Goal: Information Seeking & Learning: Learn about a topic

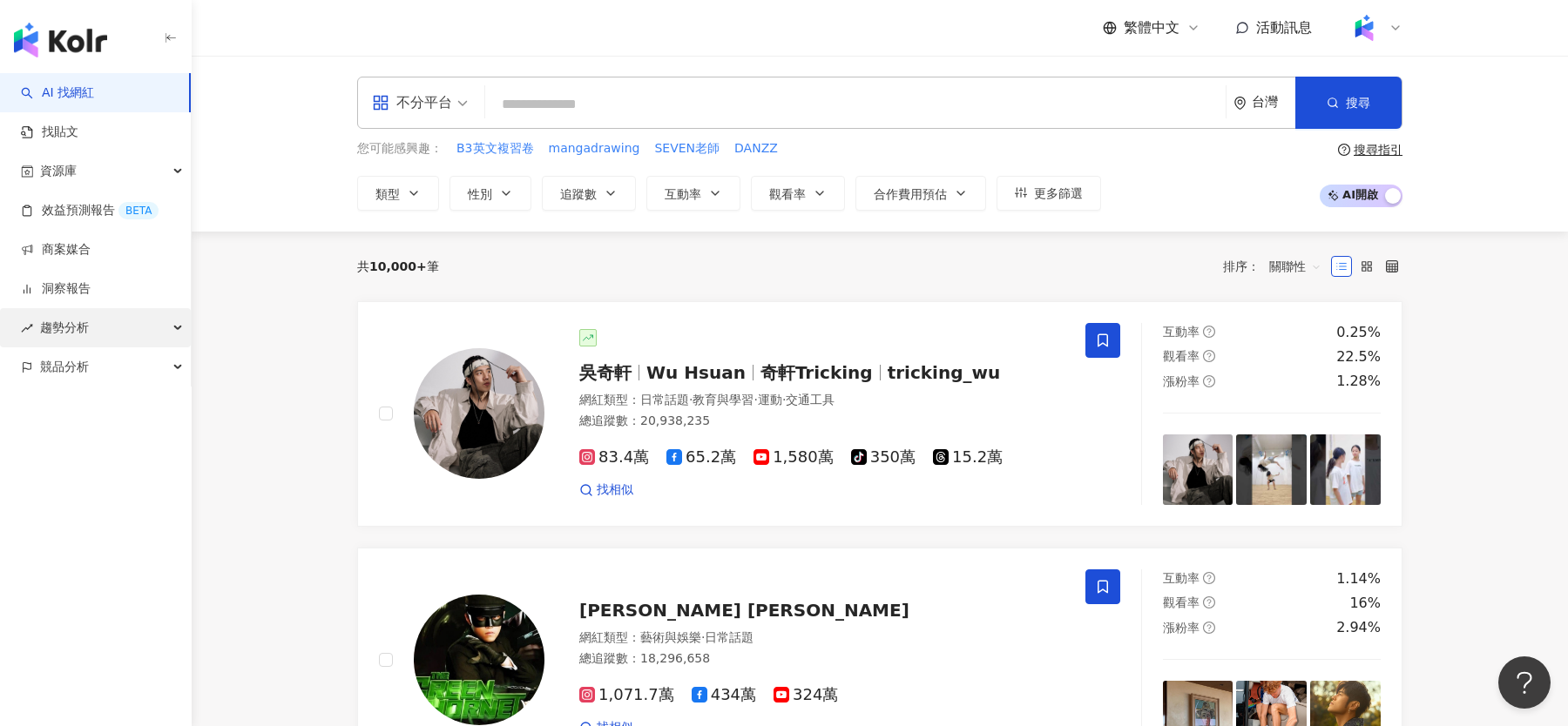
click at [119, 336] on div "趨勢分析" at bounding box center [96, 328] width 191 height 39
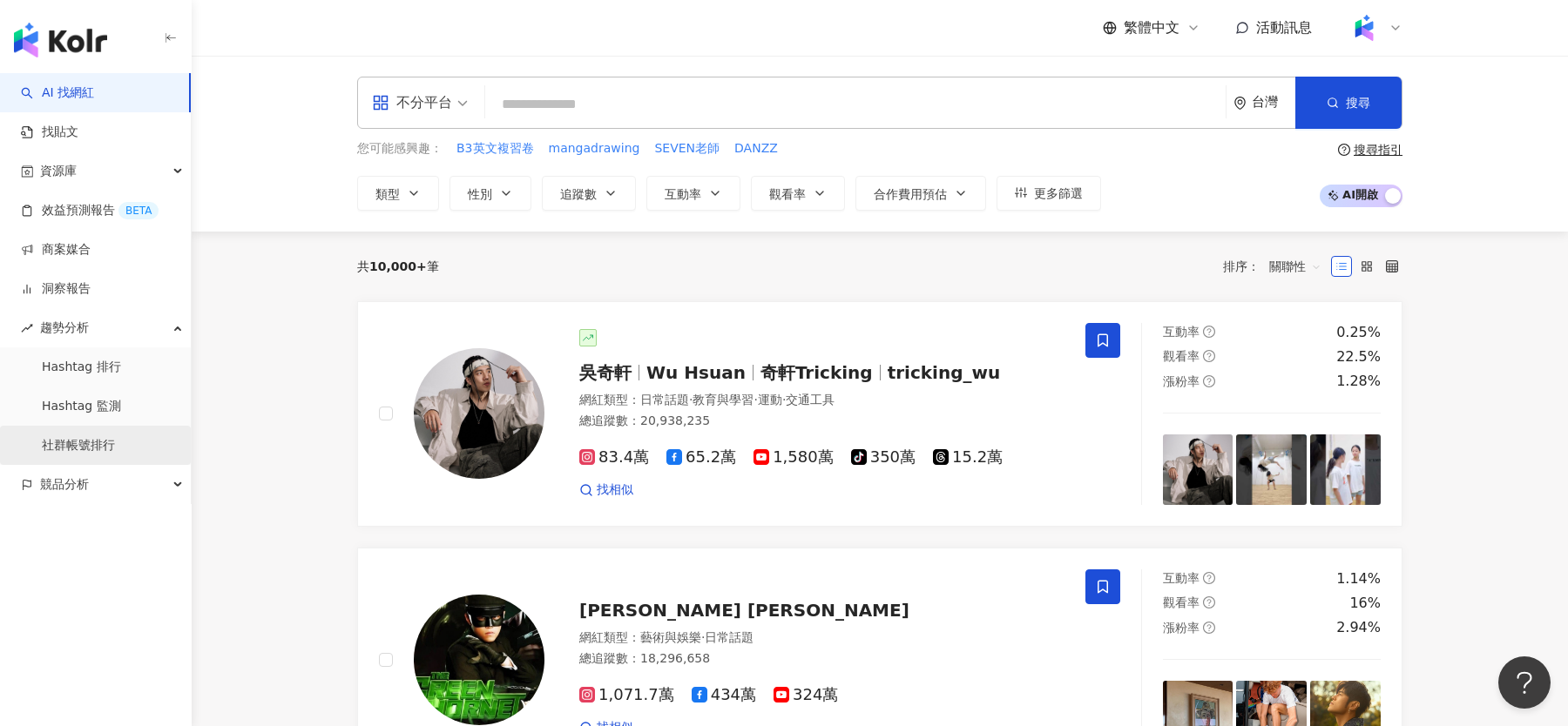
click at [111, 441] on link "社群帳號排行" at bounding box center [78, 446] width 73 height 18
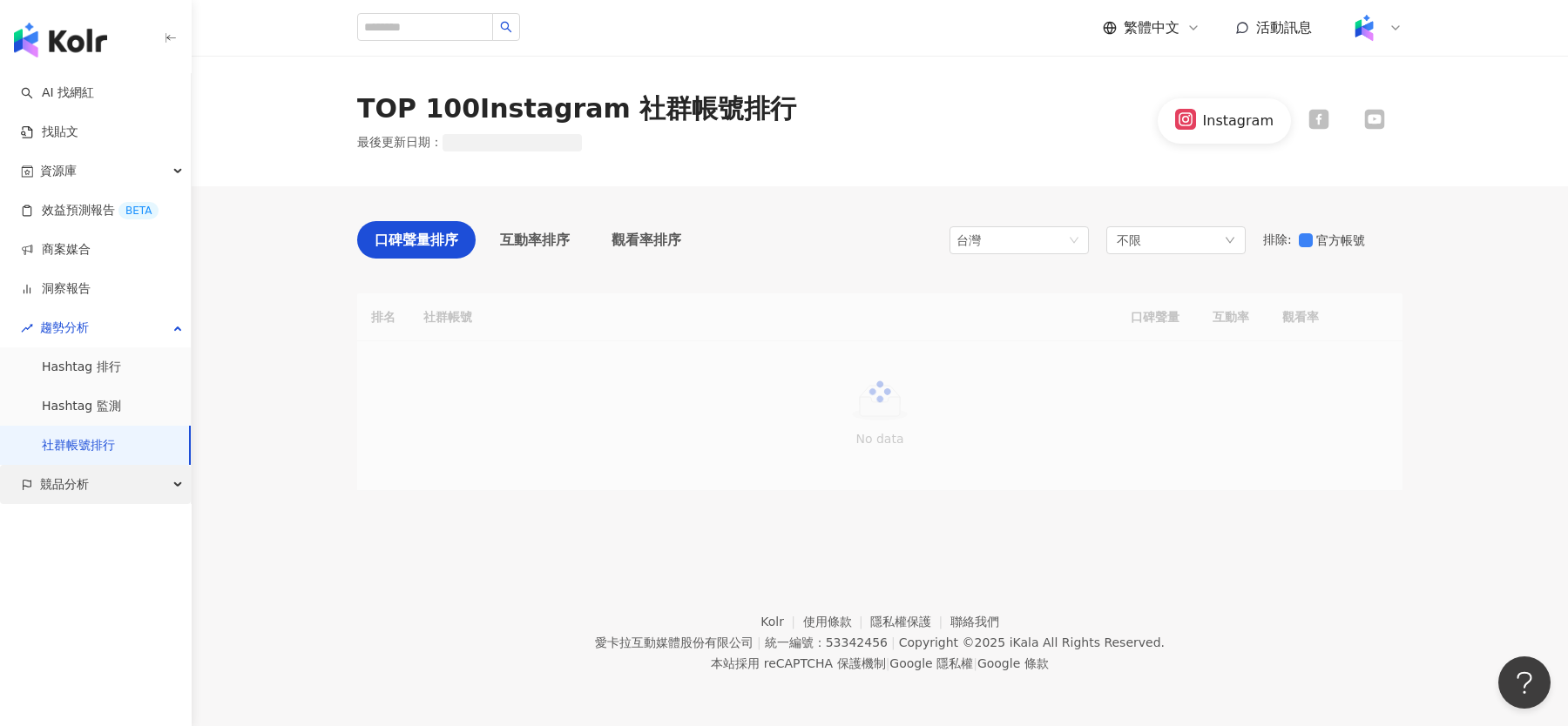
click at [109, 499] on div "競品分析" at bounding box center [96, 485] width 191 height 39
click at [115, 515] on link "品牌帳號分析" at bounding box center [78, 524] width 73 height 18
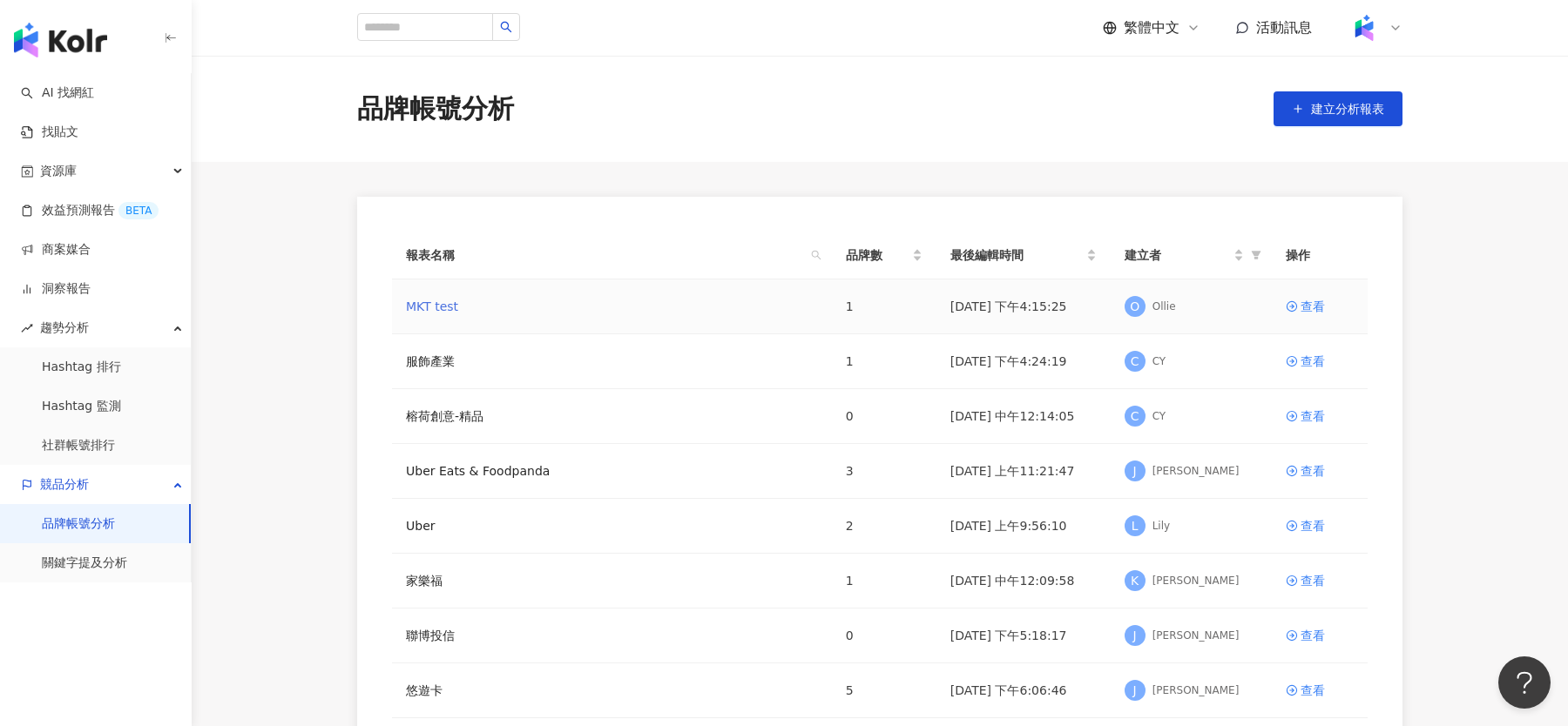
click at [457, 304] on link "MKT test" at bounding box center [432, 305] width 52 height 19
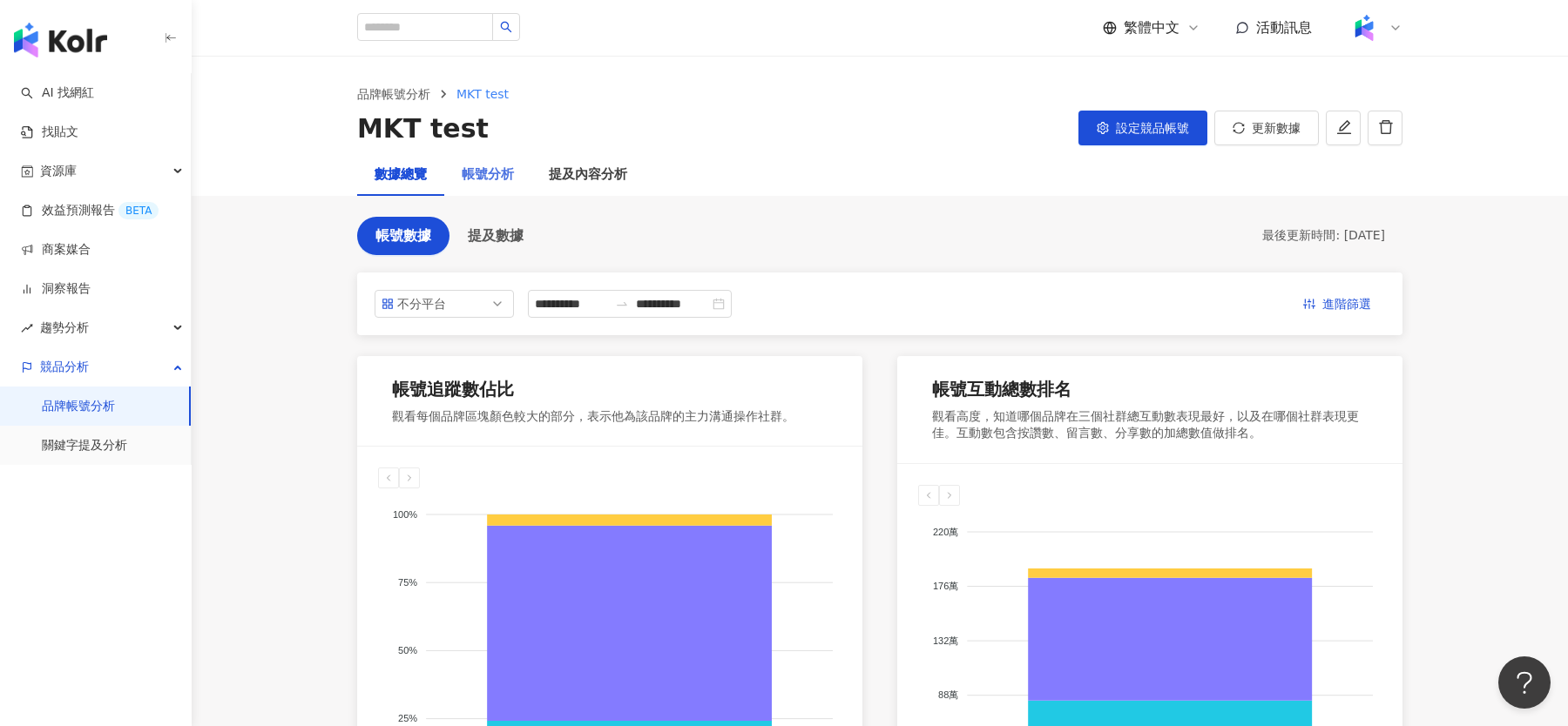
click at [500, 159] on div "帳號分析" at bounding box center [488, 174] width 87 height 41
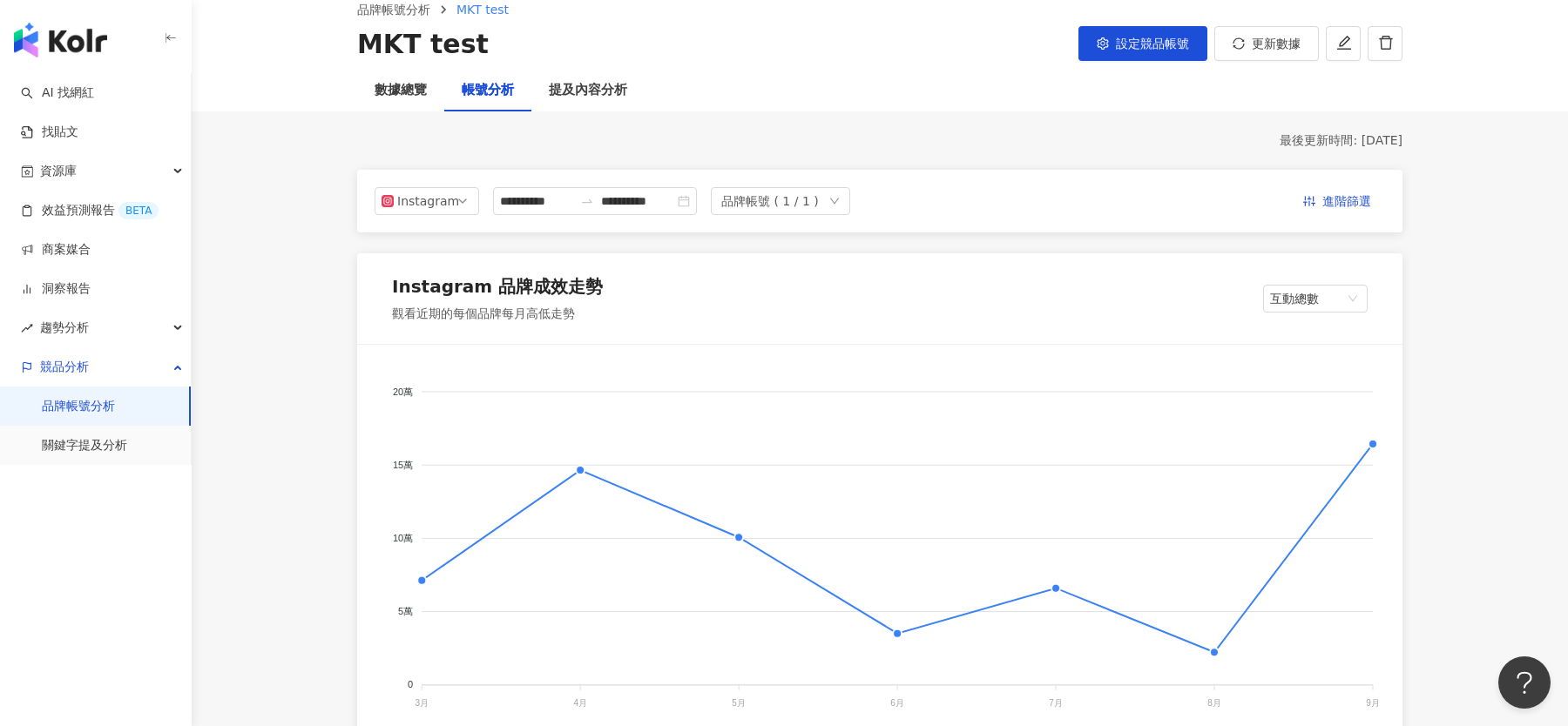
scroll to position [70, 0]
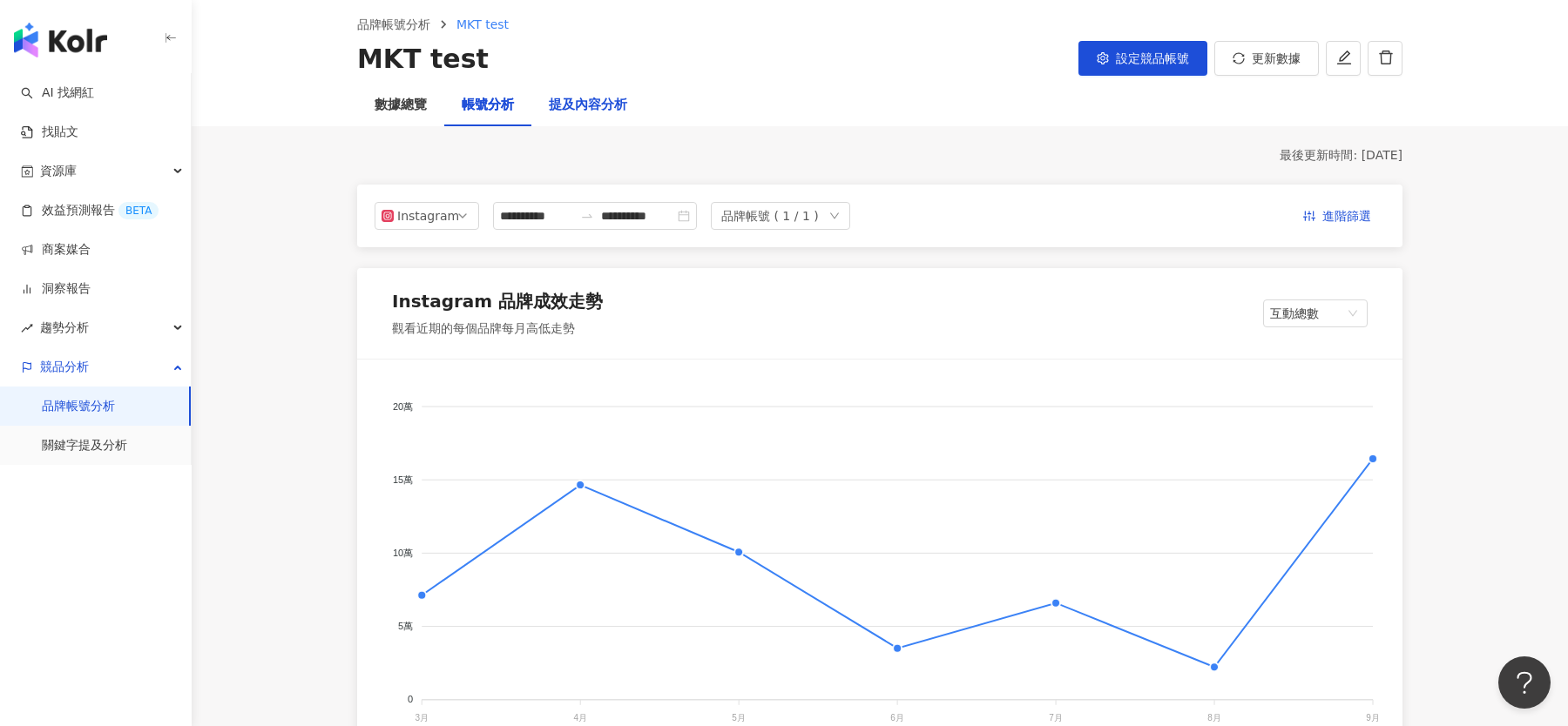
click at [624, 105] on div "提及內容分析" at bounding box center [588, 104] width 79 height 21
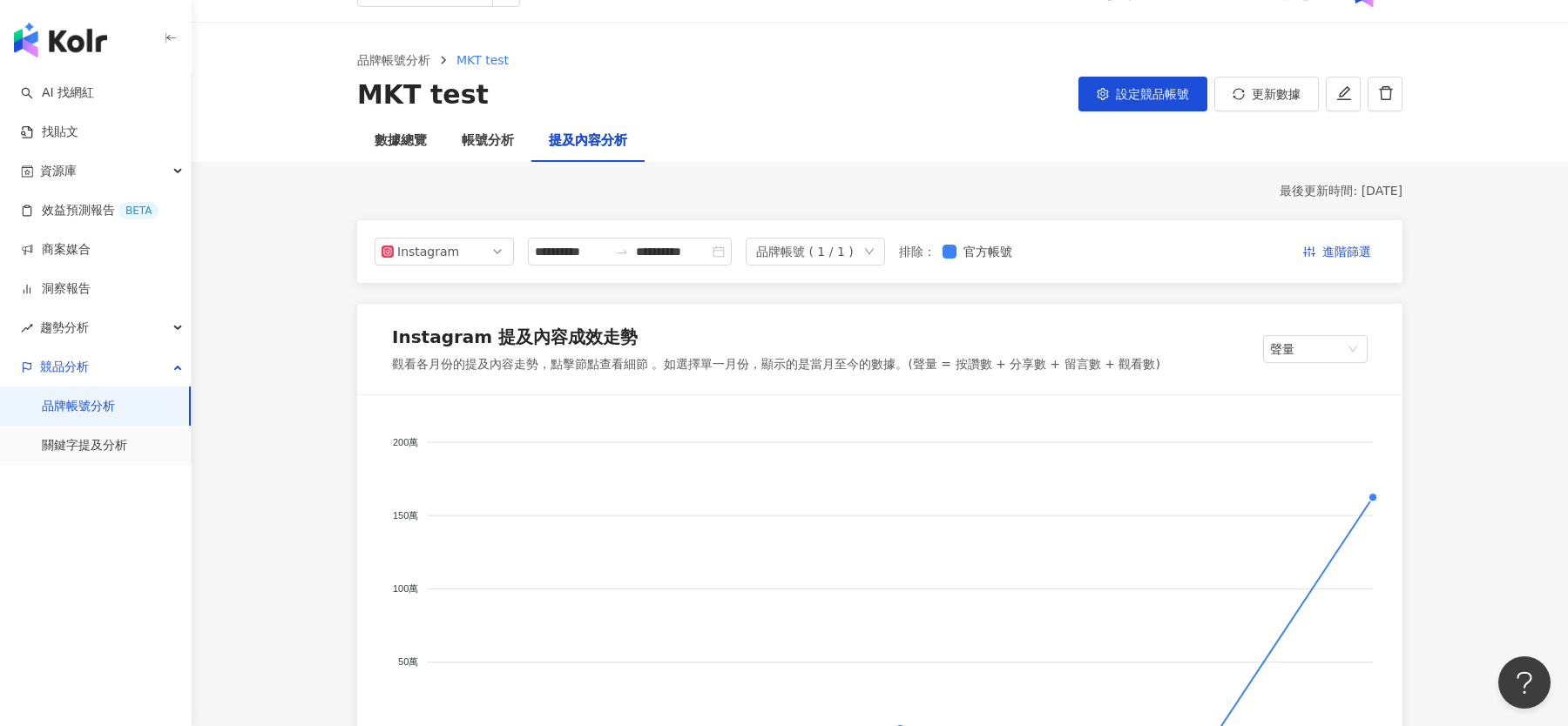
scroll to position [25, 0]
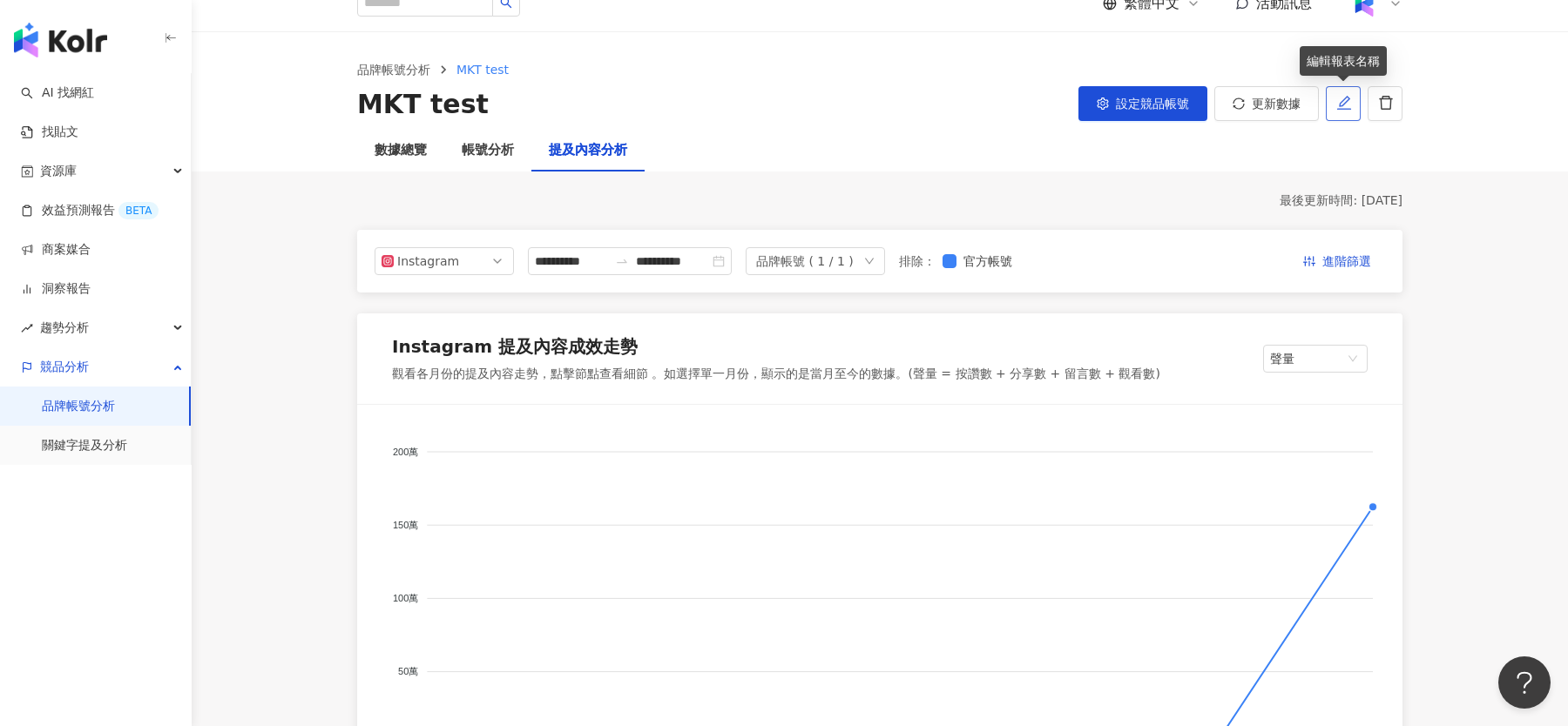
click at [1343, 112] on button "button" at bounding box center [1343, 103] width 34 height 34
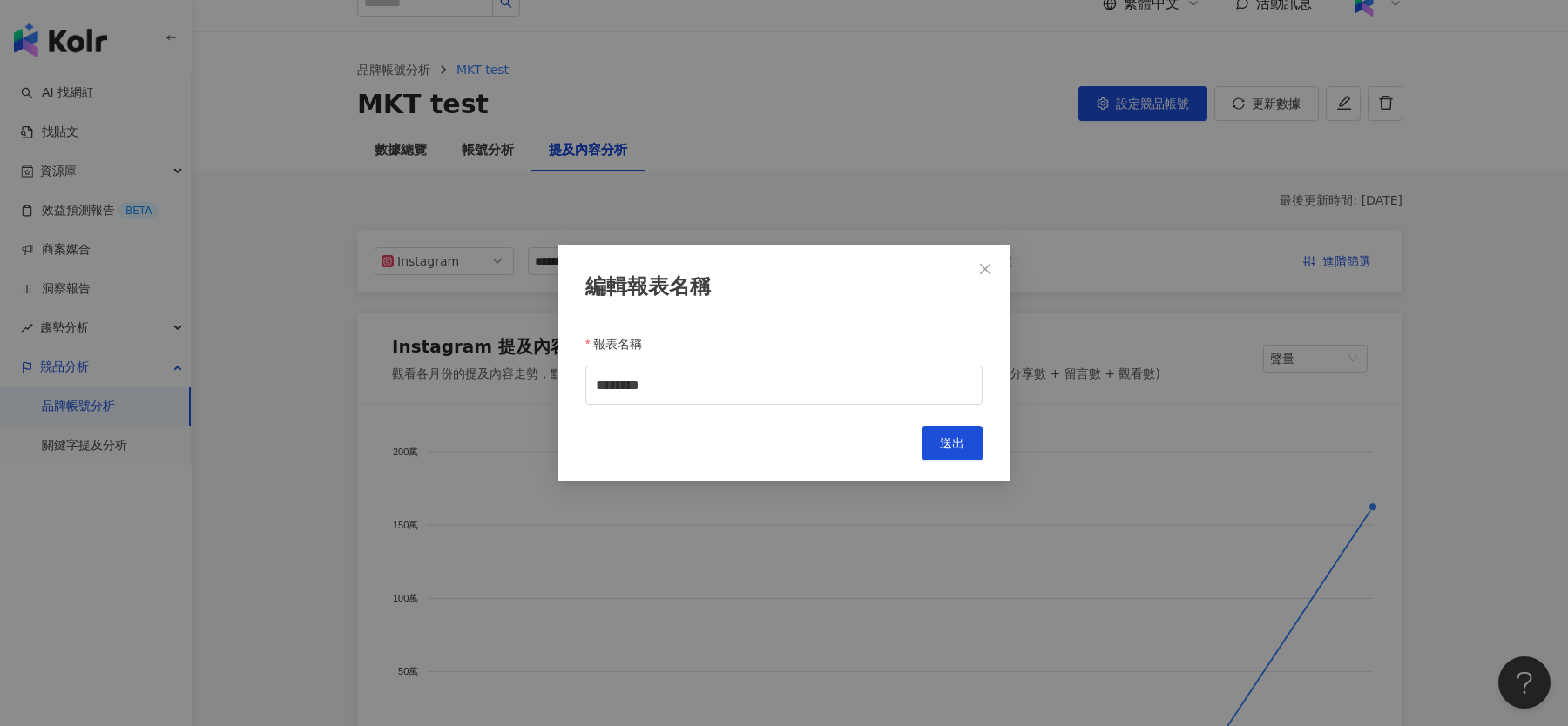
click at [986, 282] on button "Close" at bounding box center [985, 269] width 34 height 34
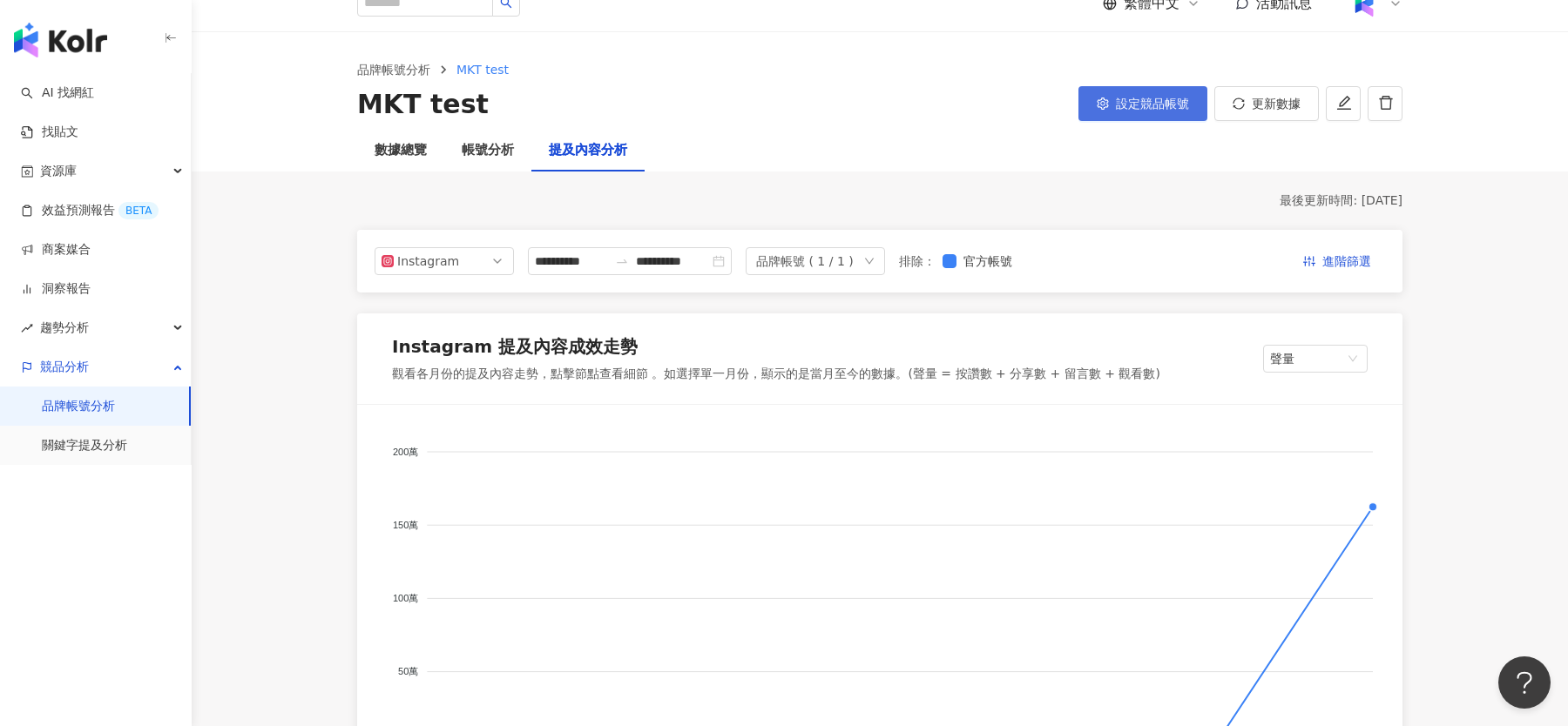
click at [1189, 95] on button "設定競品帳號" at bounding box center [1143, 103] width 129 height 34
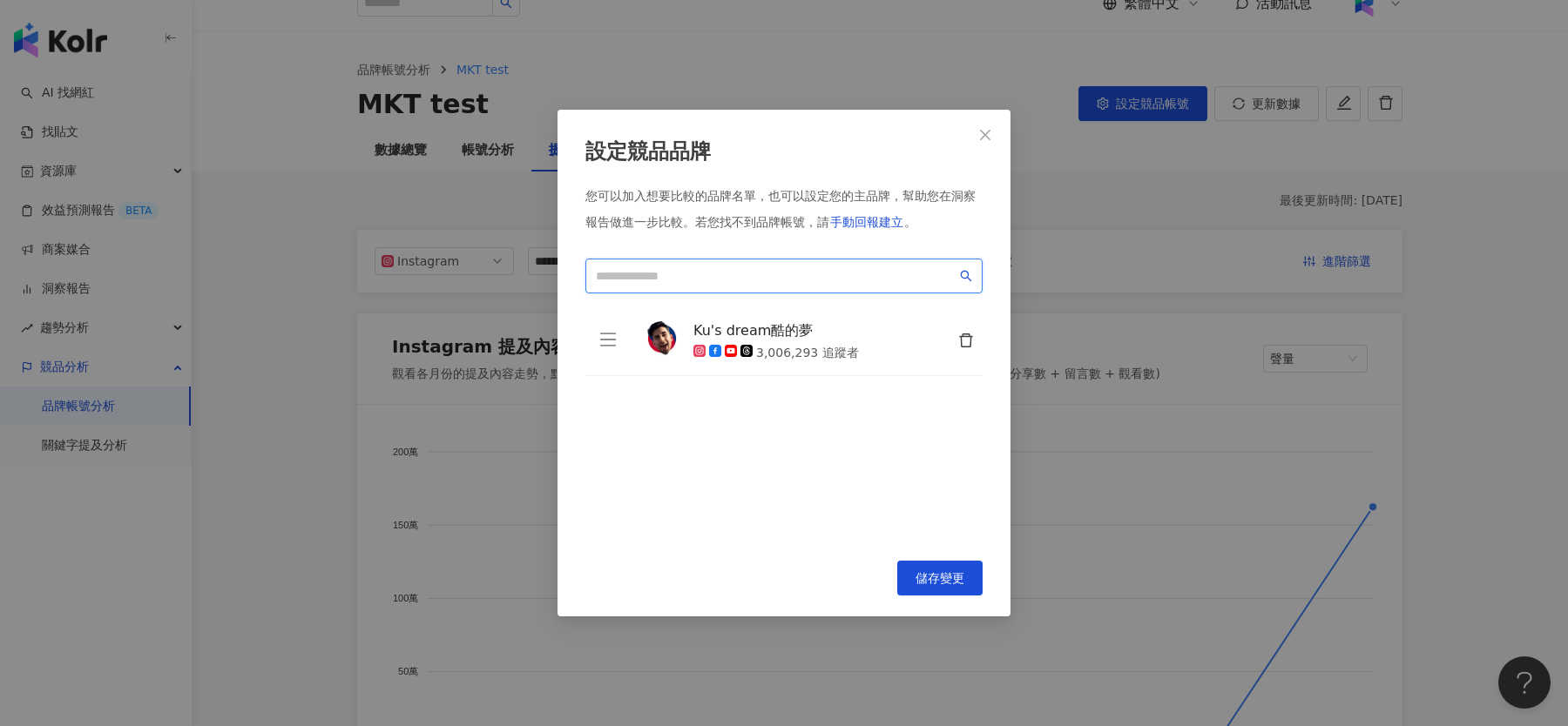
click at [815, 273] on input "search" at bounding box center [777, 276] width 361 height 19
type input "*"
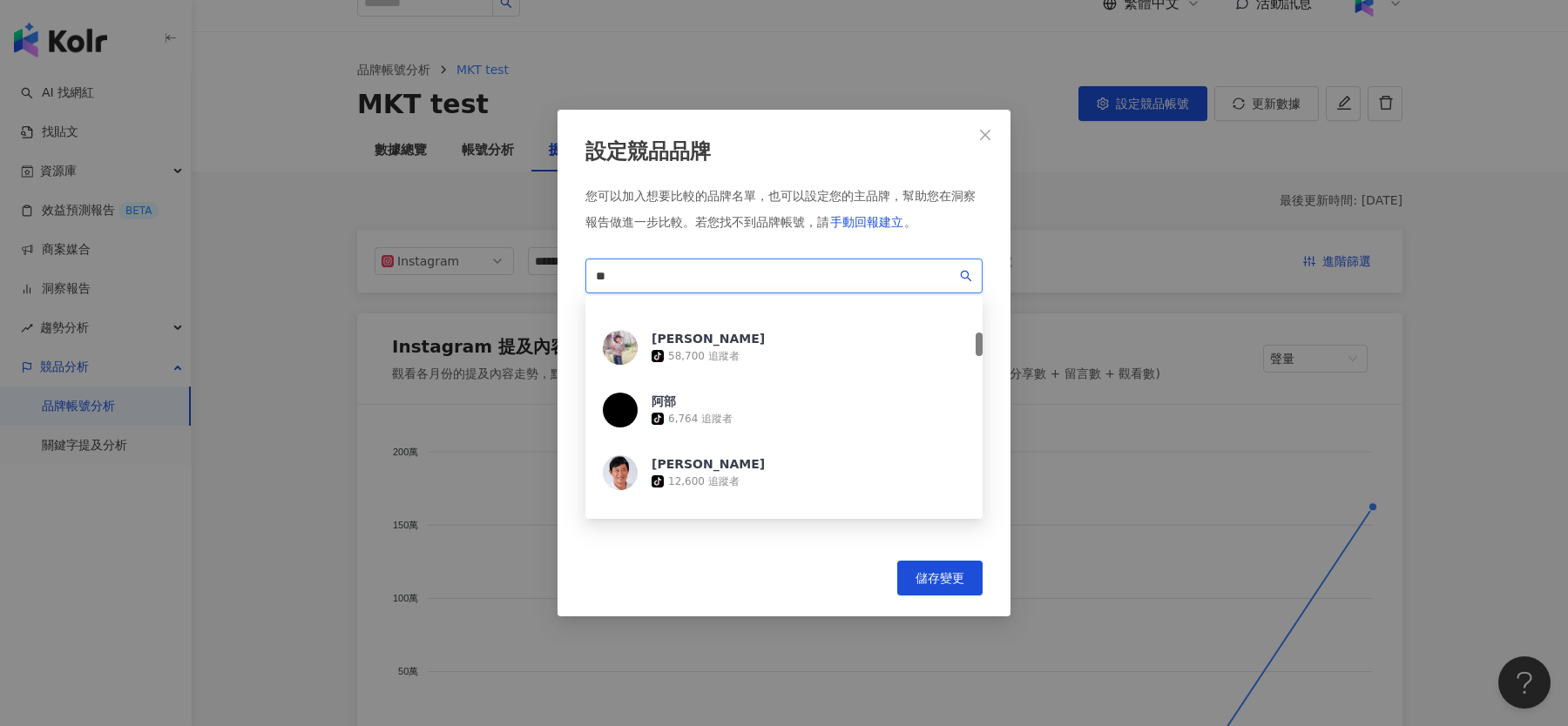
scroll to position [349, 0]
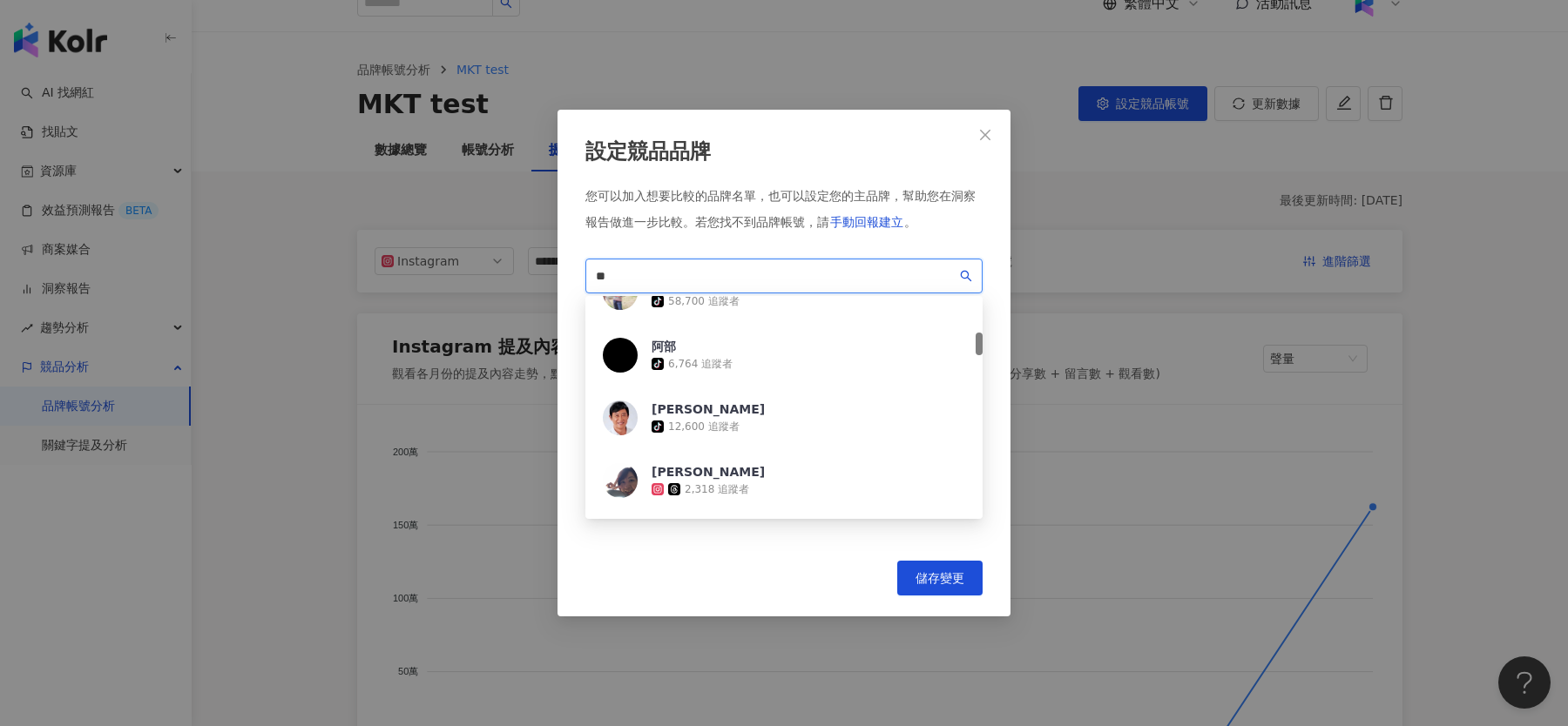
type input "*"
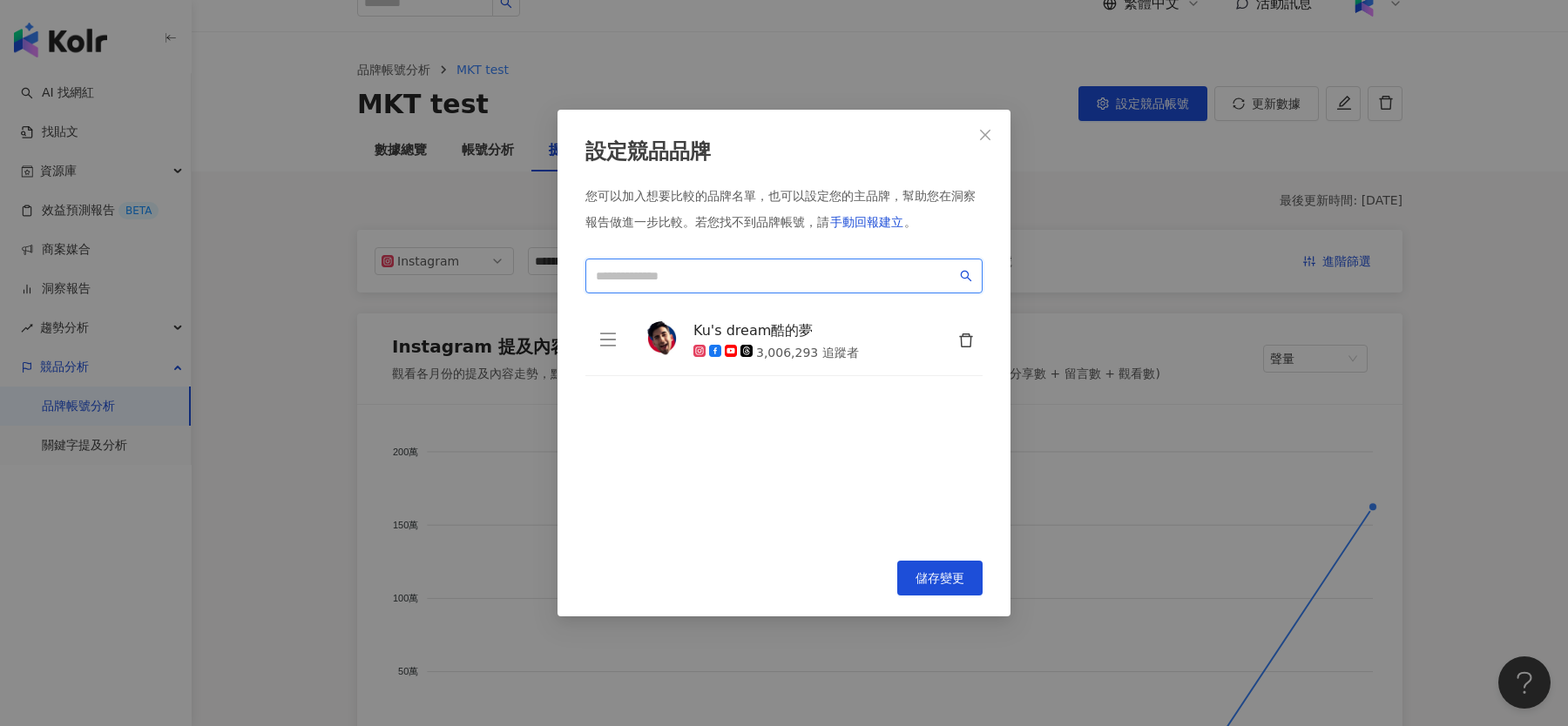
click at [749, 271] on input "search" at bounding box center [777, 276] width 361 height 19
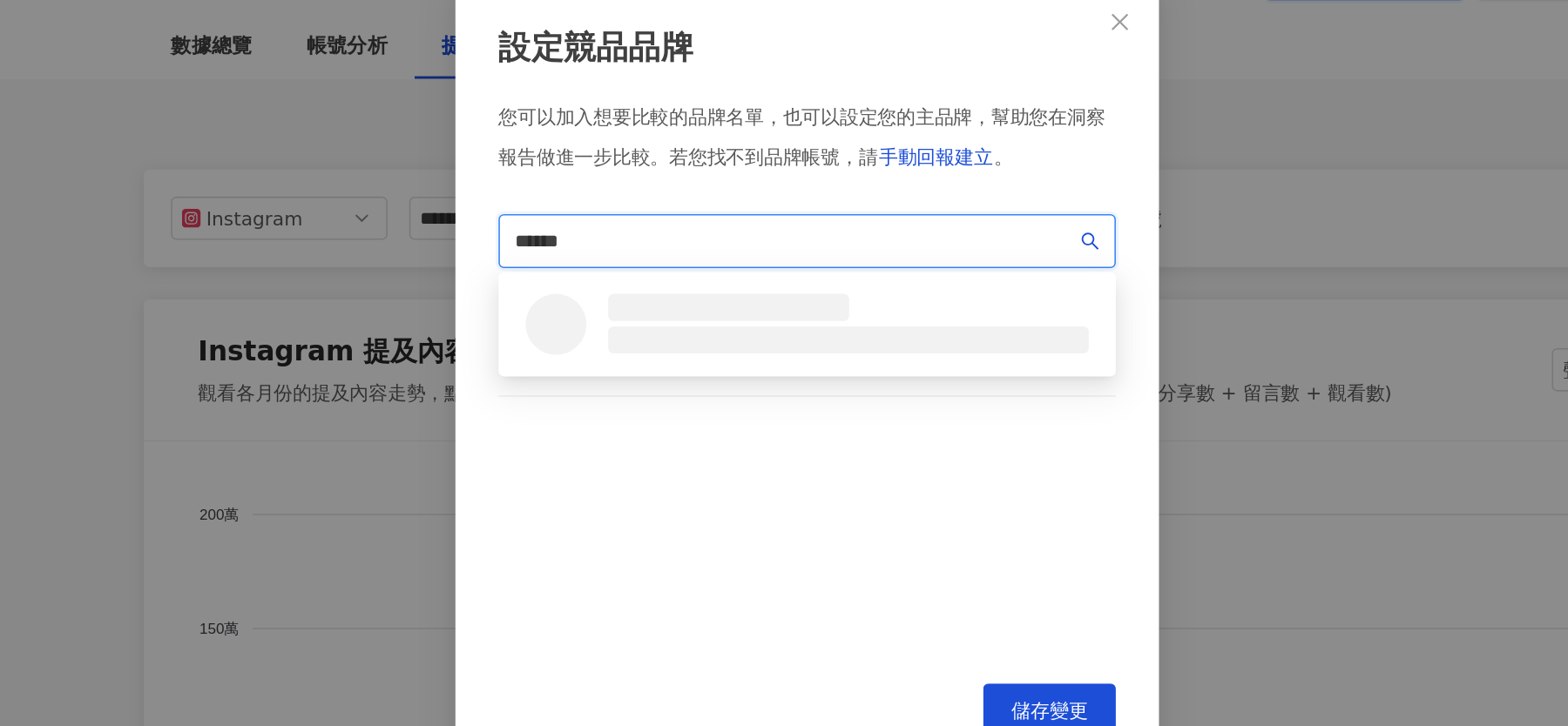
scroll to position [0, 0]
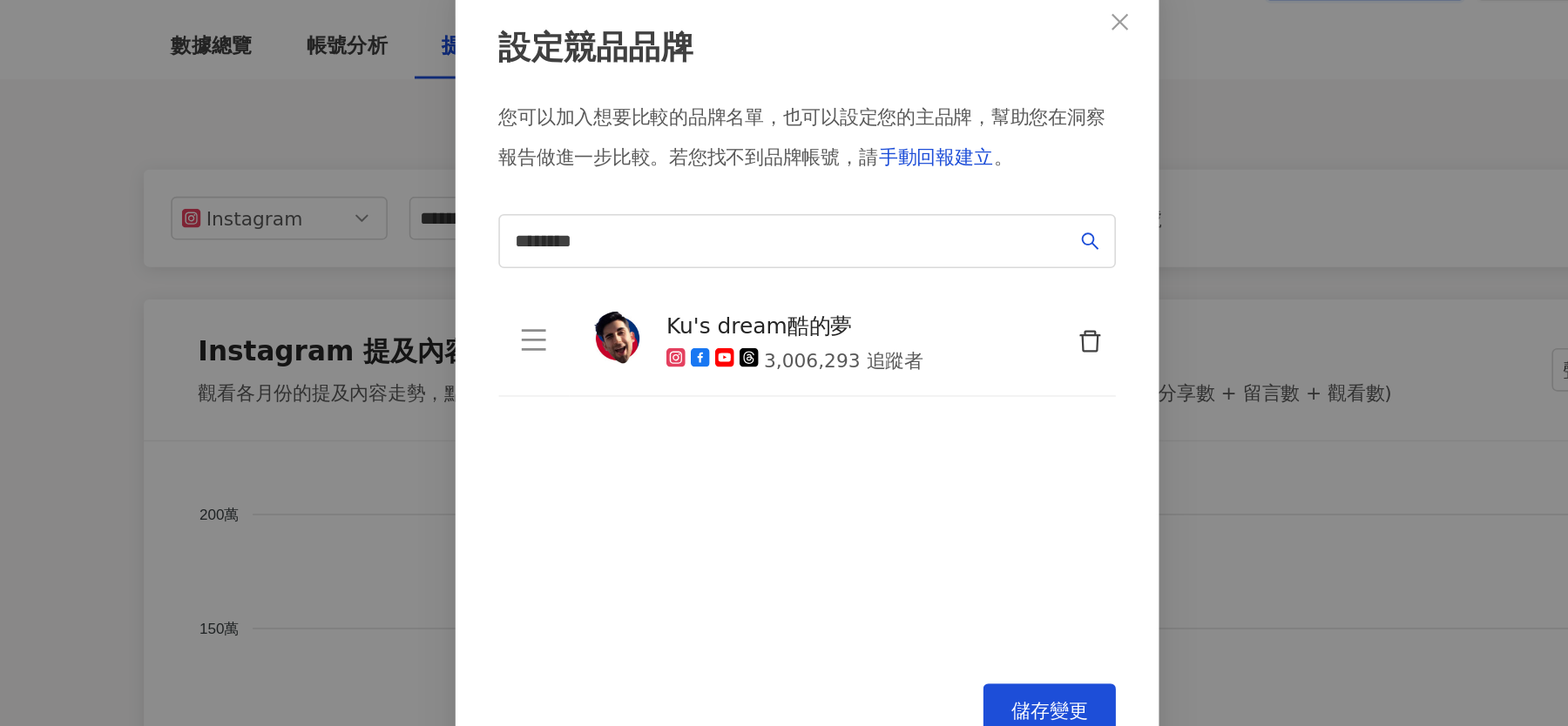
click at [823, 406] on div "Ku's dream酷的夢 3,006,293 追蹤者 To pick up a draggable item, press the space bar. W…" at bounding box center [784, 424] width 397 height 232
drag, startPoint x: 673, startPoint y: 286, endPoint x: 587, endPoint y: 274, distance: 86.8
click at [587, 274] on span "********" at bounding box center [784, 276] width 397 height 34
drag, startPoint x: 726, startPoint y: 287, endPoint x: 601, endPoint y: 274, distance: 125.7
click at [601, 274] on span "********" at bounding box center [784, 276] width 397 height 34
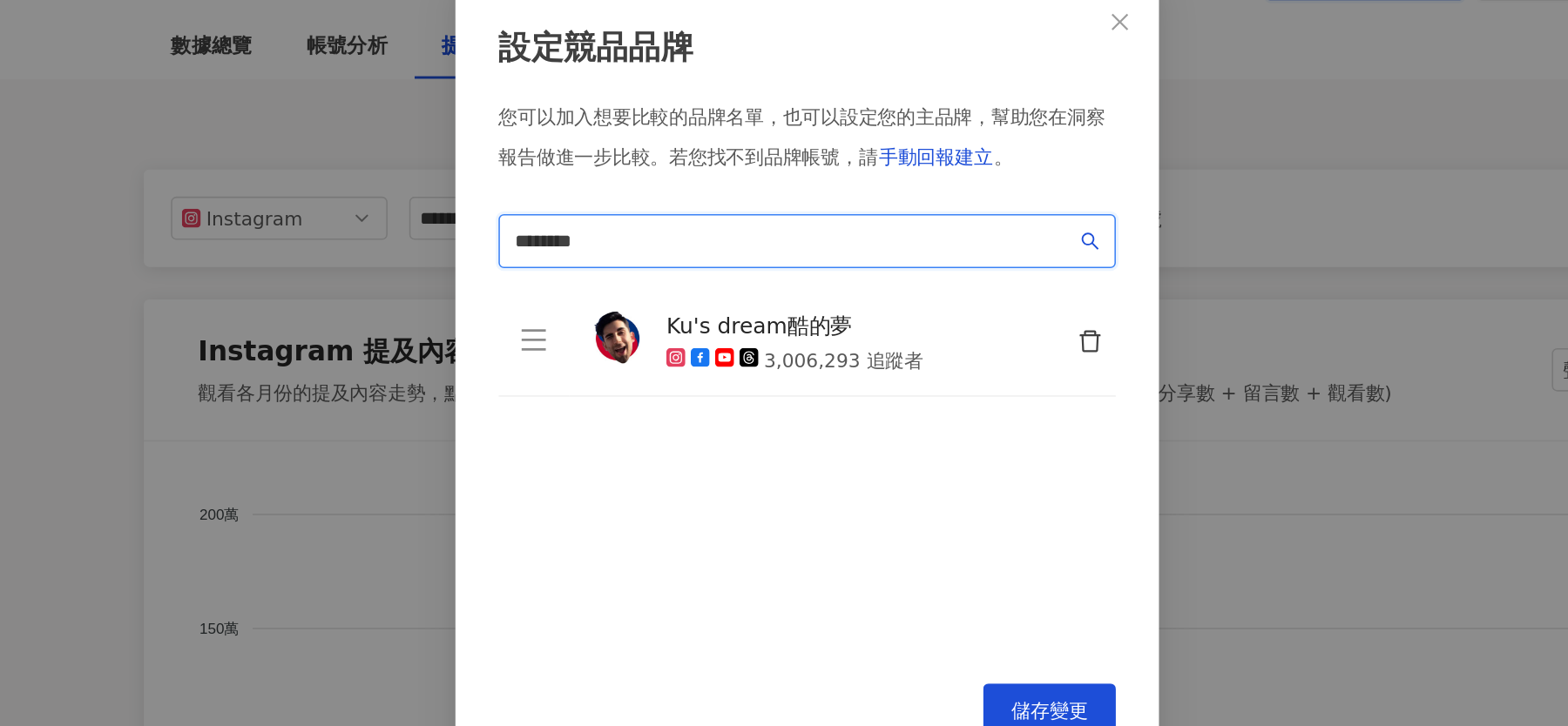
drag, startPoint x: 696, startPoint y: 272, endPoint x: 545, endPoint y: 272, distance: 151.0
click at [545, 272] on div "設定競品品牌 您可以加入想要比較的品牌名單，也可以設定您的主品牌，幫助您在洞察報告做進一步比較。 若您找不到品牌帳號，請 手動回報建立 。 [PERSON_N…" at bounding box center [784, 363] width 1568 height 726
paste input "search"
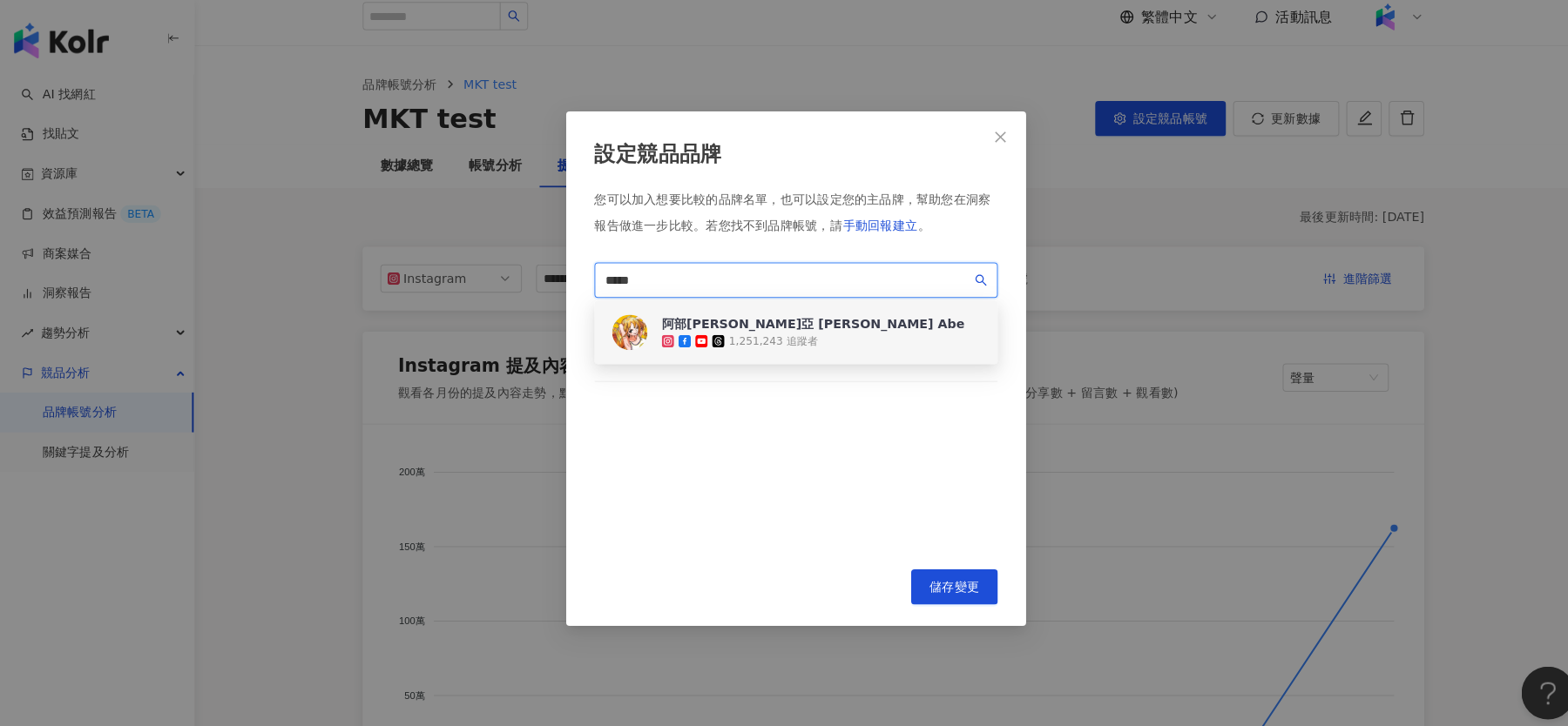
scroll to position [4, 0]
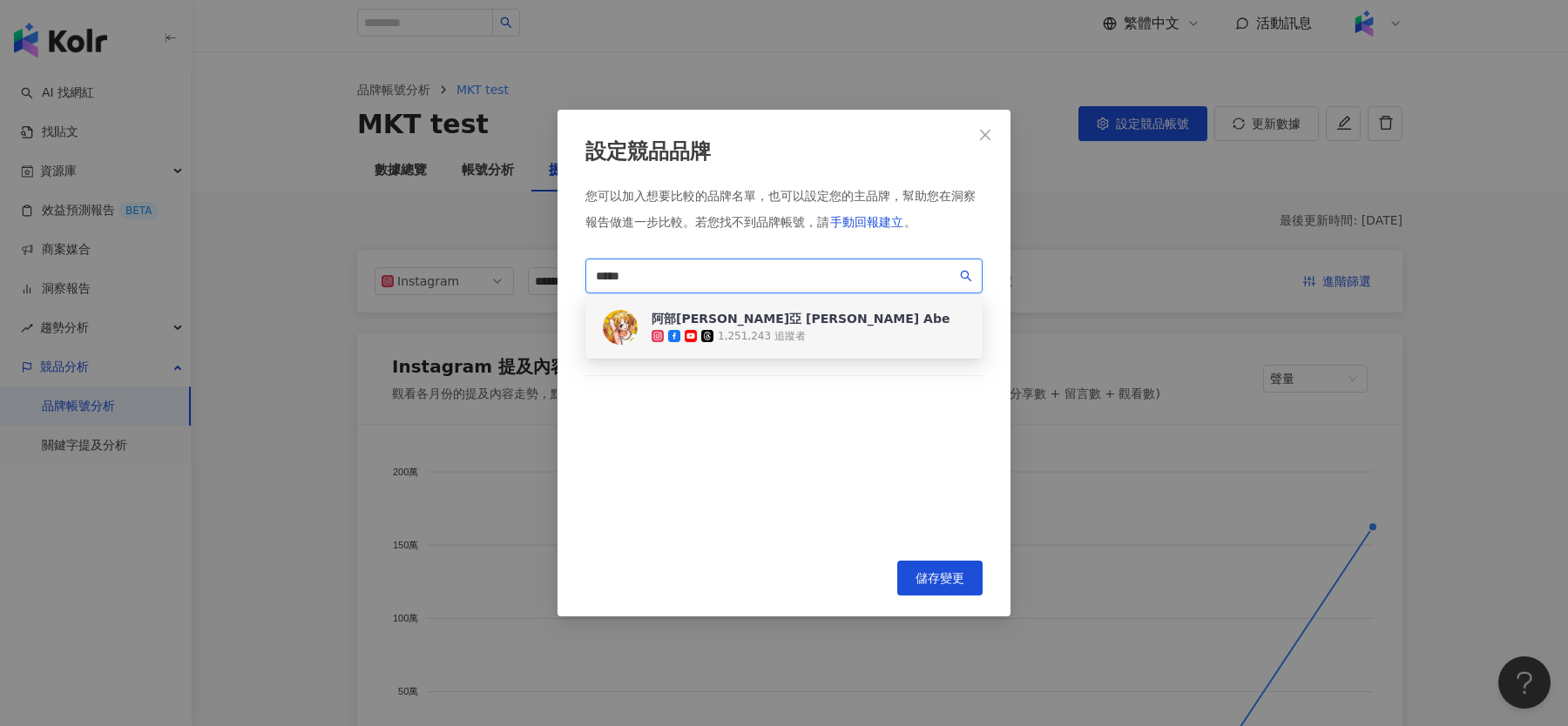
type input "*****"
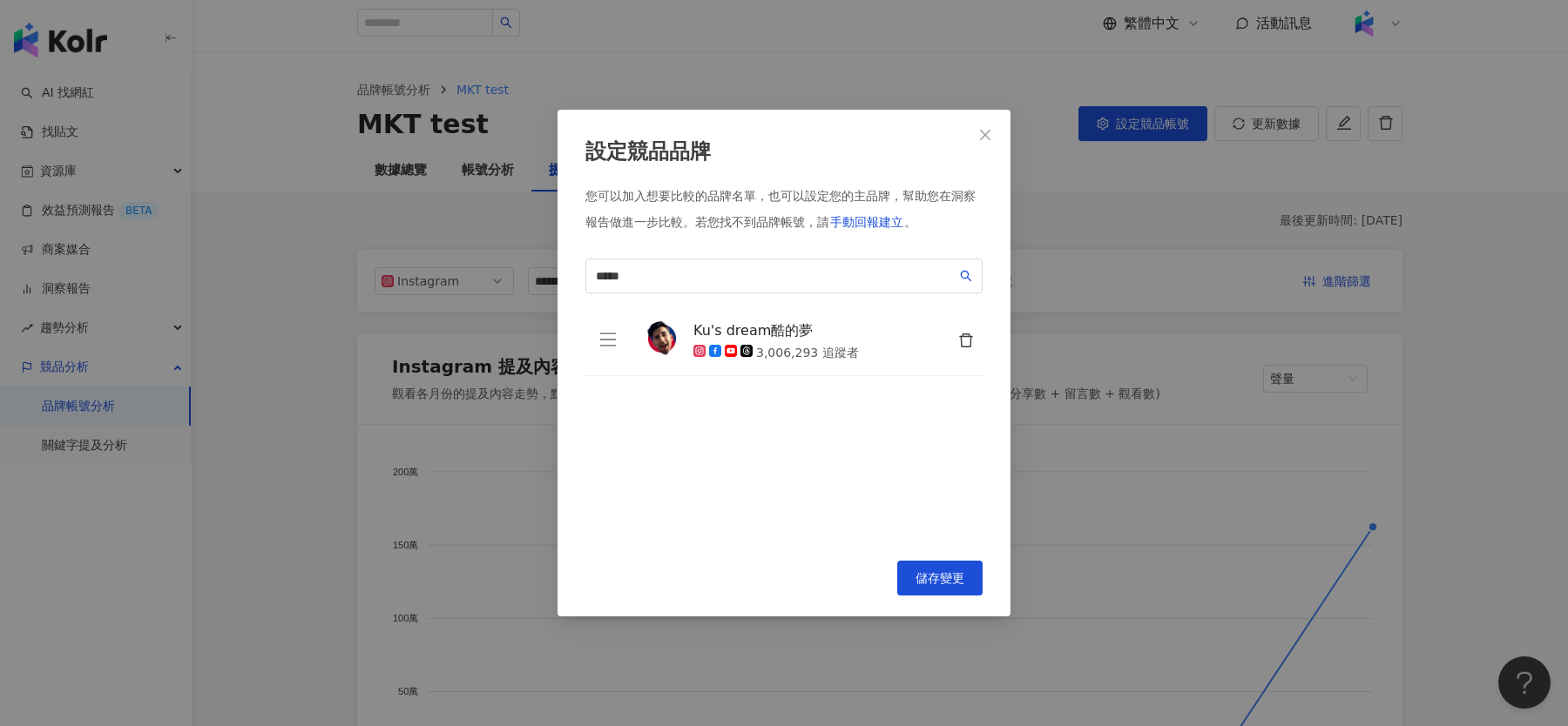
click at [763, 257] on div "您可以加入想要比較的品牌名單，也可以設定您的主品牌，幫助您在洞察報告做進一步比較。 若您找不到品牌帳號，請 手動回報建立 。 [PERSON_NAME] **…" at bounding box center [784, 364] width 397 height 353
click at [757, 279] on input "*****" at bounding box center [777, 276] width 361 height 19
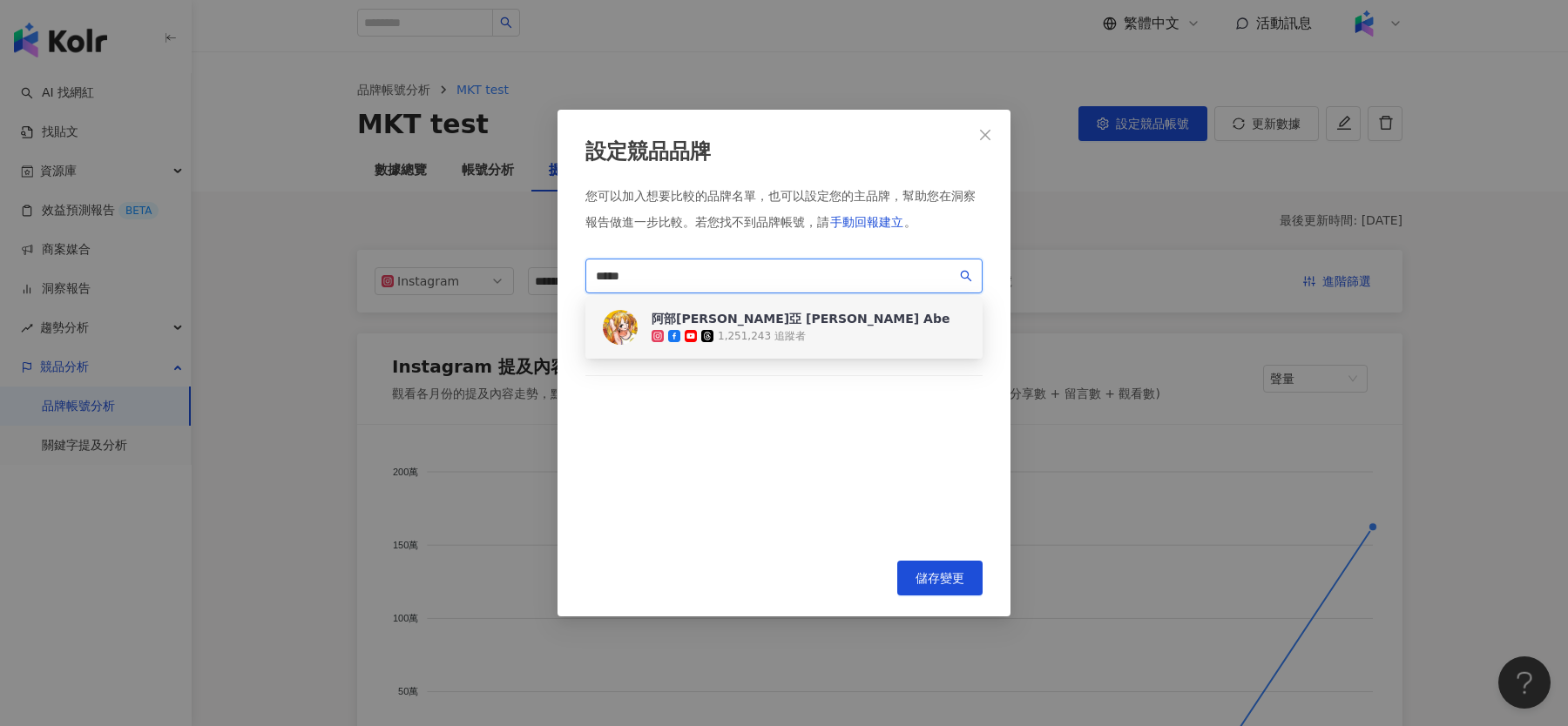
click at [739, 320] on div "阿部[PERSON_NAME]亞 [PERSON_NAME] Abe" at bounding box center [800, 319] width 298 height 18
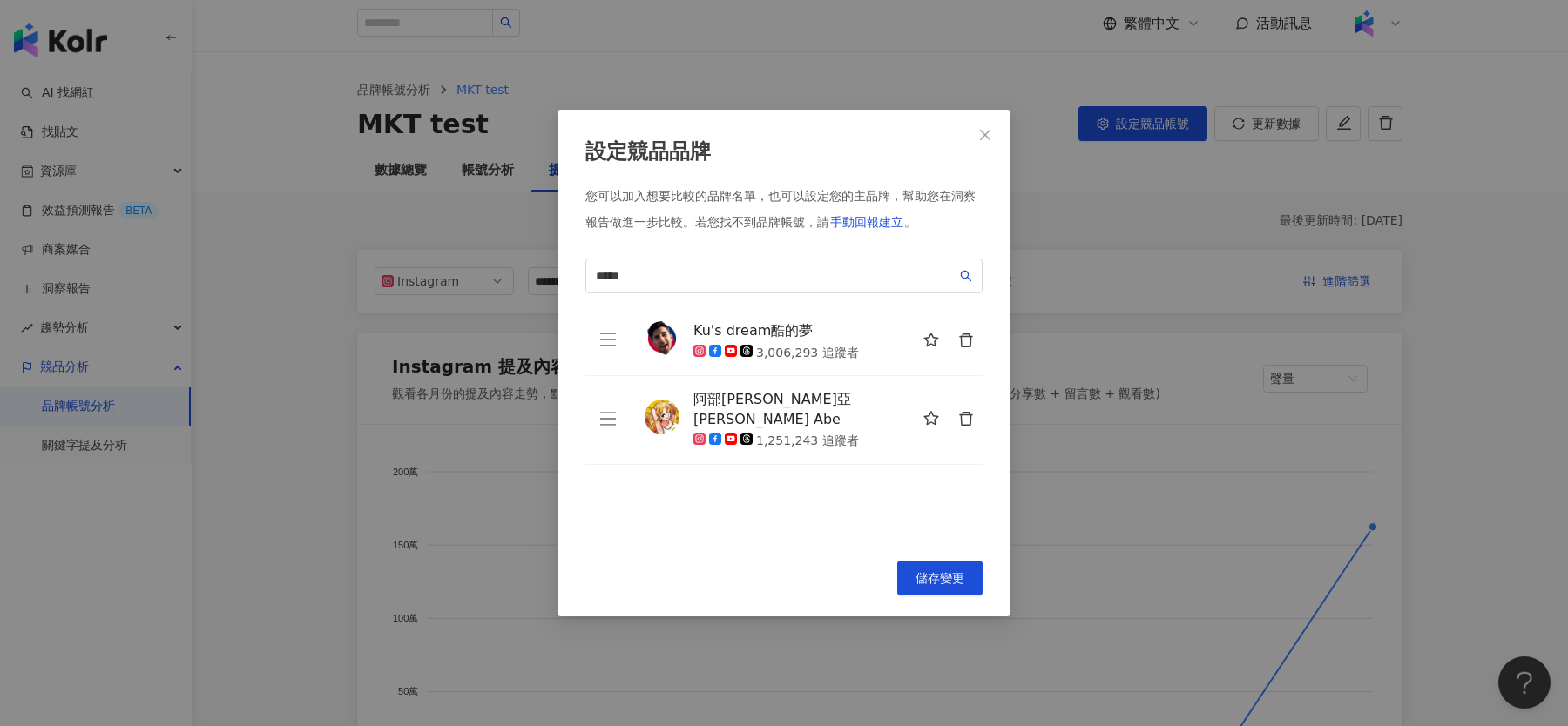
click at [713, 505] on div "Ku's dream酷的夢 3,006,293 追蹤者 阿部[PERSON_NAME]亞 [PERSON_NAME] Abe 1,251,243 追蹤者 To…" at bounding box center [784, 424] width 397 height 232
click at [797, 273] on input "*****" at bounding box center [777, 276] width 361 height 19
type input "*"
click at [682, 274] on input "***" at bounding box center [777, 276] width 361 height 19
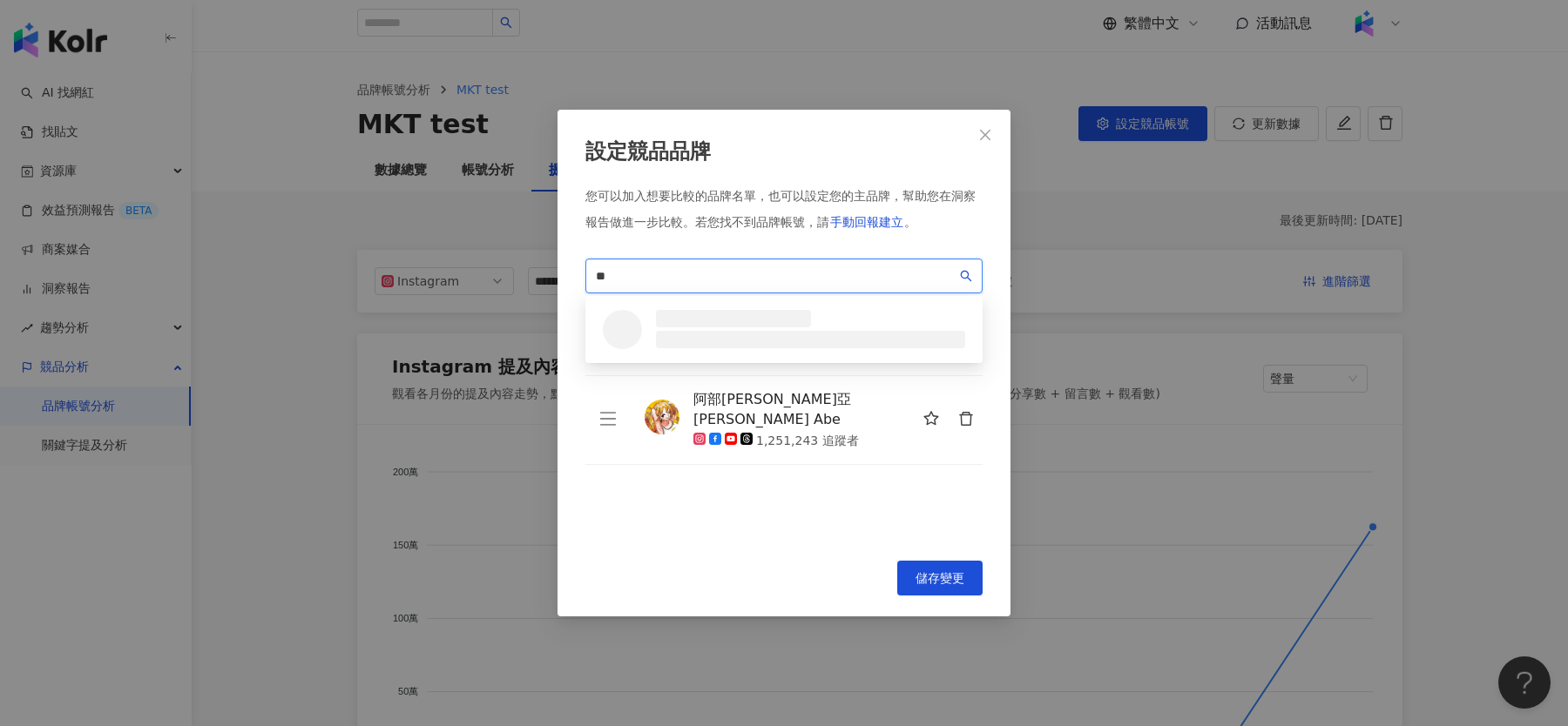
click at [677, 278] on input "**" at bounding box center [777, 276] width 361 height 19
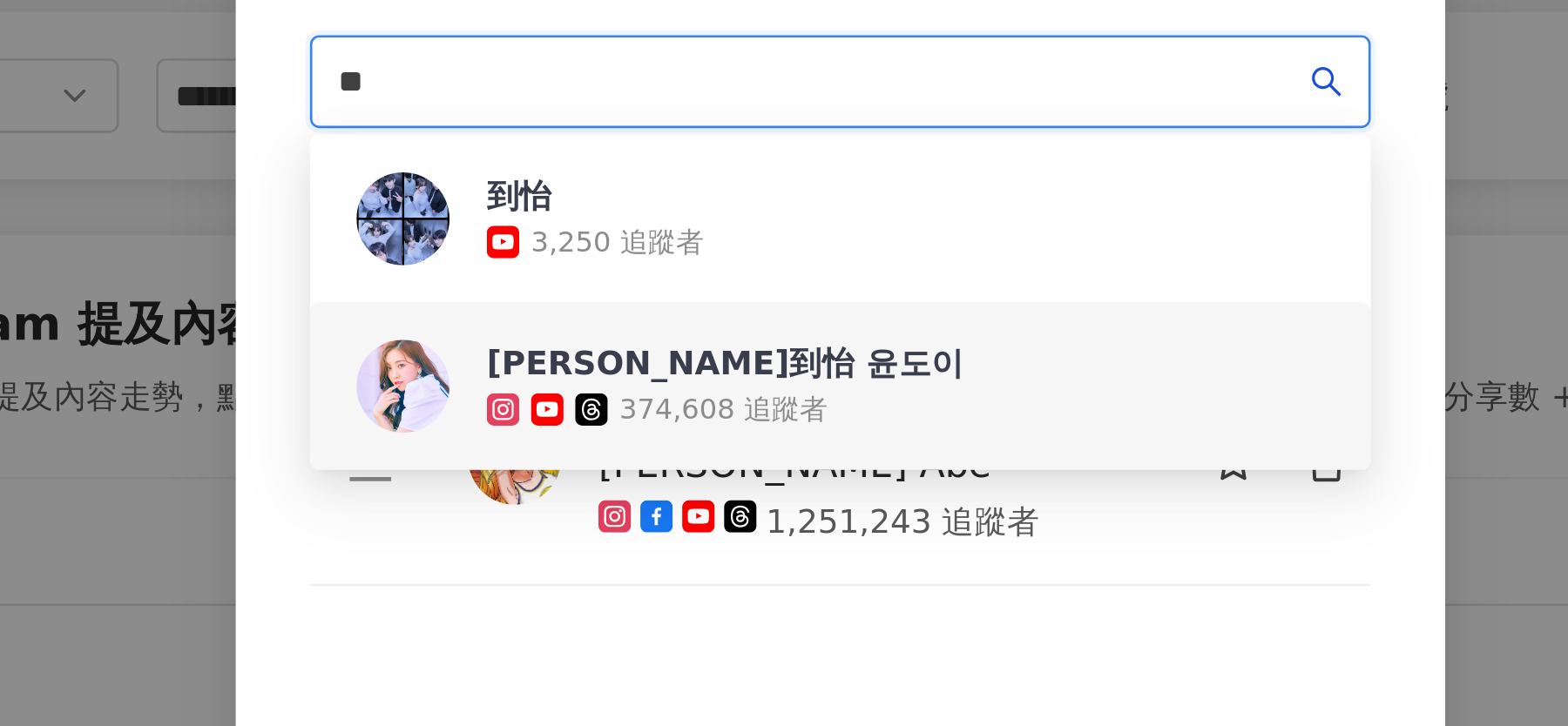
click at [789, 392] on div "[PERSON_NAME]到怡 [PERSON_NAME] 374,608 追蹤者" at bounding box center [784, 390] width 397 height 63
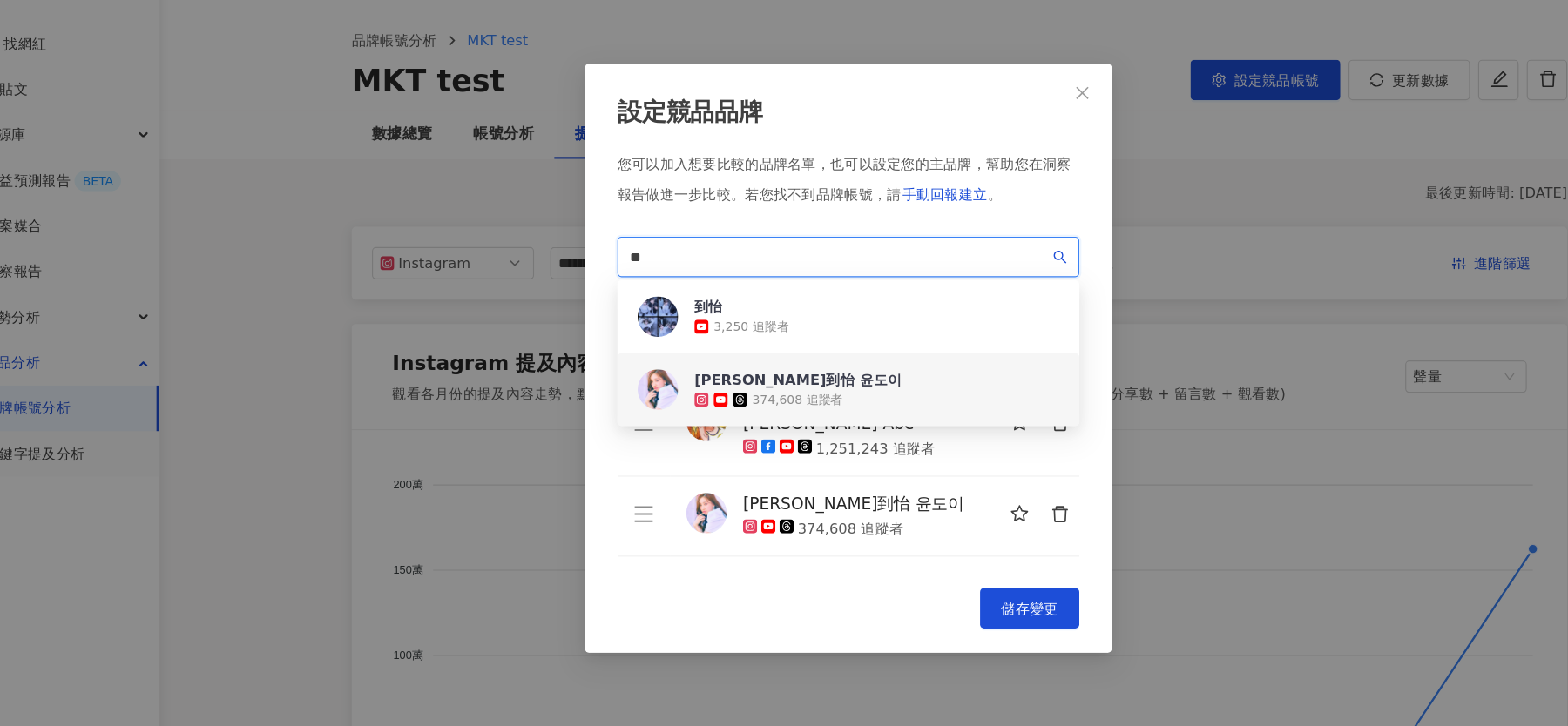
drag, startPoint x: 697, startPoint y: 281, endPoint x: 568, endPoint y: 268, distance: 129.7
click at [567, 269] on div "設定競品品牌 您可以加入想要比較的品牌名單，也可以設定您的主品牌，幫助您在洞察報告做進一步比較。 若您找不到品牌帳號，請 手動回報建立 。 ** da1e1b…" at bounding box center [784, 363] width 453 height 507
paste input "**"
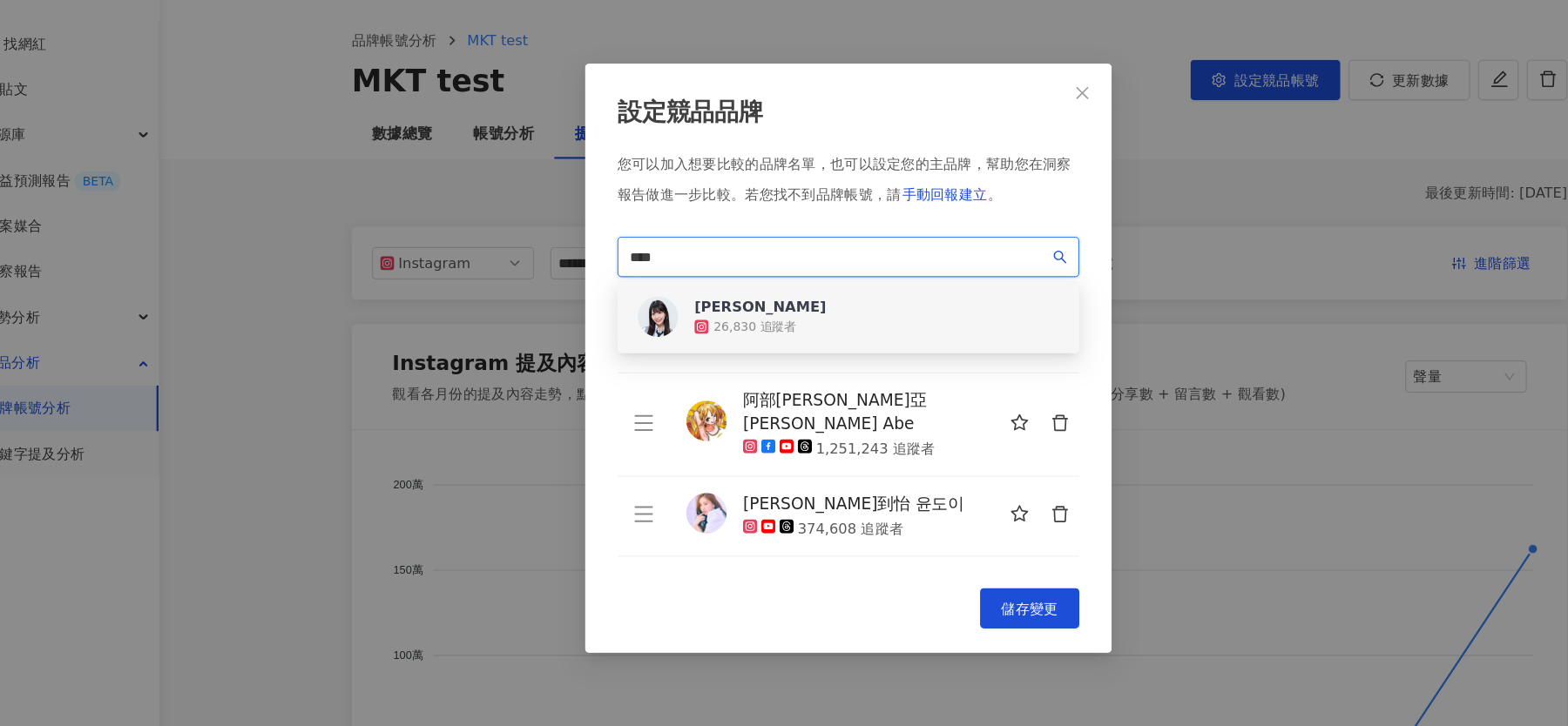
click at [752, 326] on div "[PERSON_NAME] 26,830 追蹤者" at bounding box center [784, 328] width 397 height 63
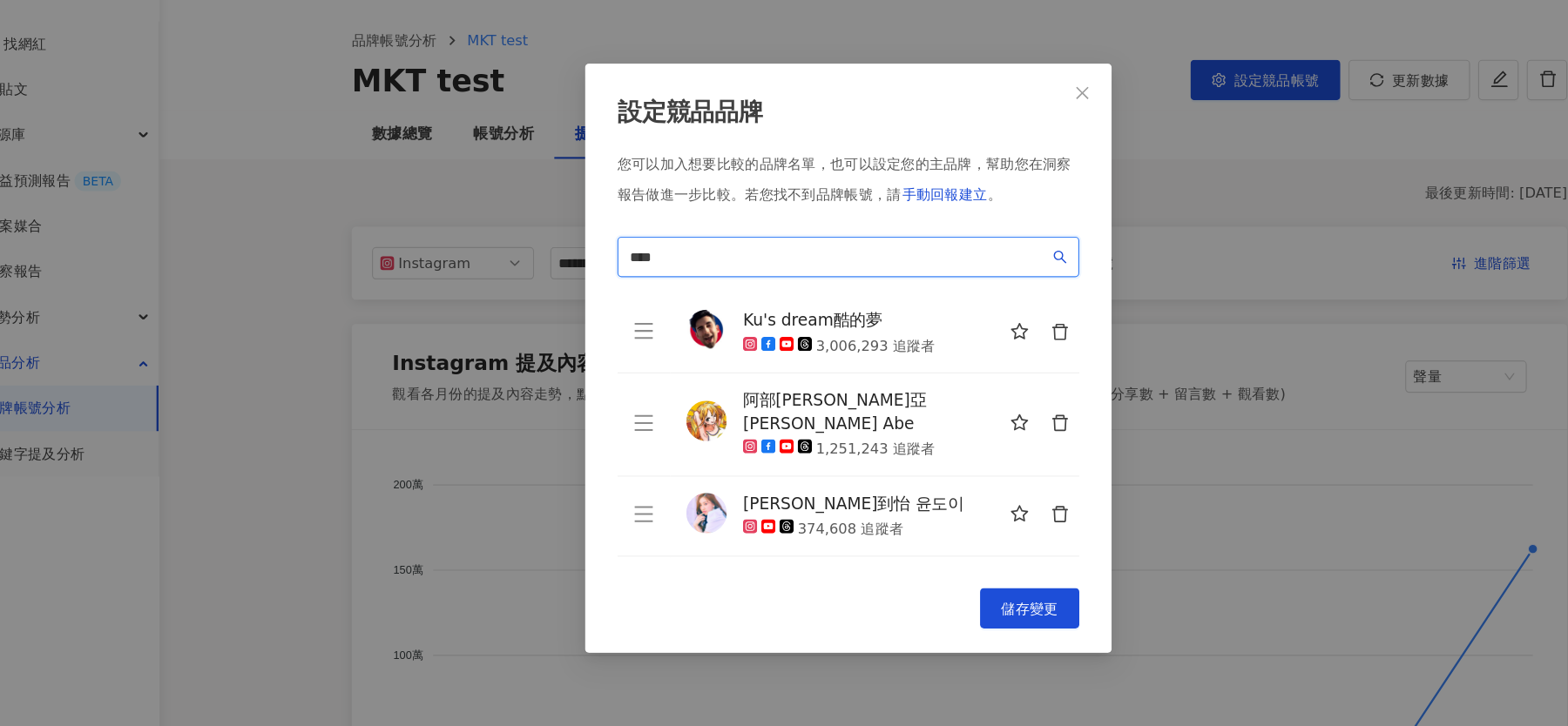
scroll to position [41, 0]
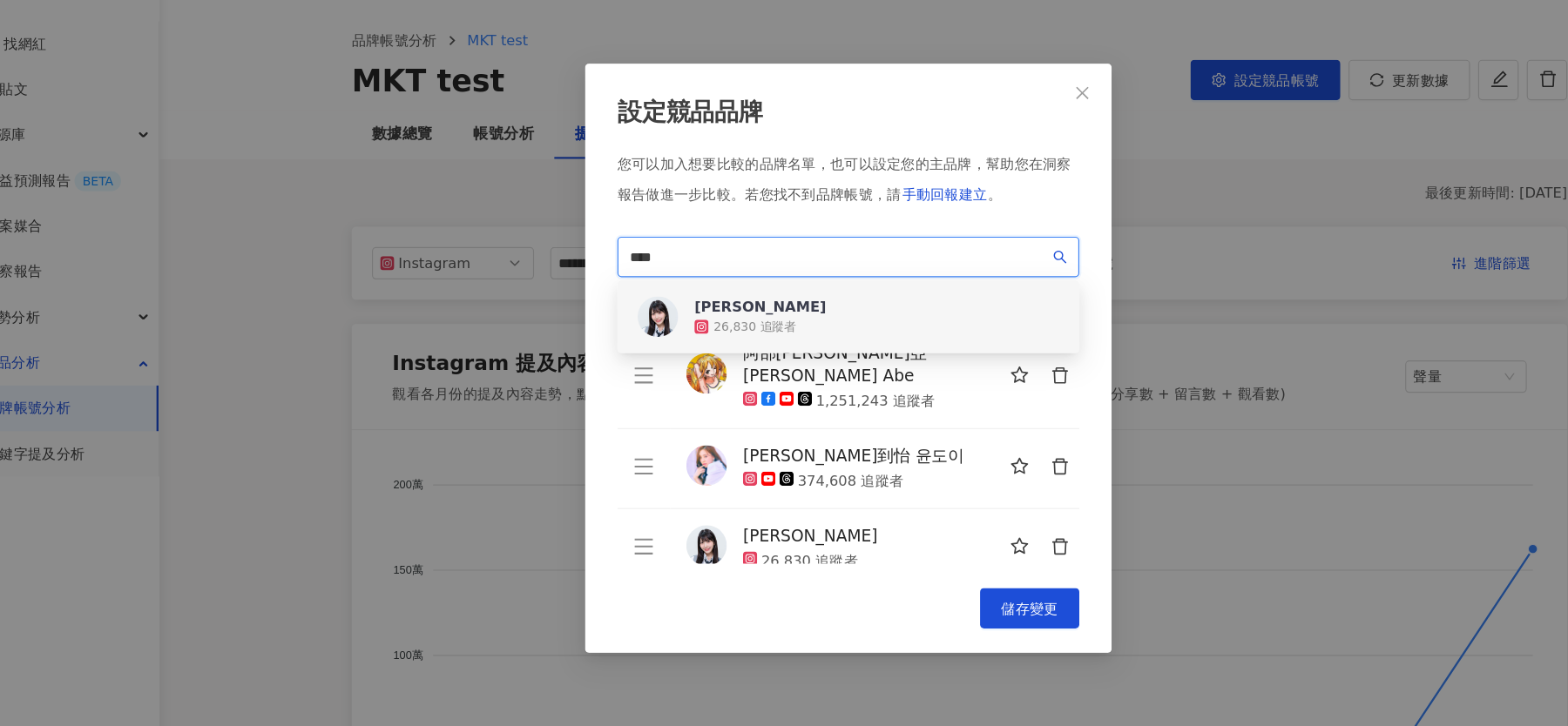
drag, startPoint x: 685, startPoint y: 272, endPoint x: 555, endPoint y: 272, distance: 130.0
click at [555, 272] on div "設定競品品牌 您可以加入想要比較的品牌名單，也可以設定您的主品牌，幫助您在洞察報告做進一步比較。 若您找不到品牌帳號，請 手動回報建立 。 **** 2d7b…" at bounding box center [784, 363] width 1568 height 726
paste input "search"
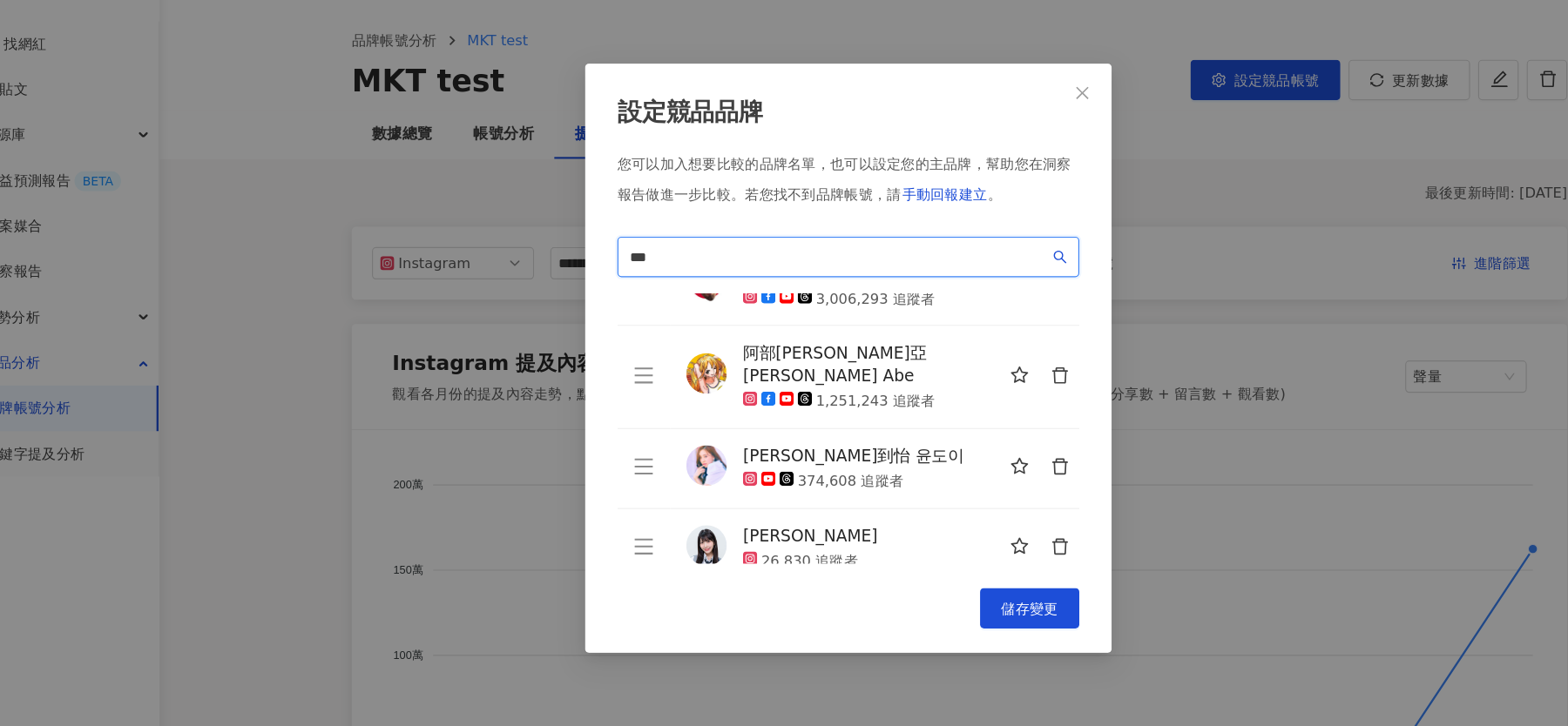
drag, startPoint x: 636, startPoint y: 268, endPoint x: 560, endPoint y: 268, distance: 76.0
click at [560, 268] on div "設定競品品牌 您可以加入想要比較的品牌名單，也可以設定您的主品牌，幫助您在洞察報告做進一步比較。 若您找不到品牌帳號，請 手動回報建立 。 [PERSON_N…" at bounding box center [784, 363] width 453 height 507
paste input "*******"
click at [712, 270] on input "**********" at bounding box center [777, 276] width 361 height 19
type input "*********"
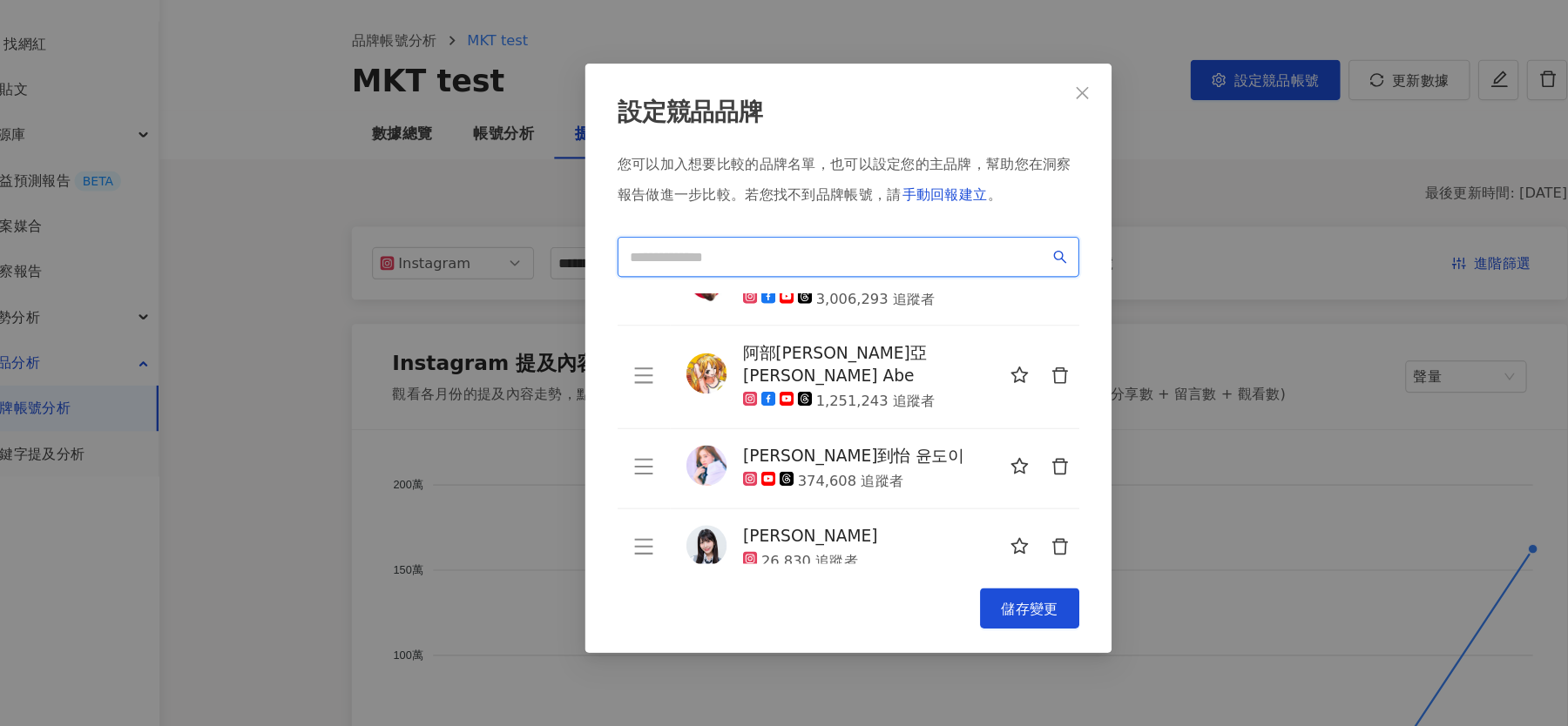
paste input "*******"
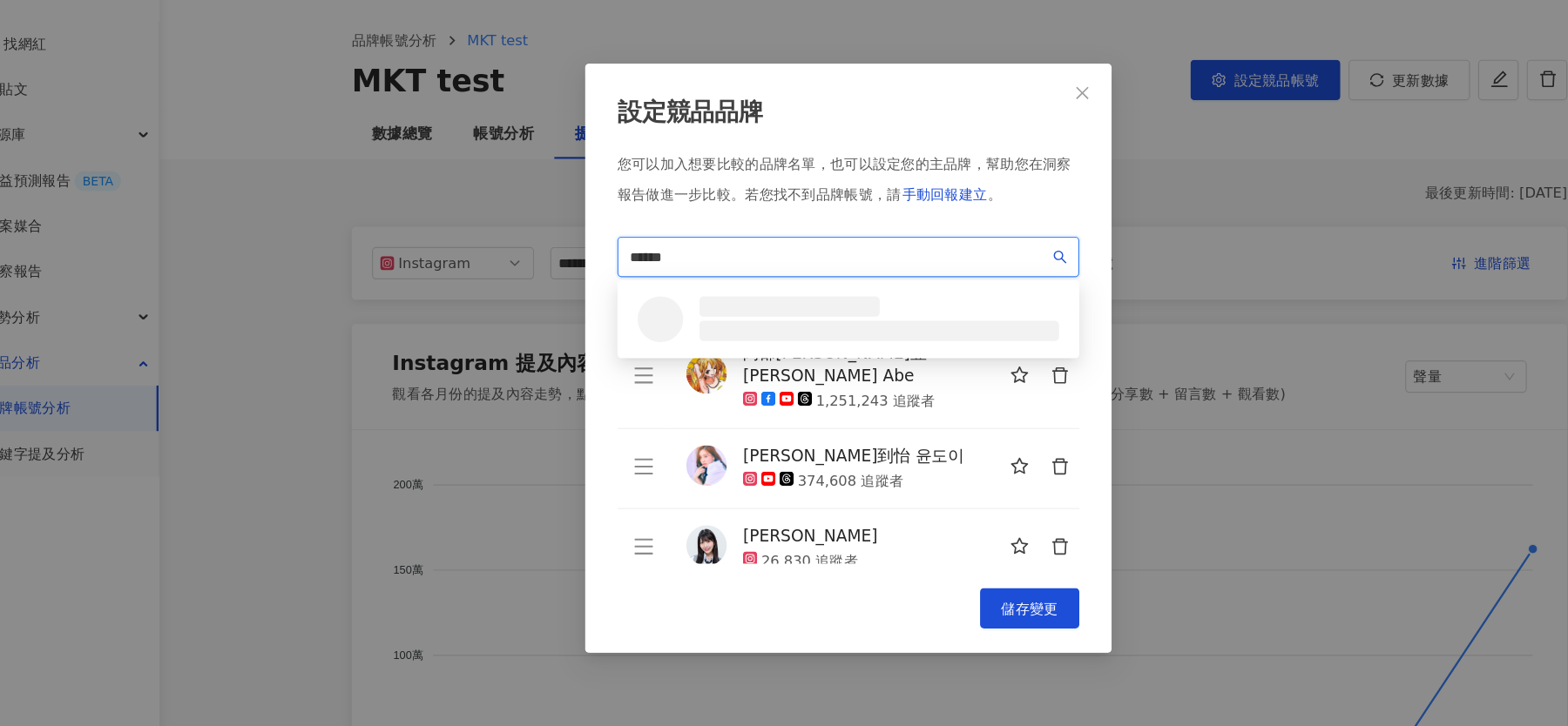
type input "*******"
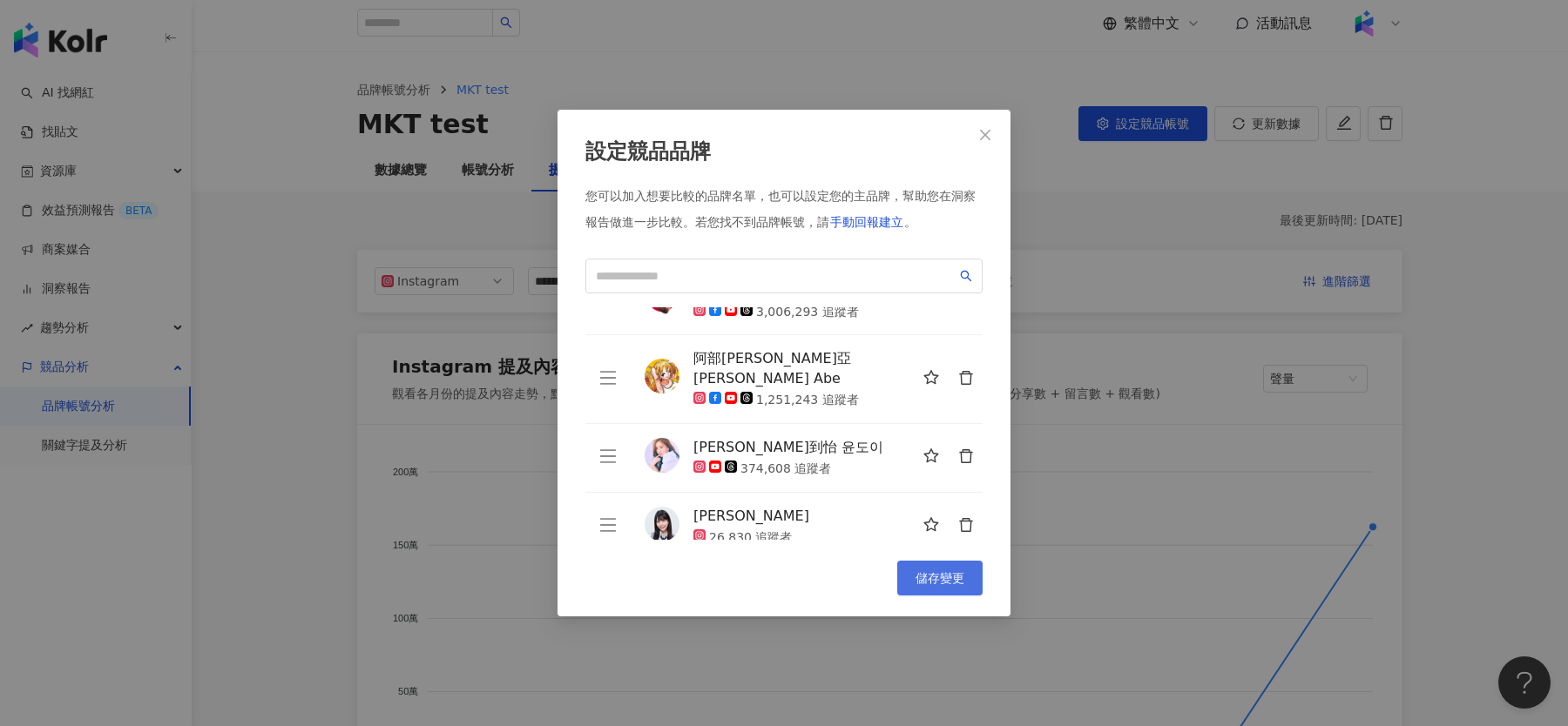
click at [937, 592] on button "儲存變更" at bounding box center [940, 577] width 86 height 34
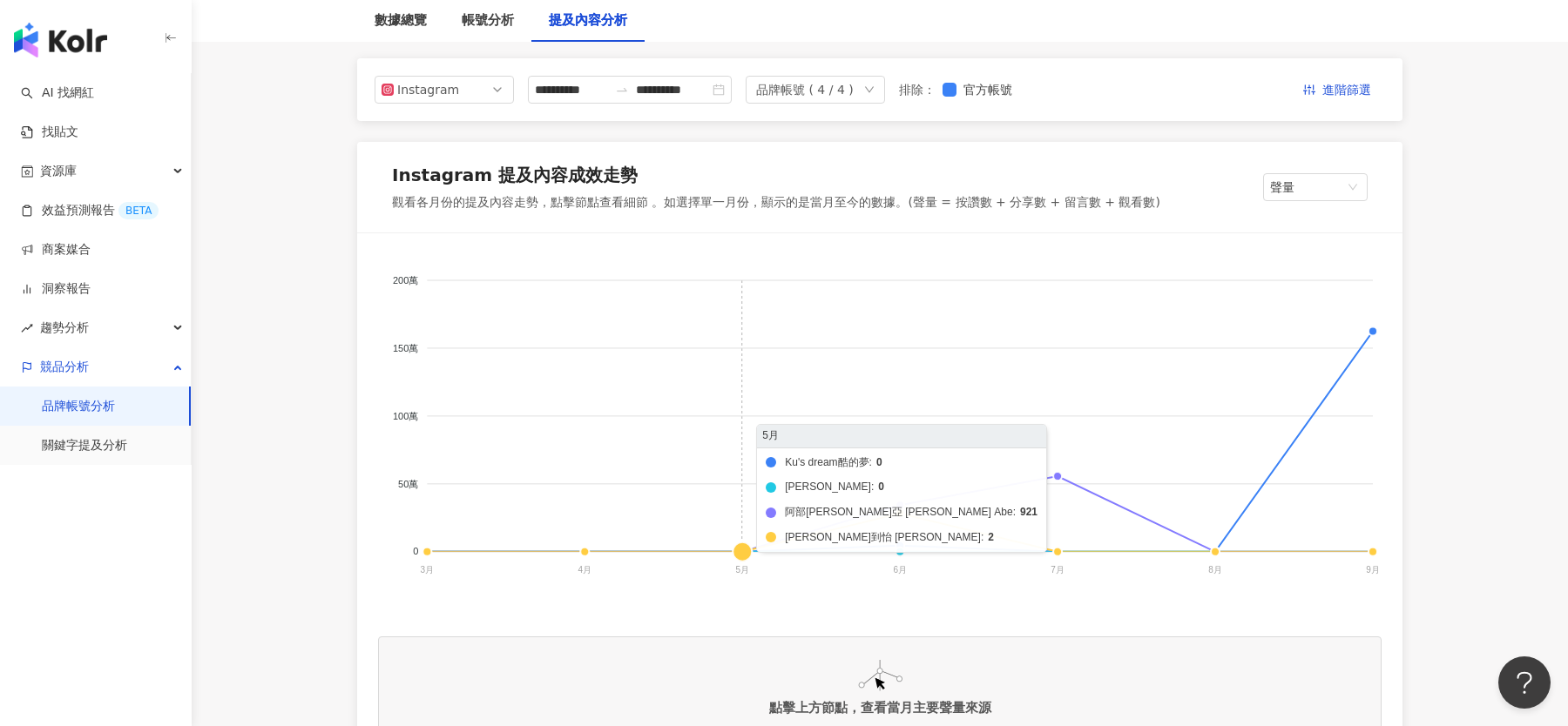
scroll to position [188, 0]
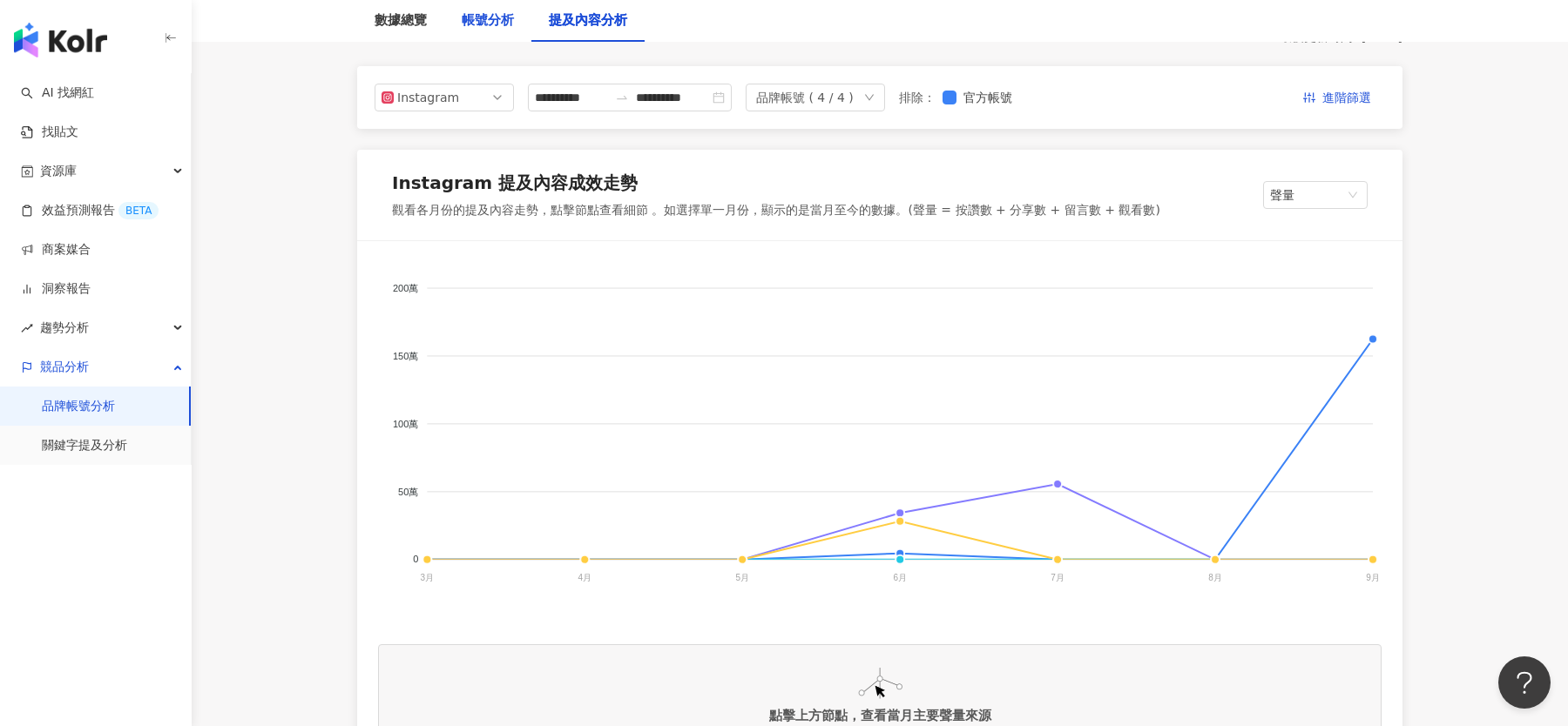
click at [487, 18] on div "帳號分析" at bounding box center [488, 21] width 52 height 21
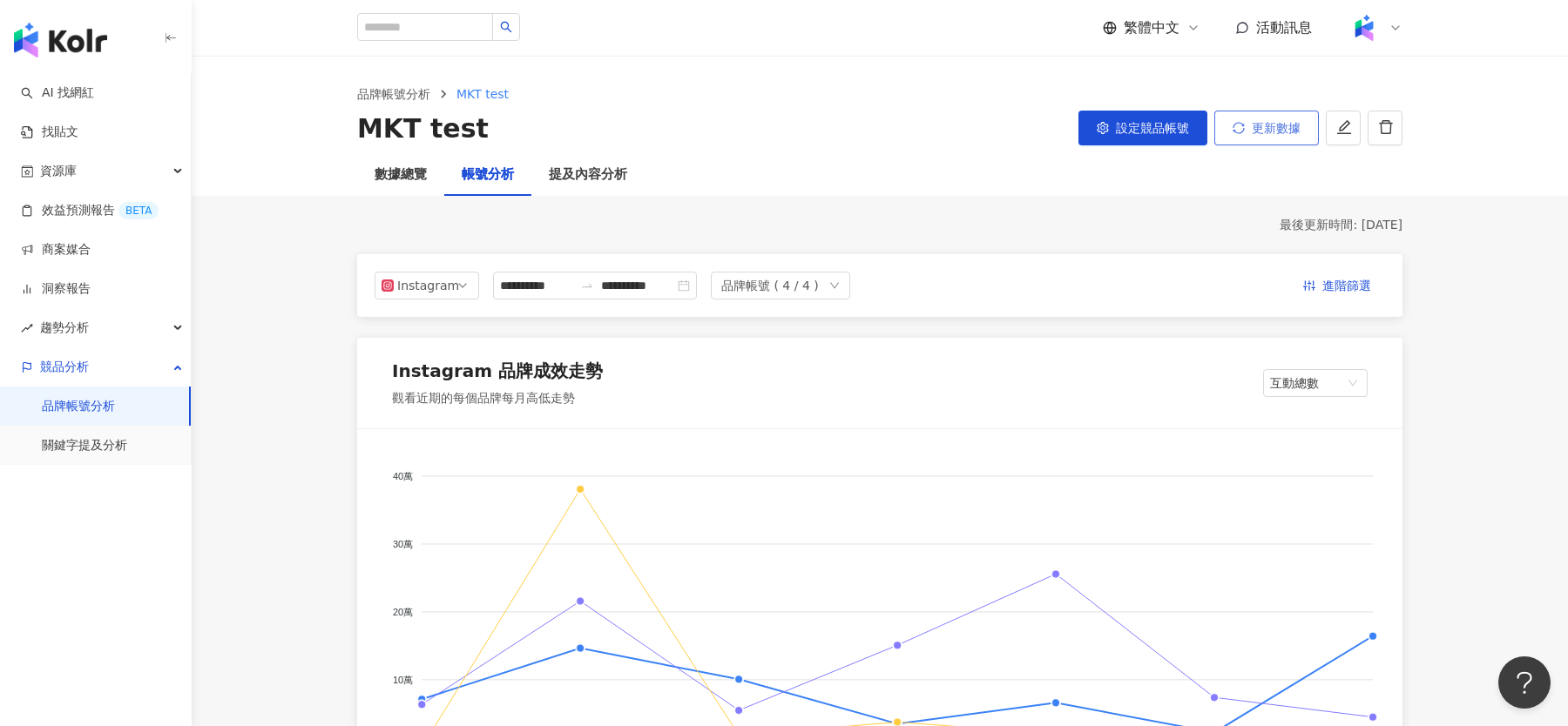
click at [1264, 131] on span "更新數據" at bounding box center [1276, 128] width 49 height 14
click at [397, 185] on div "數據總覽" at bounding box center [400, 174] width 87 height 41
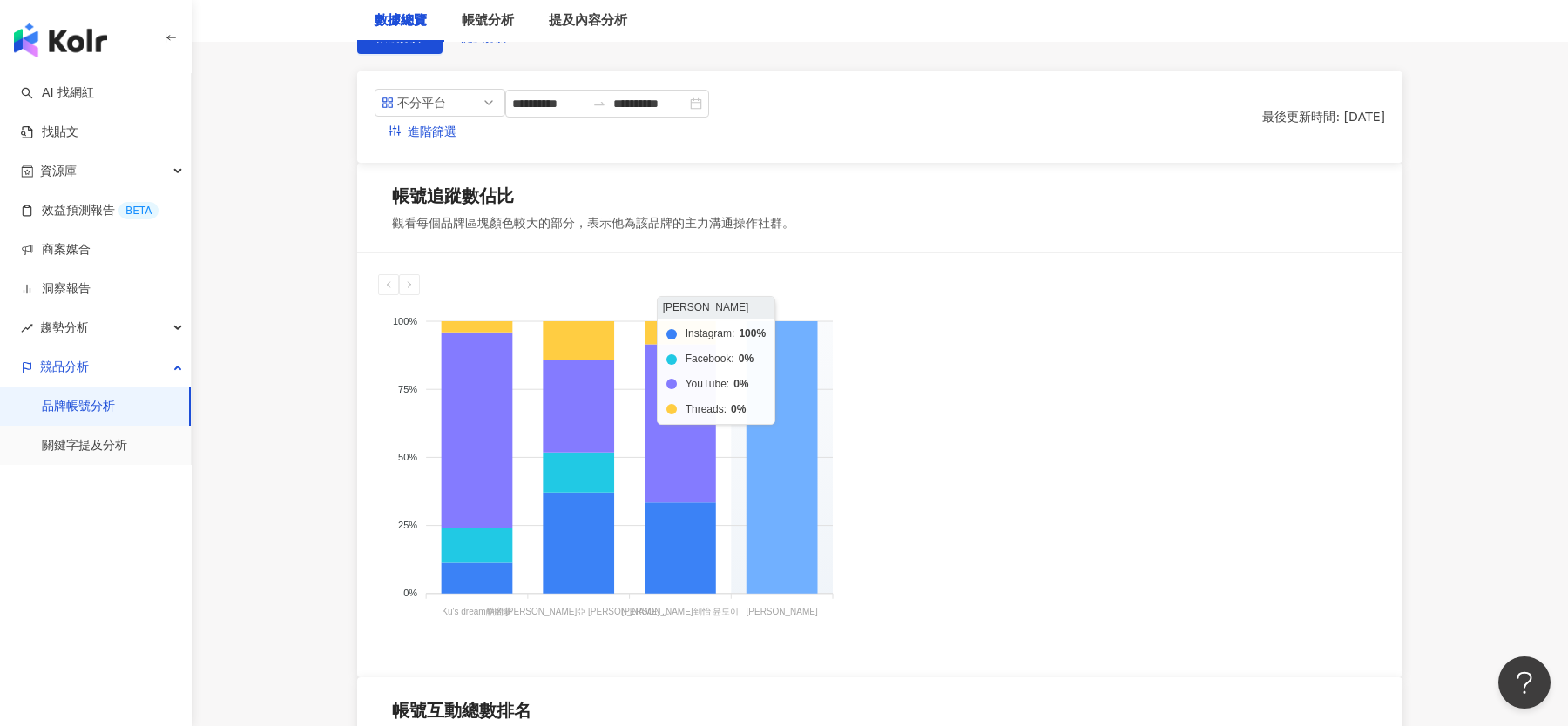
scroll to position [196, 0]
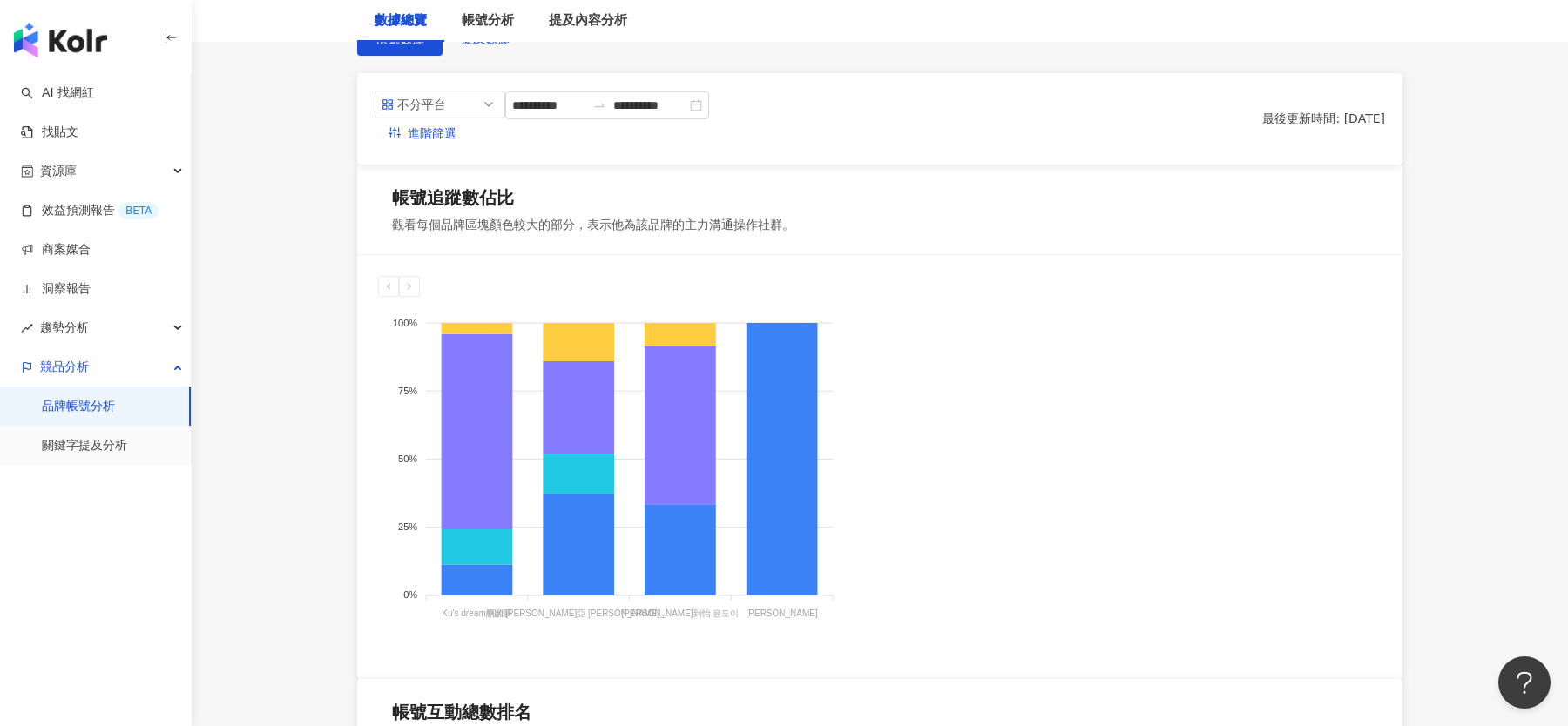
click at [871, 385] on div "帳號追蹤數佔比 觀看每個品牌區塊顏色較大的部分，表示他為該品牌的主力溝通操作社群。 Instagram Facebook YouTube Threads 10…" at bounding box center [879, 680] width 1046 height 1030
click at [854, 430] on div "Instagram Facebook YouTube Threads 100% 100% 75% 75% 50% 50% 25% 25% 0% 0% Ku's…" at bounding box center [879, 467] width 1046 height 425
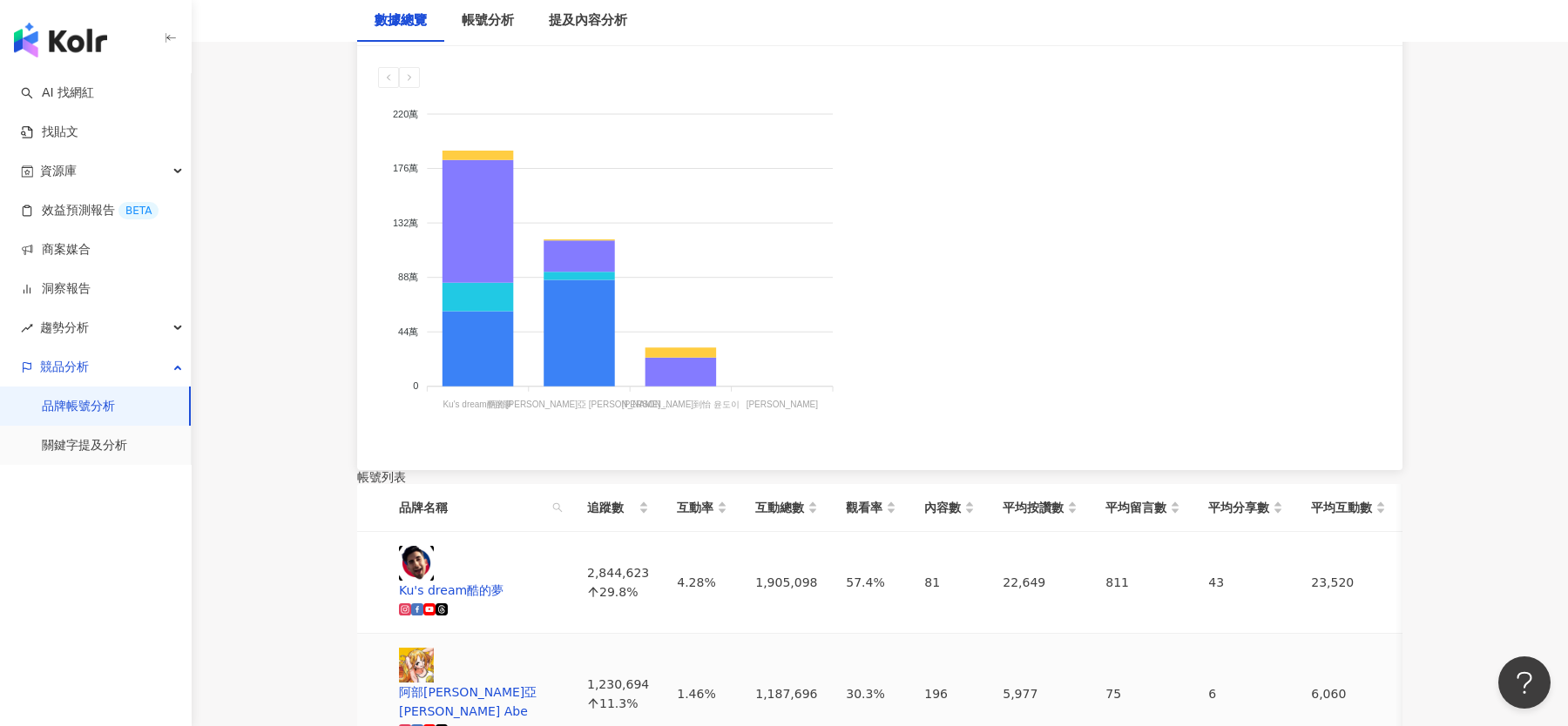
scroll to position [0, 0]
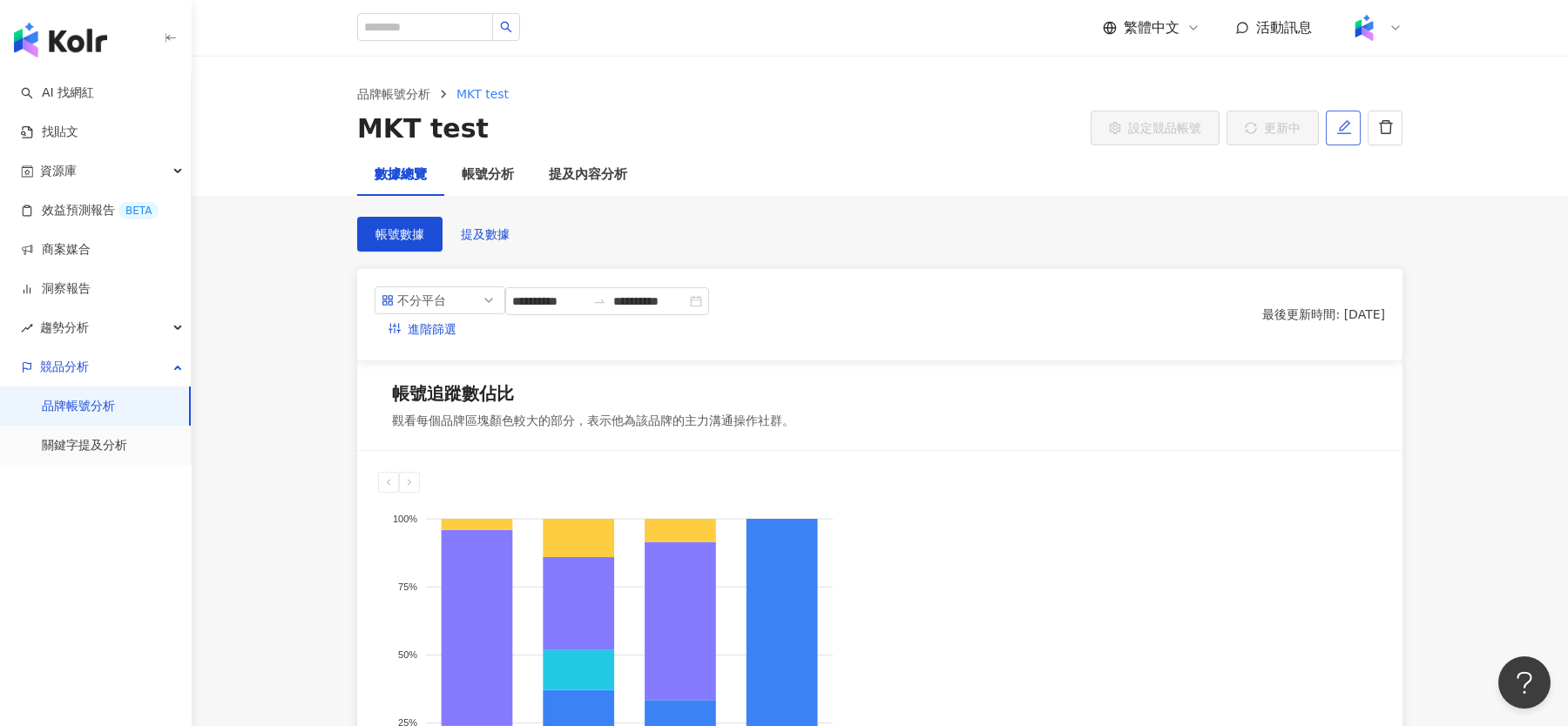
click at [1349, 129] on icon "edit" at bounding box center [1344, 127] width 16 height 16
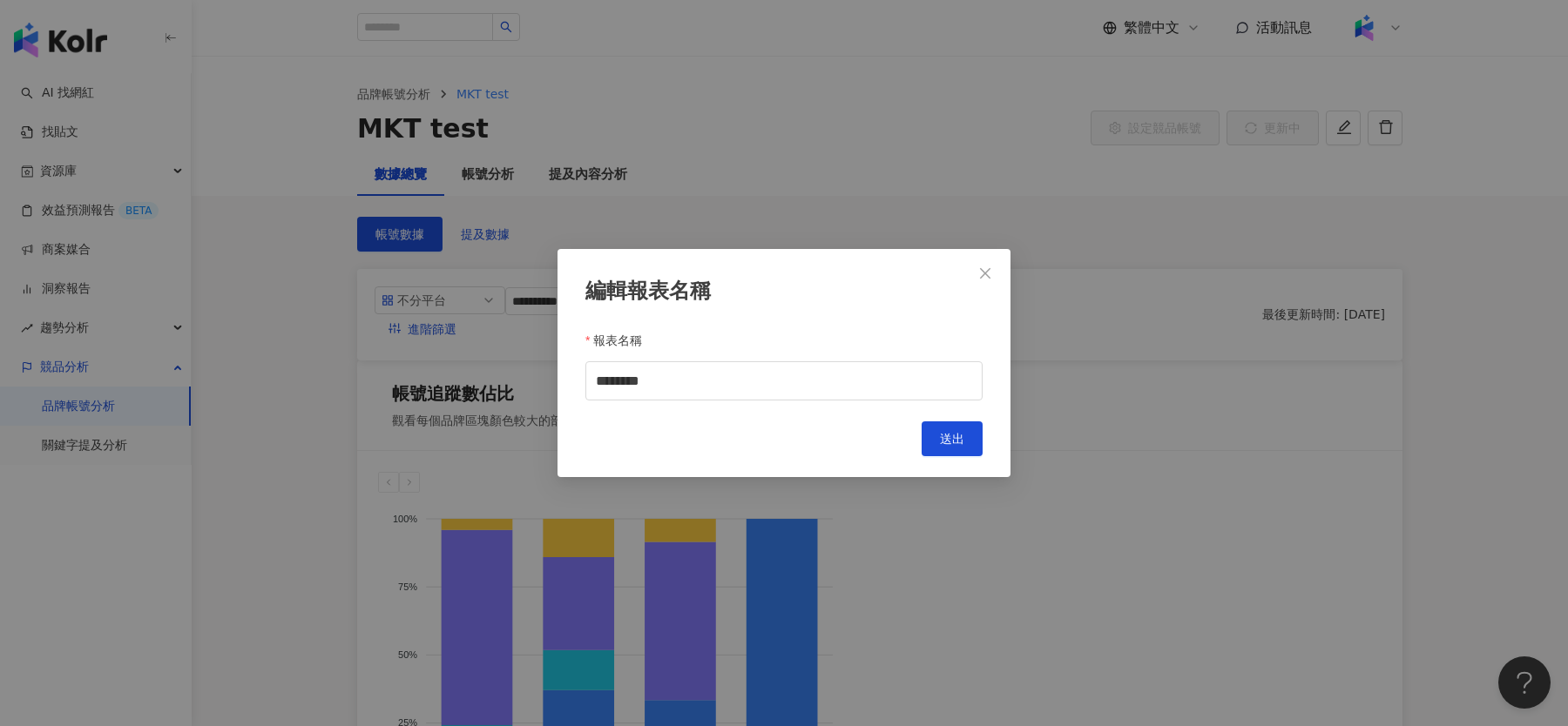
click at [1193, 218] on div "編輯報表名稱 報表名稱 ******** Cancel 送出" at bounding box center [784, 363] width 1568 height 726
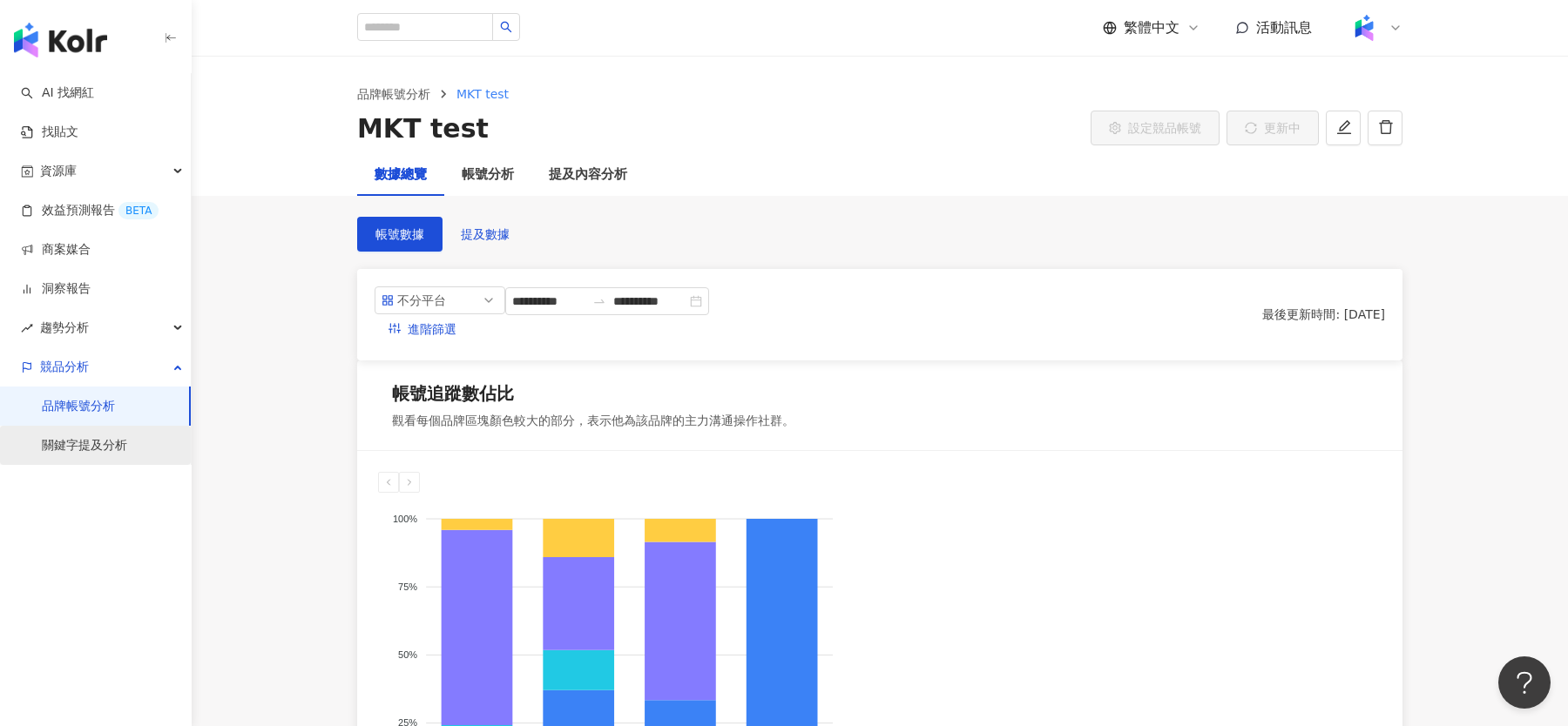
click at [102, 442] on link "關鍵字提及分析" at bounding box center [84, 446] width 86 height 18
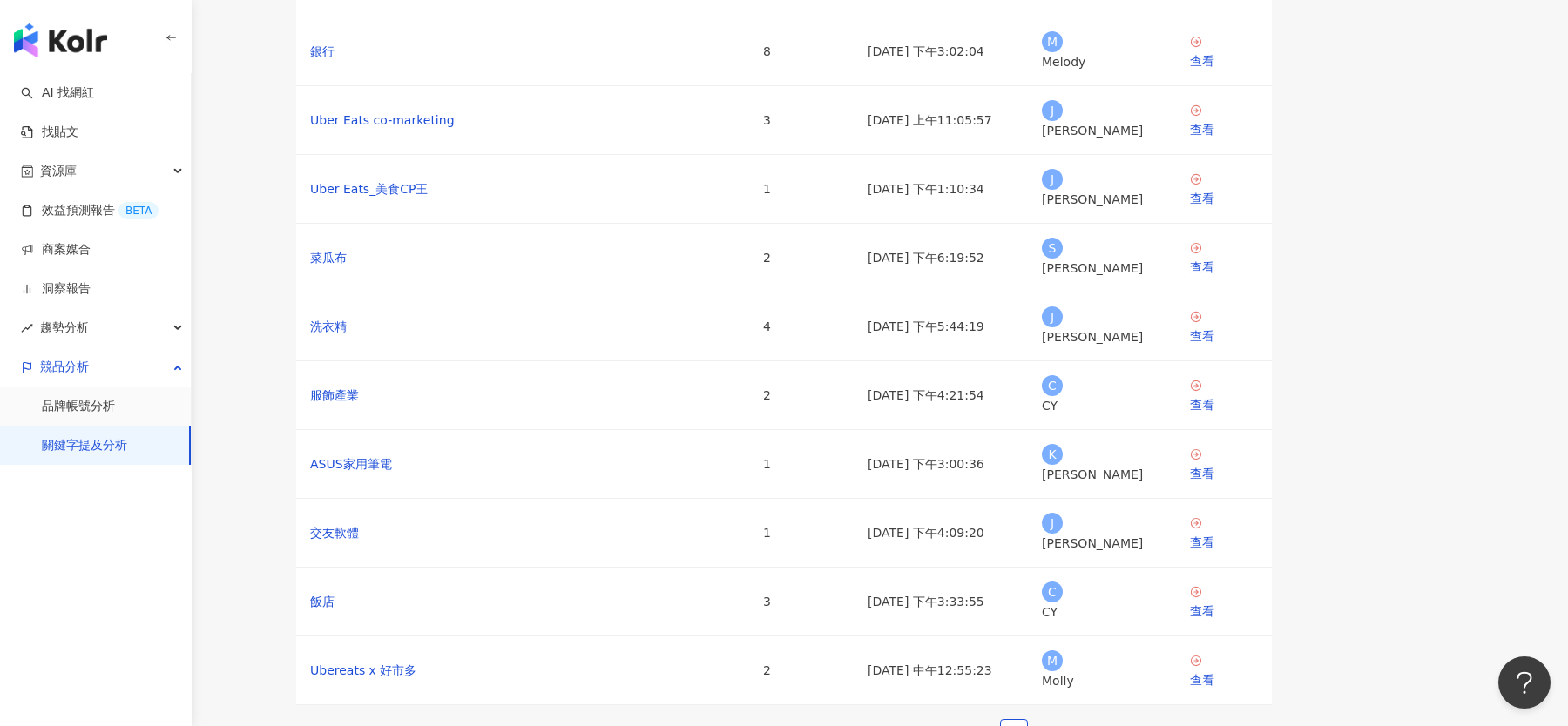
scroll to position [131, 0]
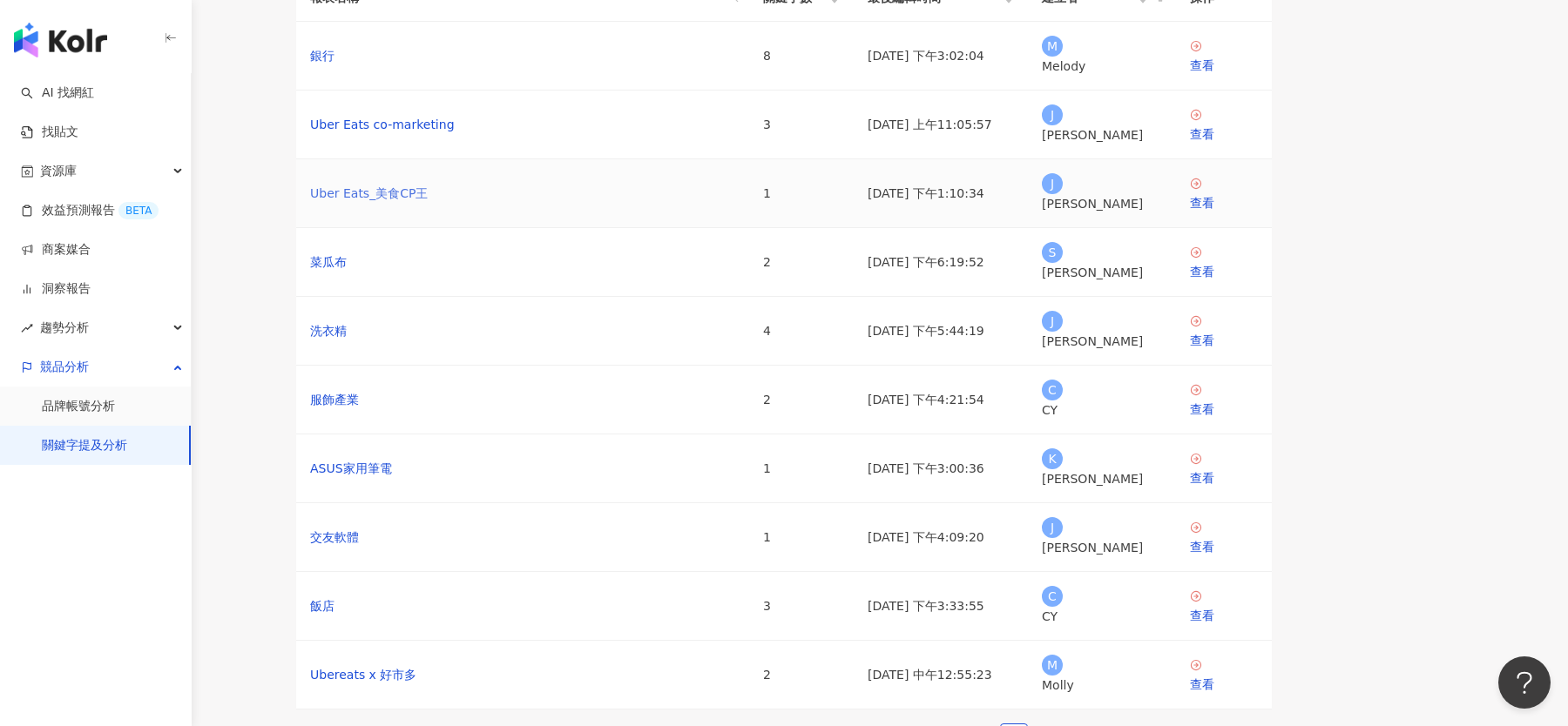
click at [428, 203] on link "Uber Eats_美食CP王" at bounding box center [369, 193] width 117 height 19
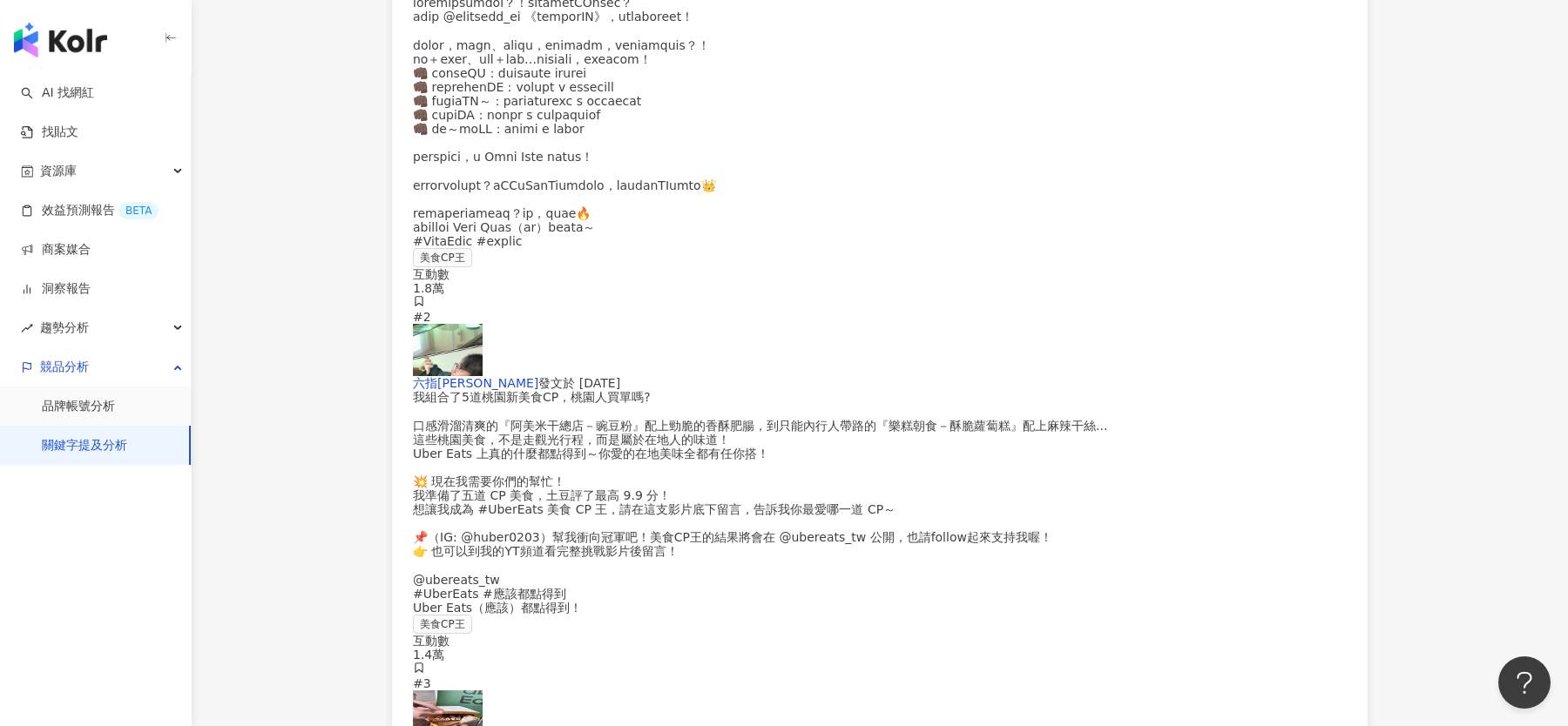
scroll to position [3808, 0]
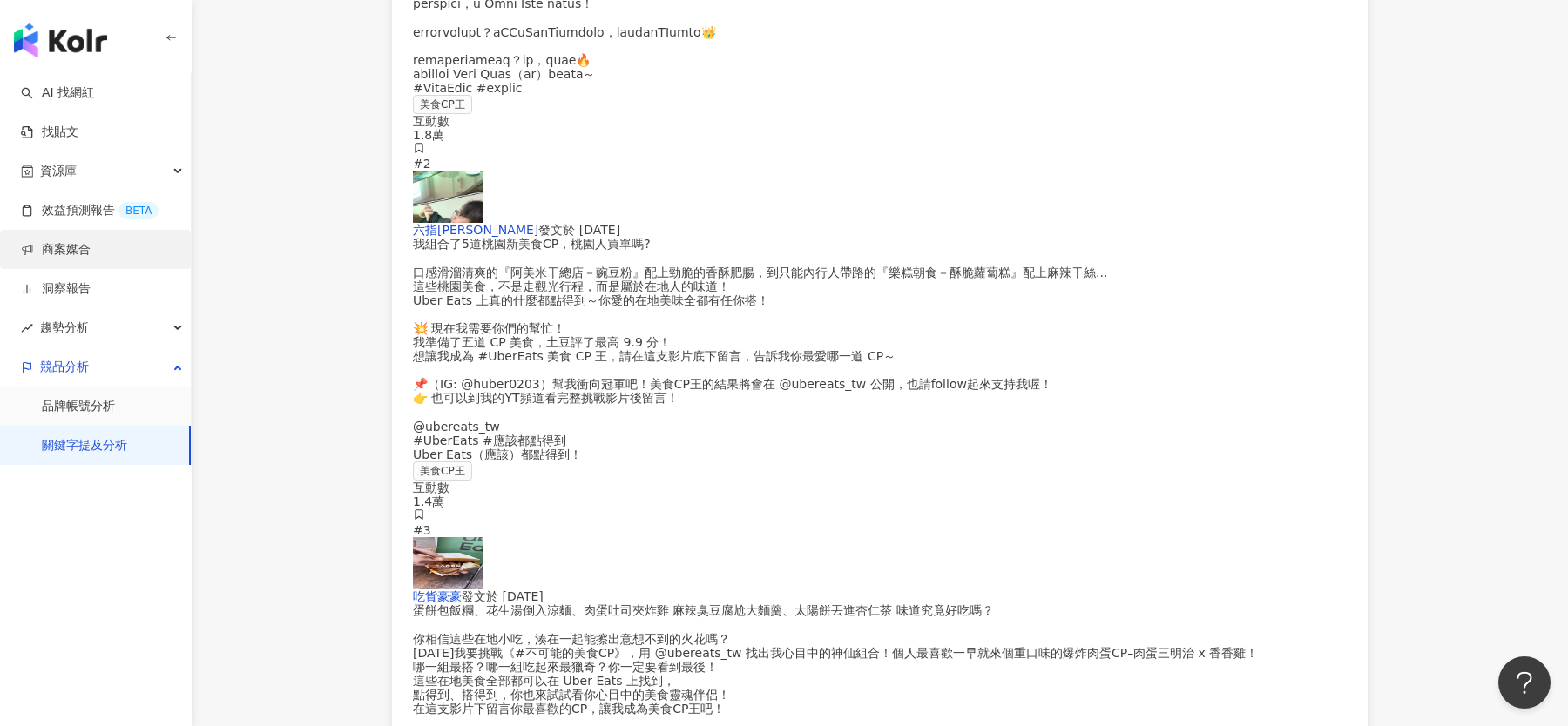
click at [87, 257] on link "商案媒合" at bounding box center [55, 250] width 70 height 18
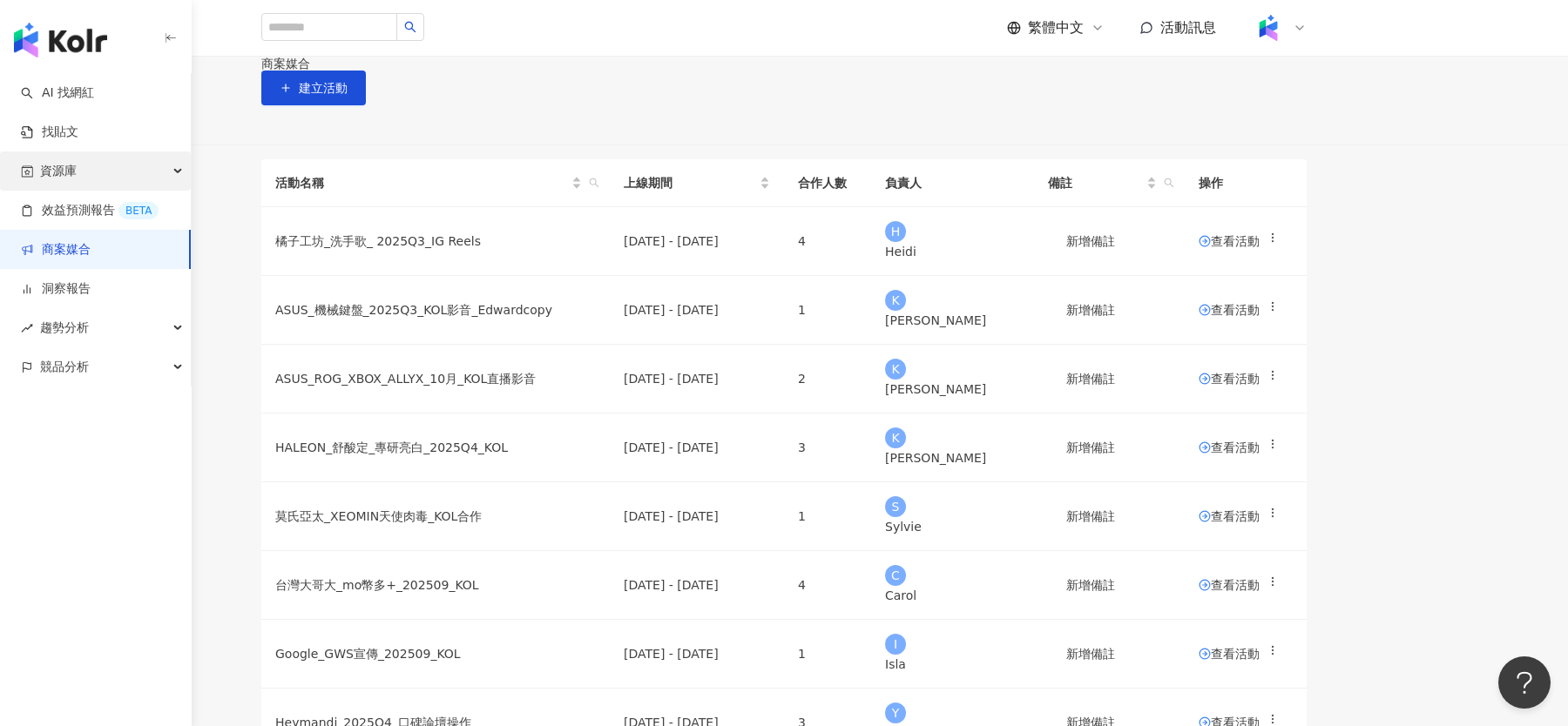
click at [125, 170] on div "資源庫" at bounding box center [96, 171] width 191 height 39
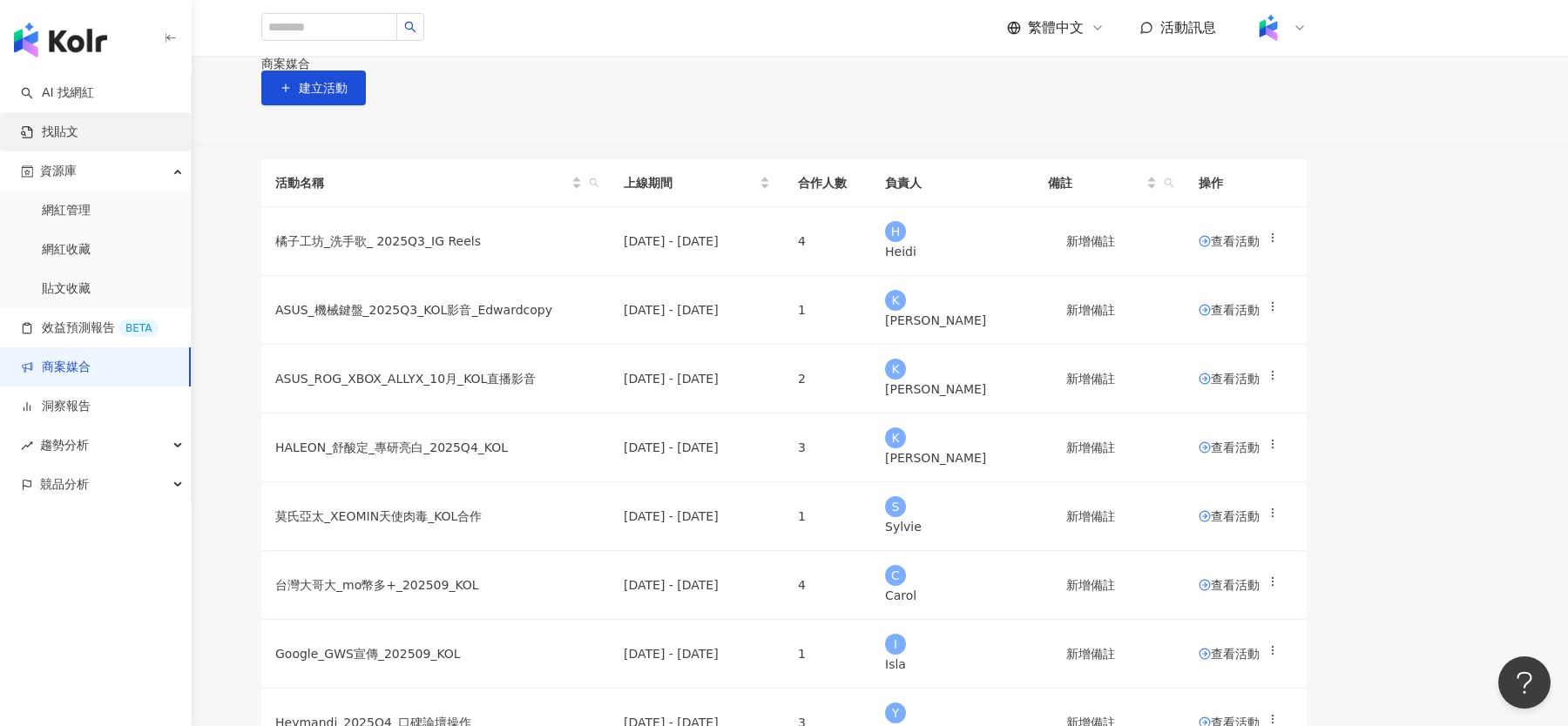
click at [79, 132] on link "找貼文" at bounding box center [49, 133] width 57 height 18
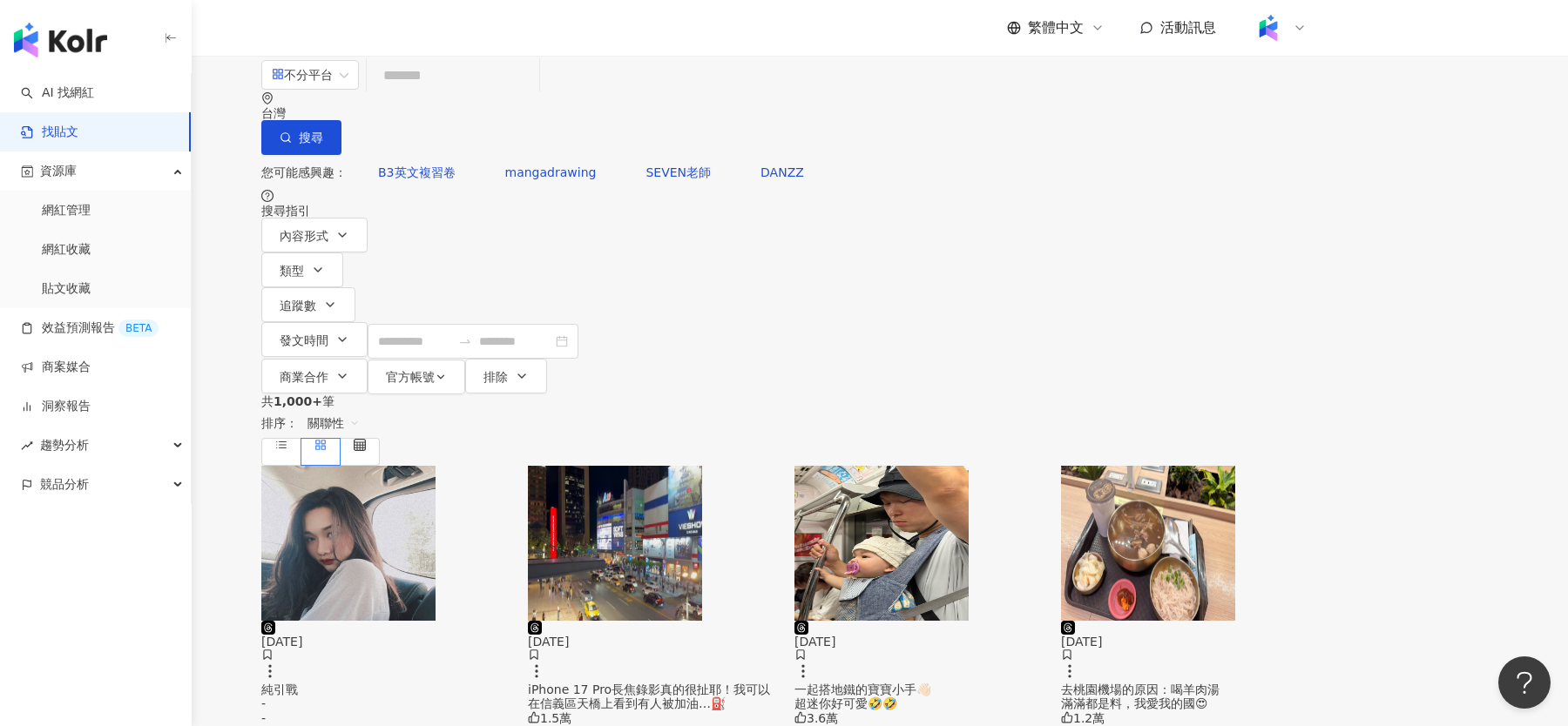
click at [532, 94] on input "search" at bounding box center [452, 75] width 159 height 37
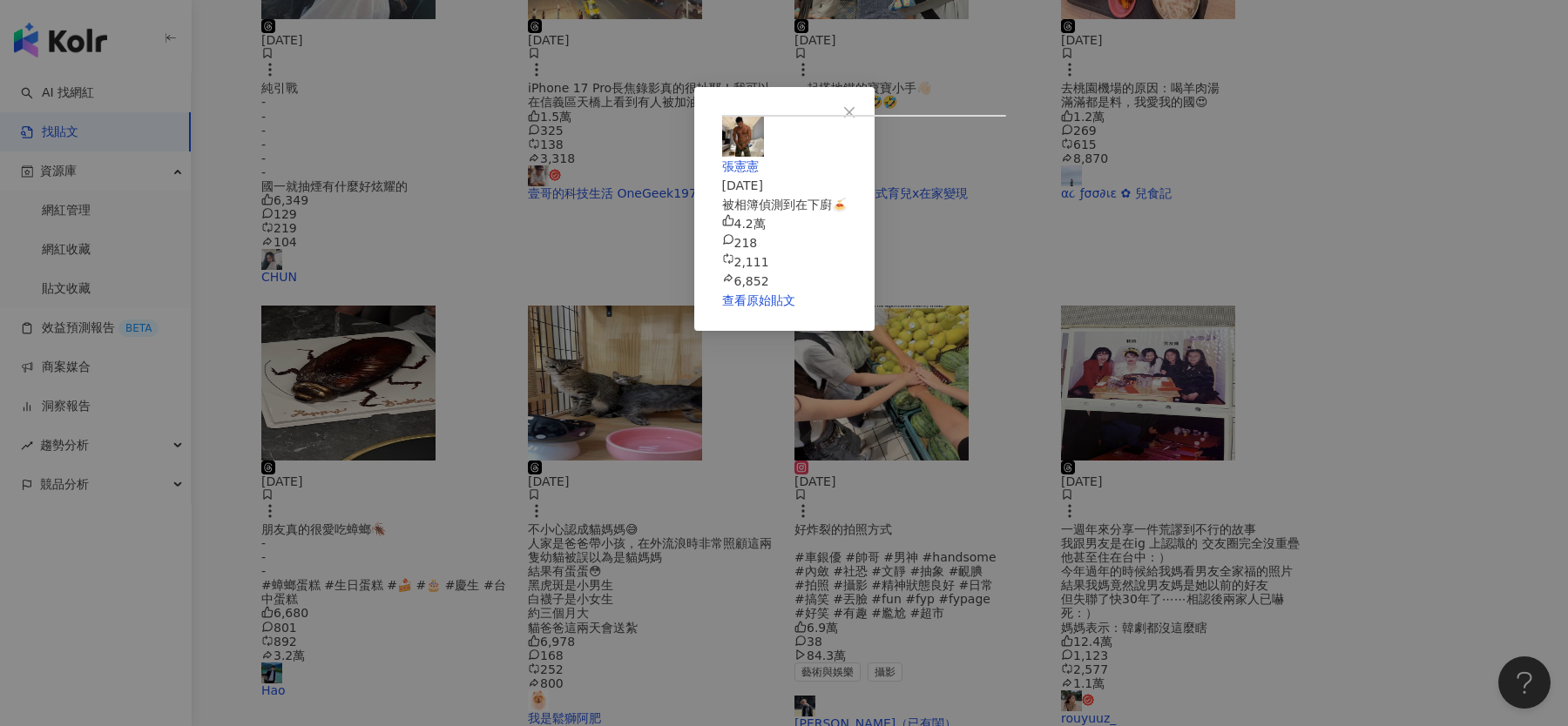
click at [1343, 316] on div "張憲憲 2025/9/22 被相簿偵測到在下廚🍝 4.2萬 218 2,111 6,852 查看原始貼文" at bounding box center [784, 363] width 1568 height 726
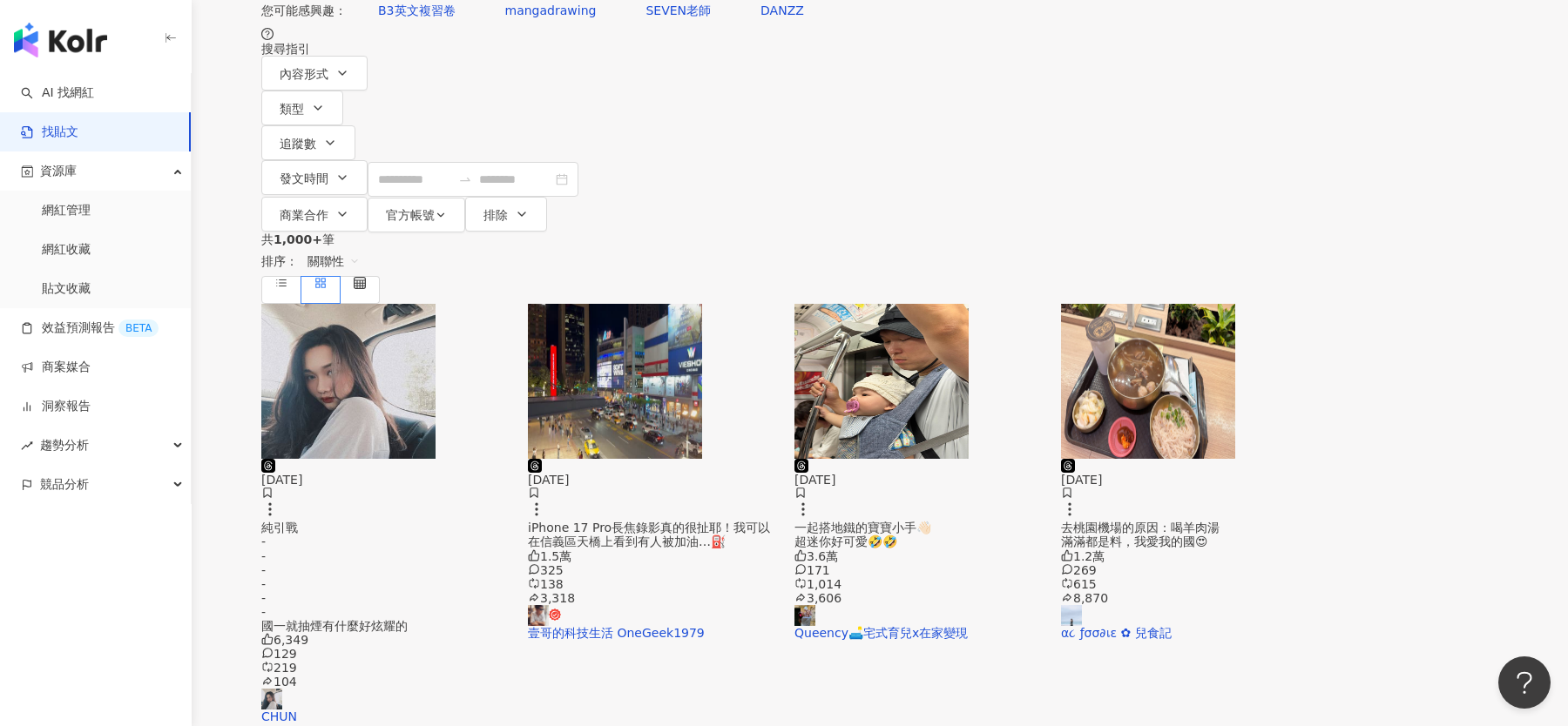
scroll to position [0, 0]
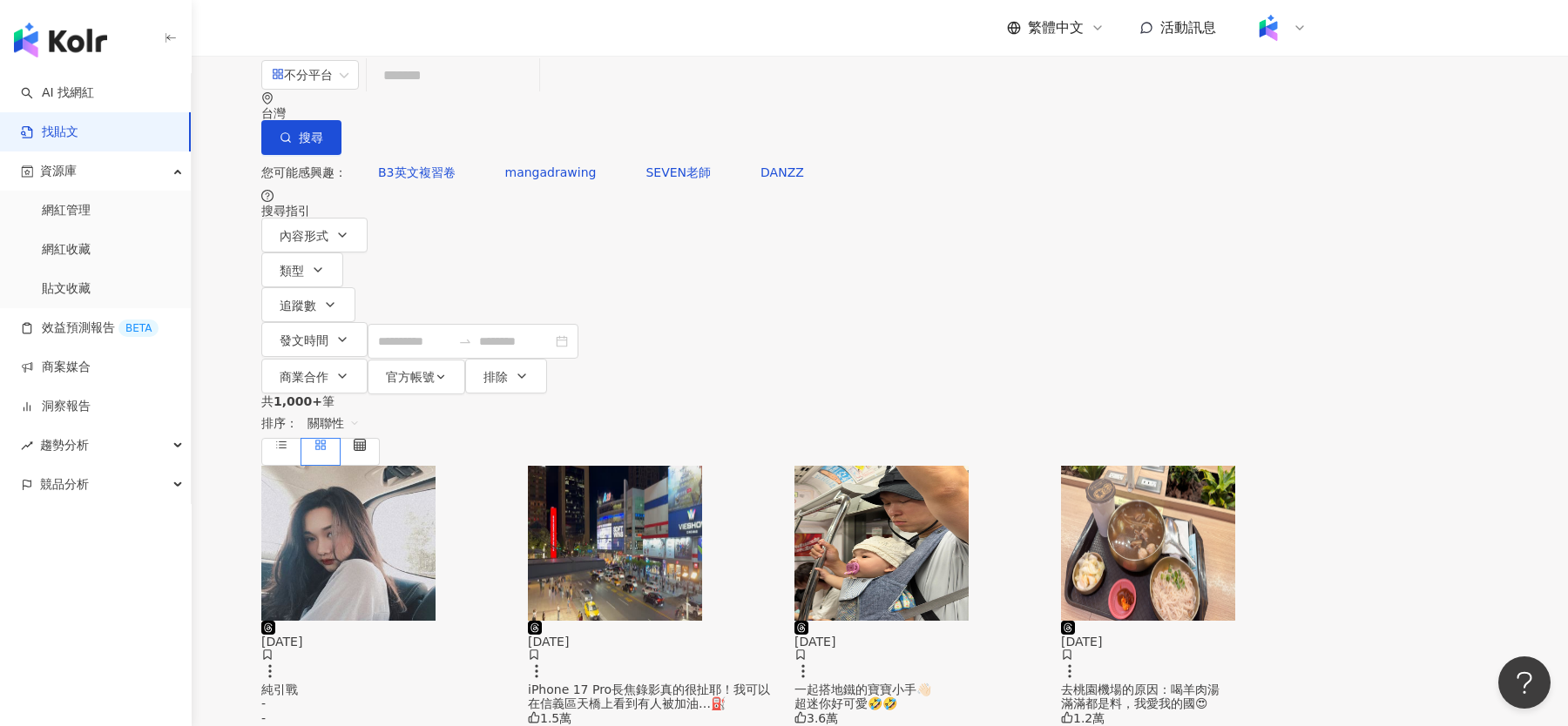
click at [532, 89] on input "search" at bounding box center [452, 75] width 159 height 37
click at [333, 89] on div "不分平台" at bounding box center [303, 75] width 61 height 28
click at [532, 94] on input "search" at bounding box center [452, 75] width 159 height 37
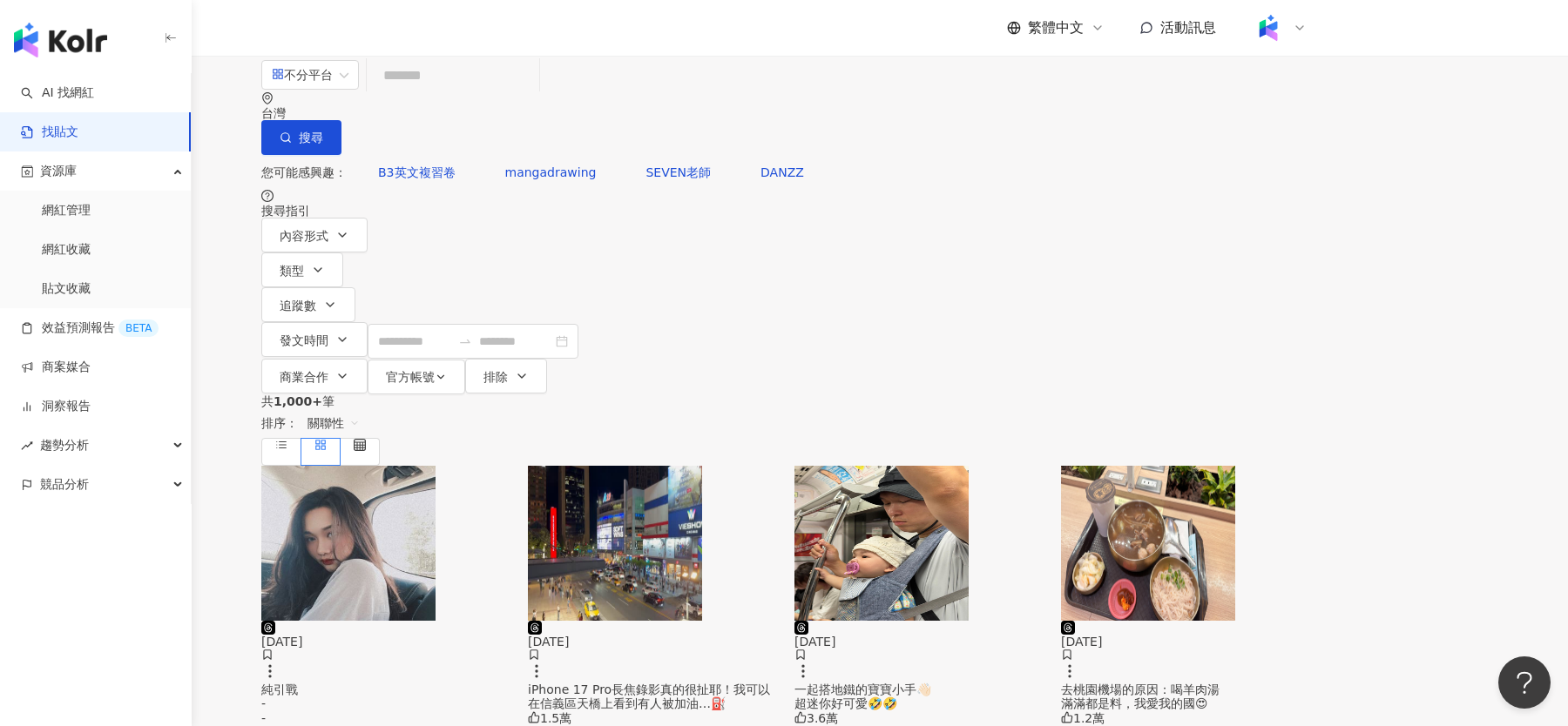
click at [532, 94] on input "search" at bounding box center [452, 75] width 159 height 37
type input "*"
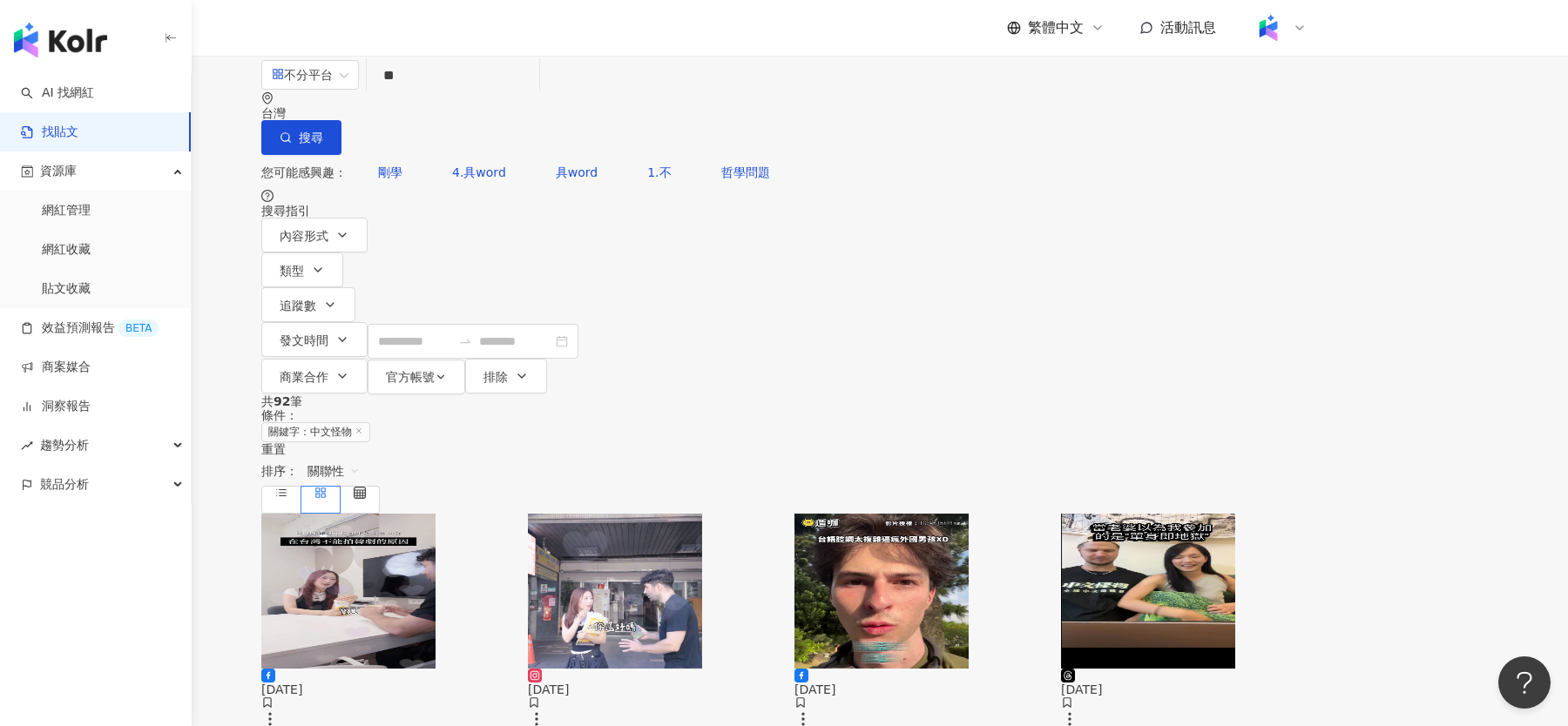
type input "*"
click at [303, 126] on div "不分平台 台灣 搜尋 您可能感興趣： 剛學 4.具word 具word 1.不 哲學問題 搜尋指引 內容形式 類型 追蹤數 發文時間 商業合作 官方帳號 排除" at bounding box center [784, 225] width 1568 height 338
click at [614, 394] on div "共 92 筆 條件 ： 關鍵字：中文怪物 重置" at bounding box center [784, 425] width 1046 height 62
click at [601, 442] on div "重置" at bounding box center [784, 449] width 1046 height 14
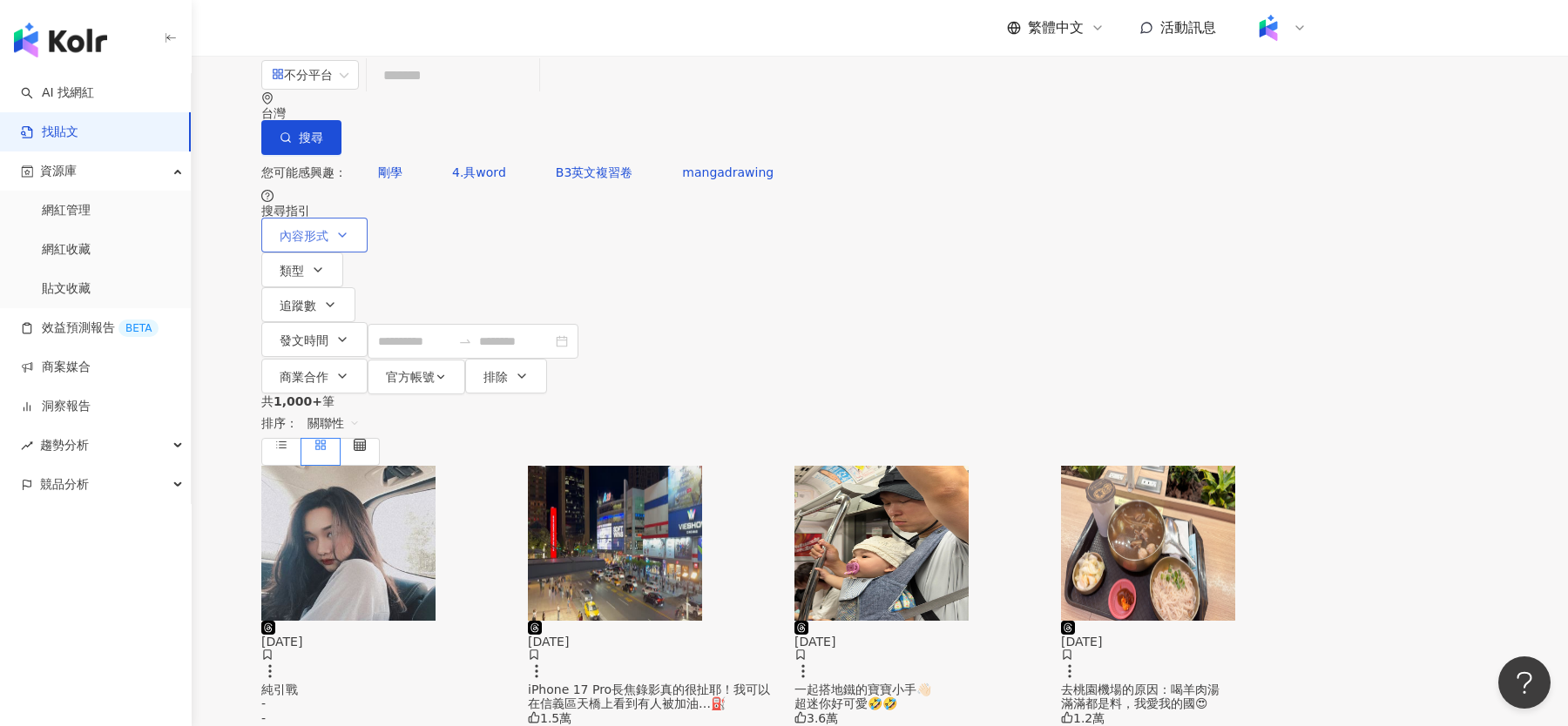
click at [368, 218] on button "內容形式" at bounding box center [314, 234] width 106 height 34
click at [643, 394] on div "共 1,000+ 筆 排序： 關聯性" at bounding box center [784, 429] width 1046 height 71
click at [343, 252] on button "類型" at bounding box center [302, 269] width 82 height 34
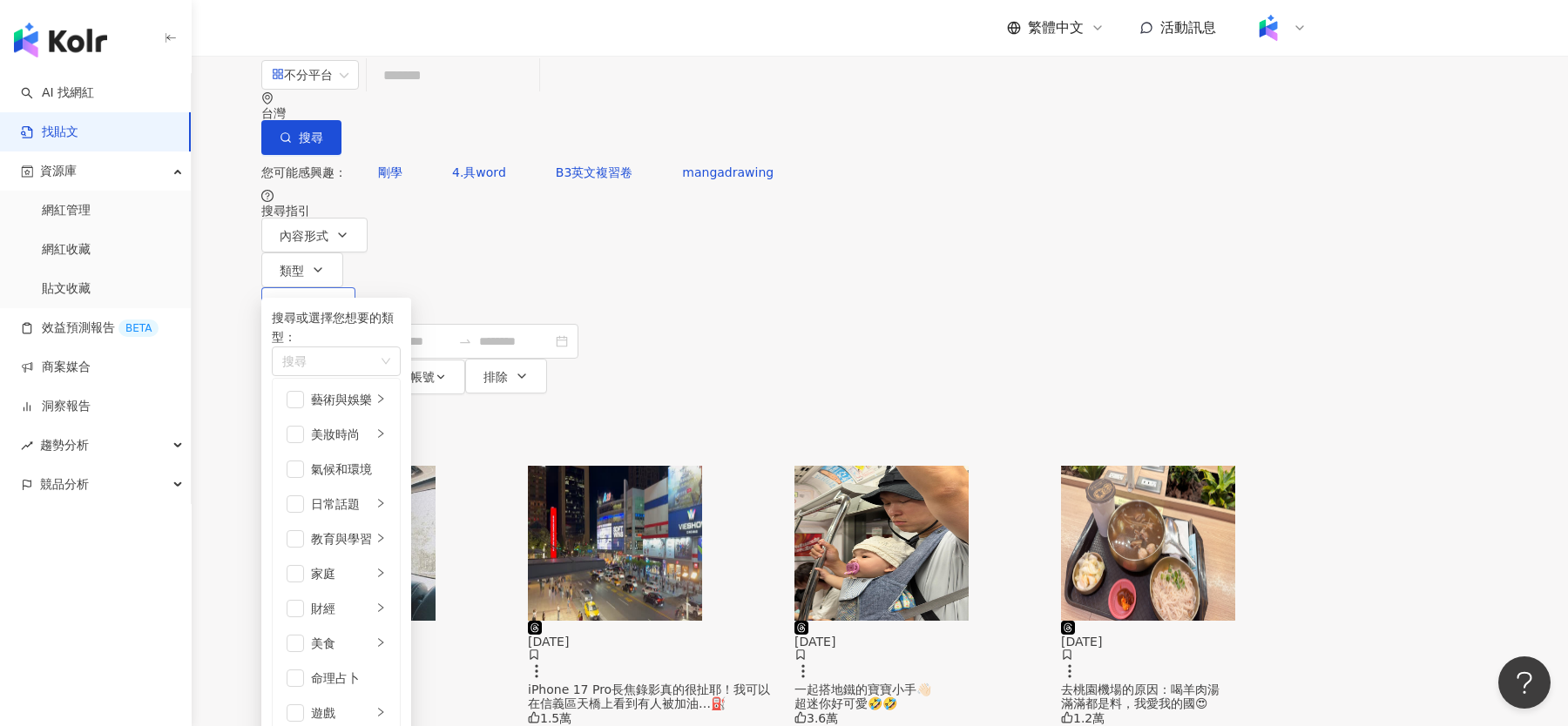
click at [356, 288] on button "追蹤數" at bounding box center [307, 304] width 94 height 34
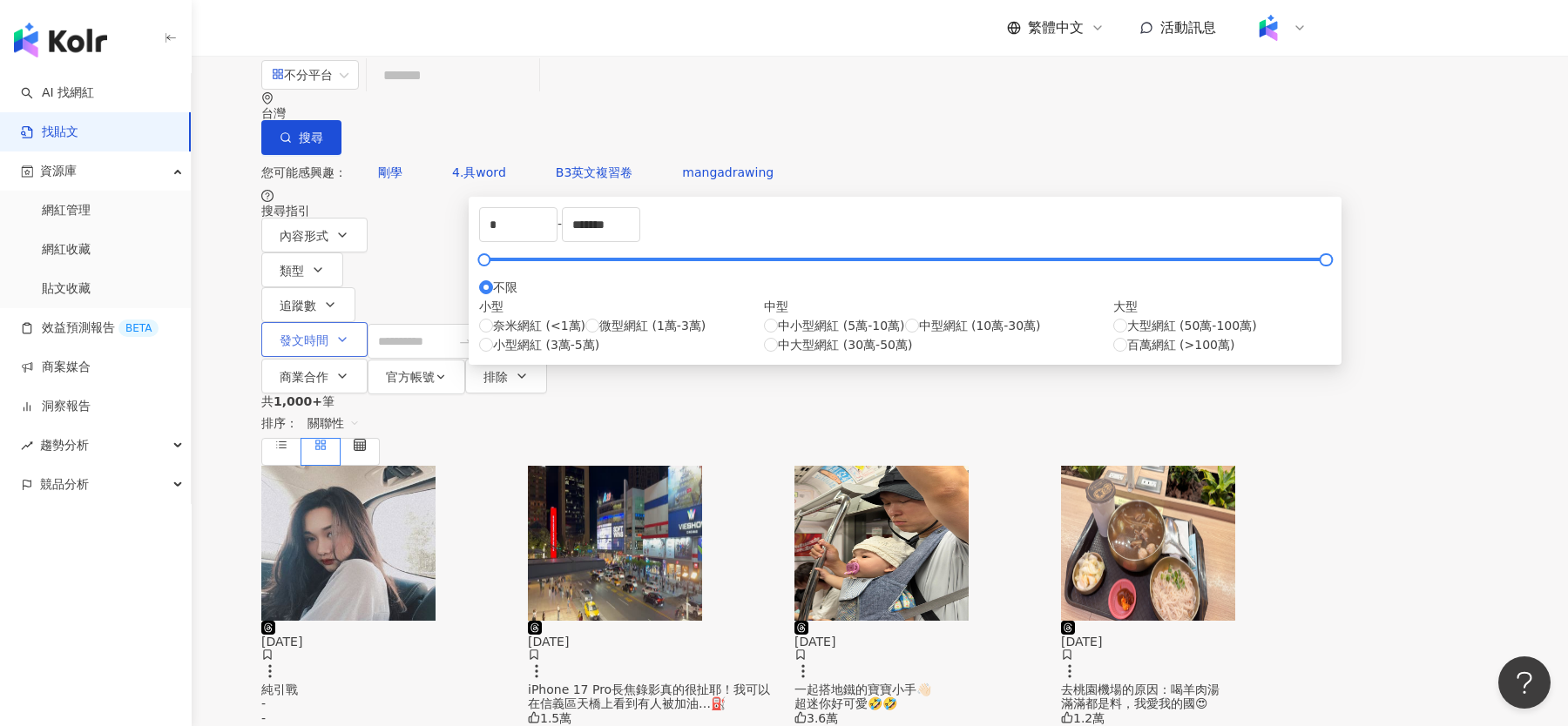
click at [328, 334] on span "發文時間" at bounding box center [305, 341] width 49 height 14
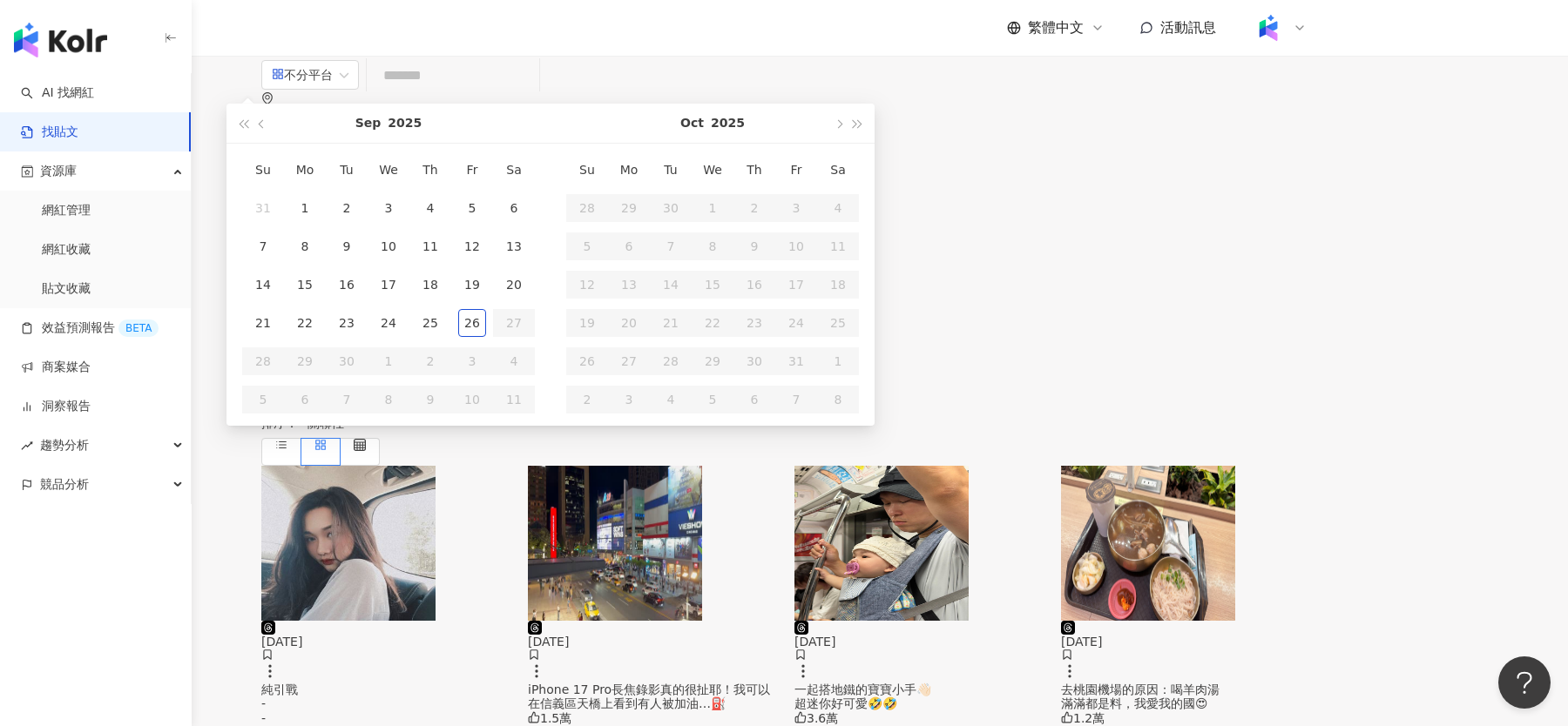
click at [328, 370] on span "商業合作" at bounding box center [305, 377] width 49 height 14
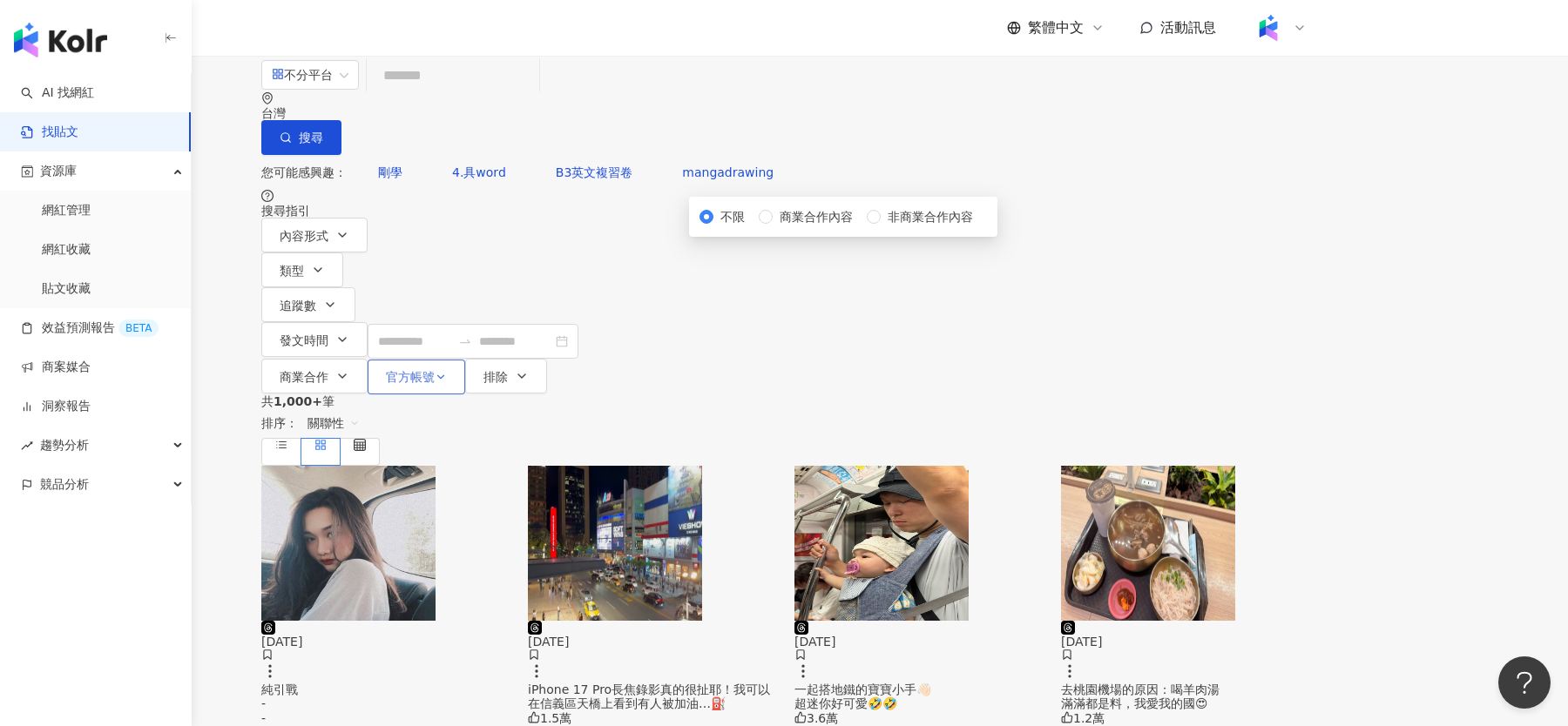
click at [435, 370] on span "官方帳號" at bounding box center [411, 377] width 49 height 14
click at [508, 370] on span "排除" at bounding box center [496, 377] width 25 height 14
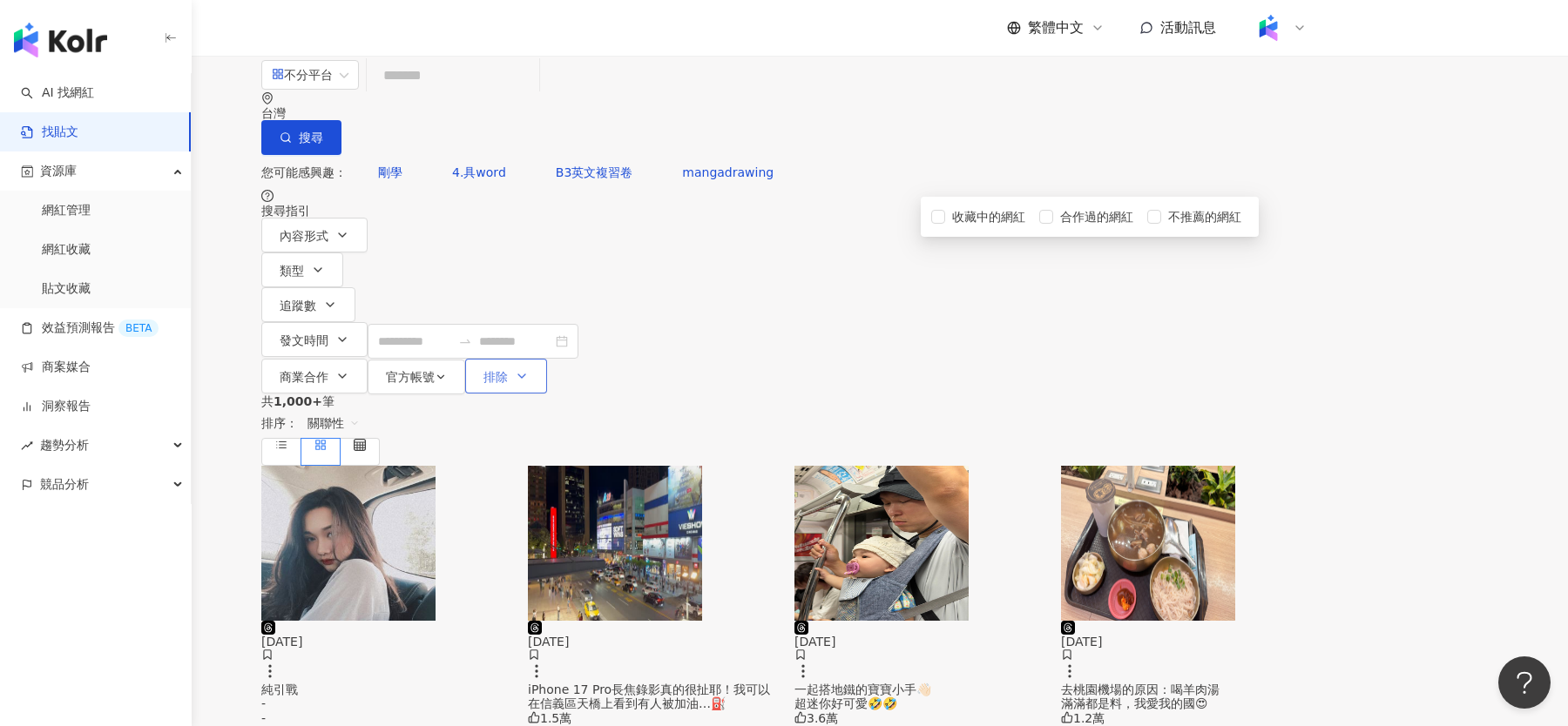
click at [508, 370] on span "排除" at bounding box center [496, 377] width 25 height 14
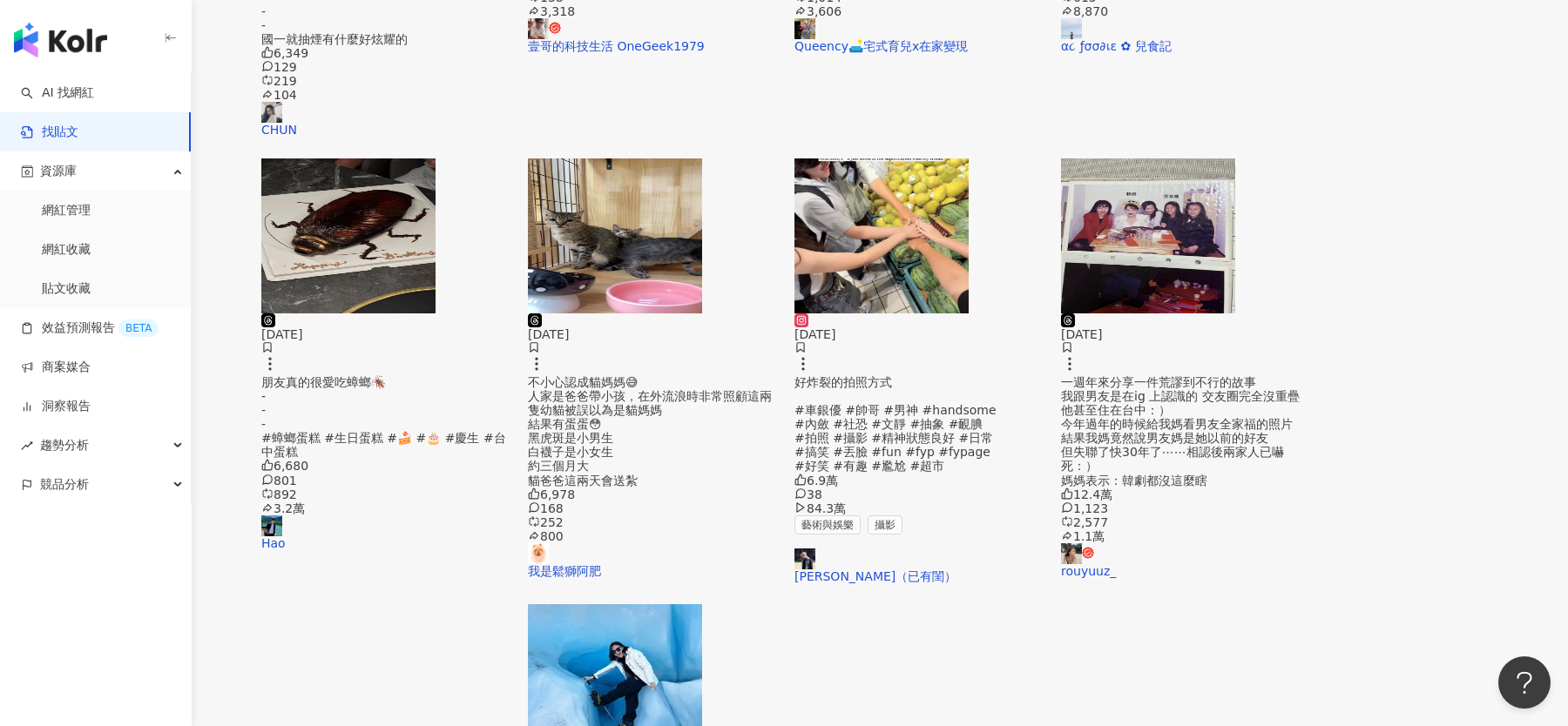
scroll to position [843, 0]
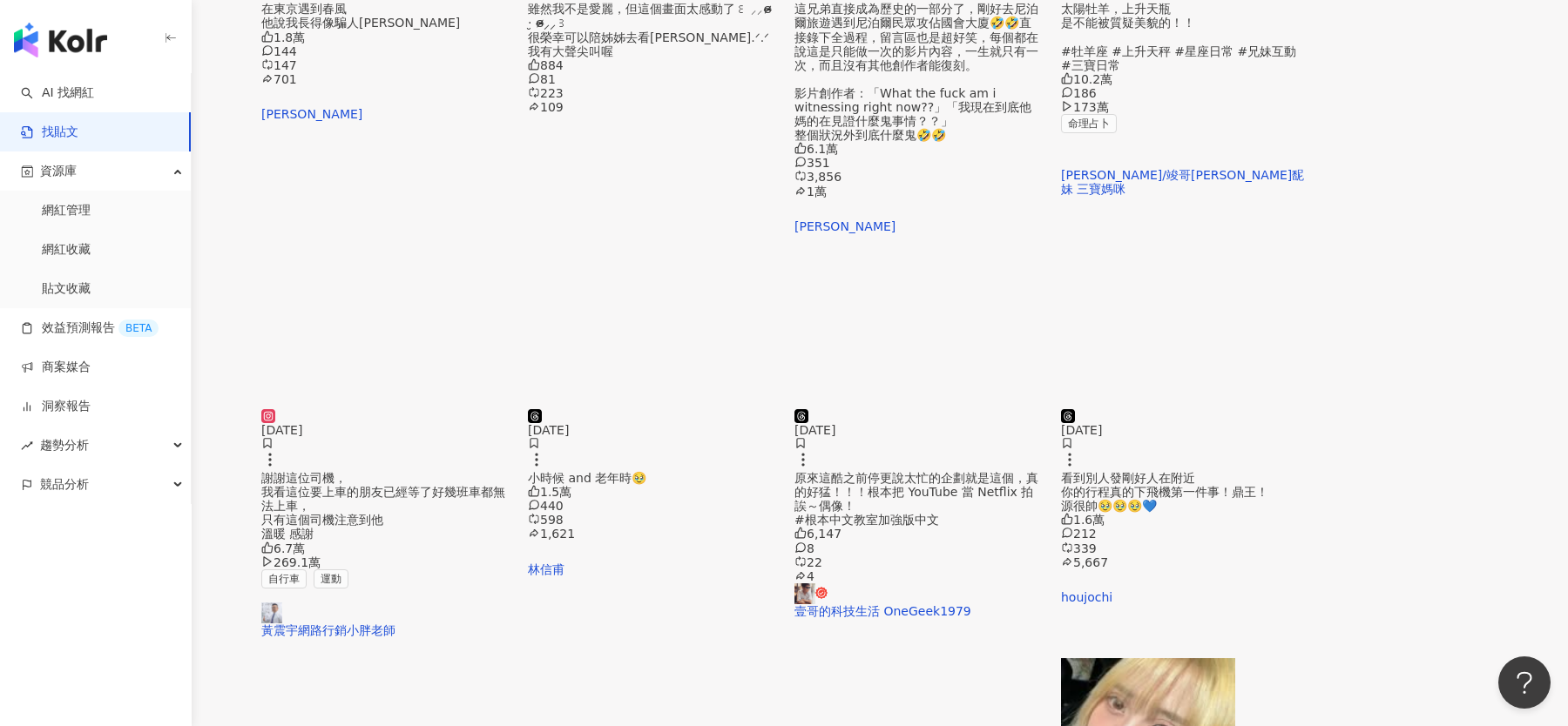
scroll to position [358, 0]
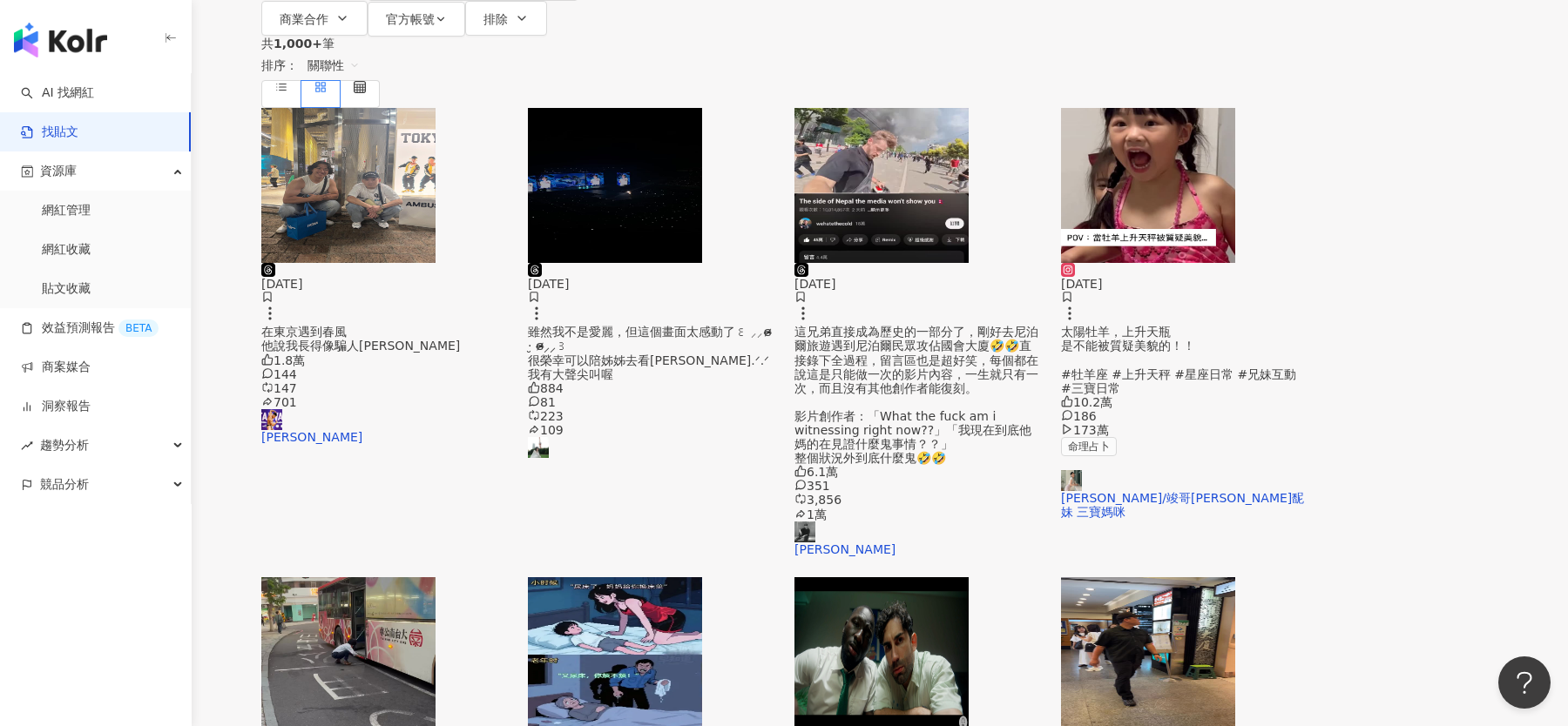
click at [969, 577] on img "button" at bounding box center [881, 654] width 174 height 155
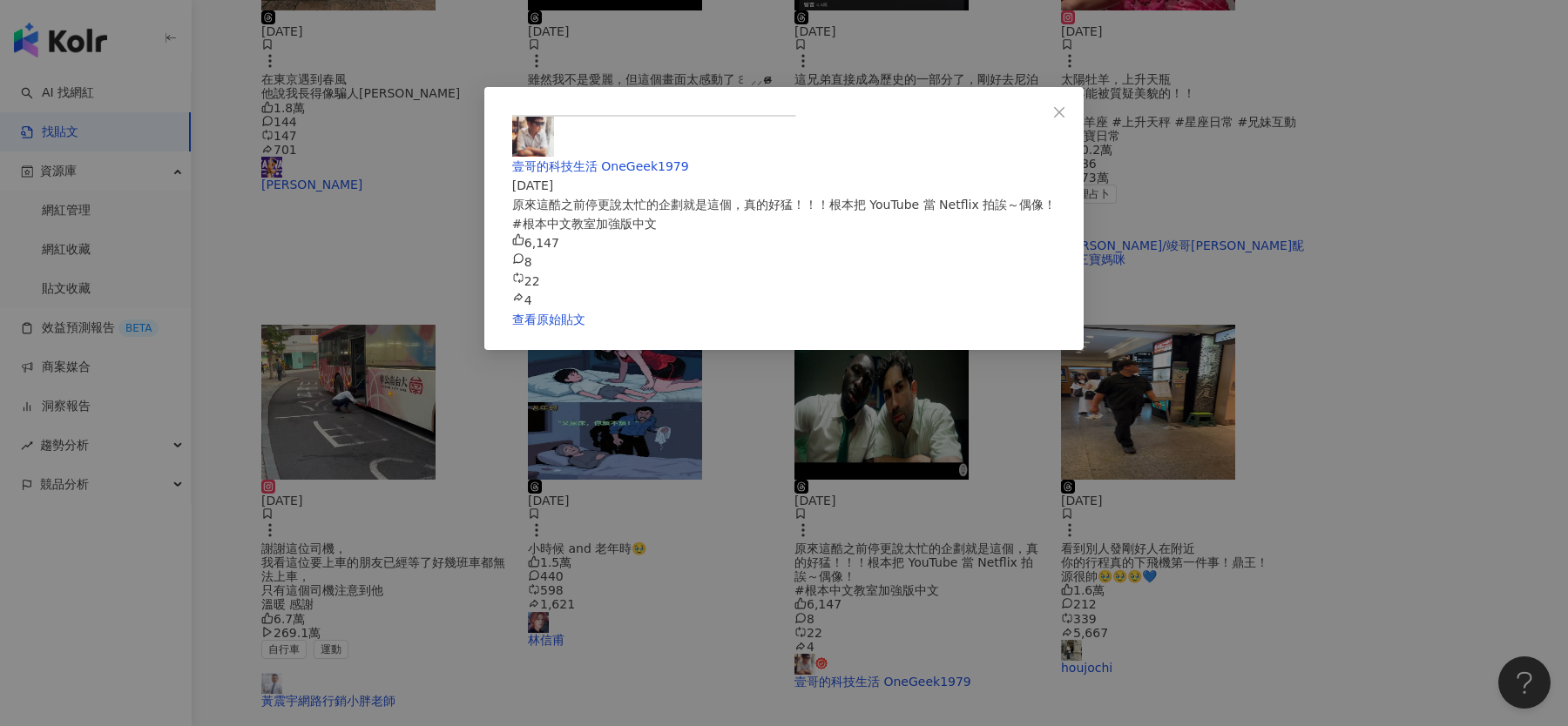
scroll to position [612, 0]
click at [1066, 111] on icon "close" at bounding box center [1059, 112] width 14 height 14
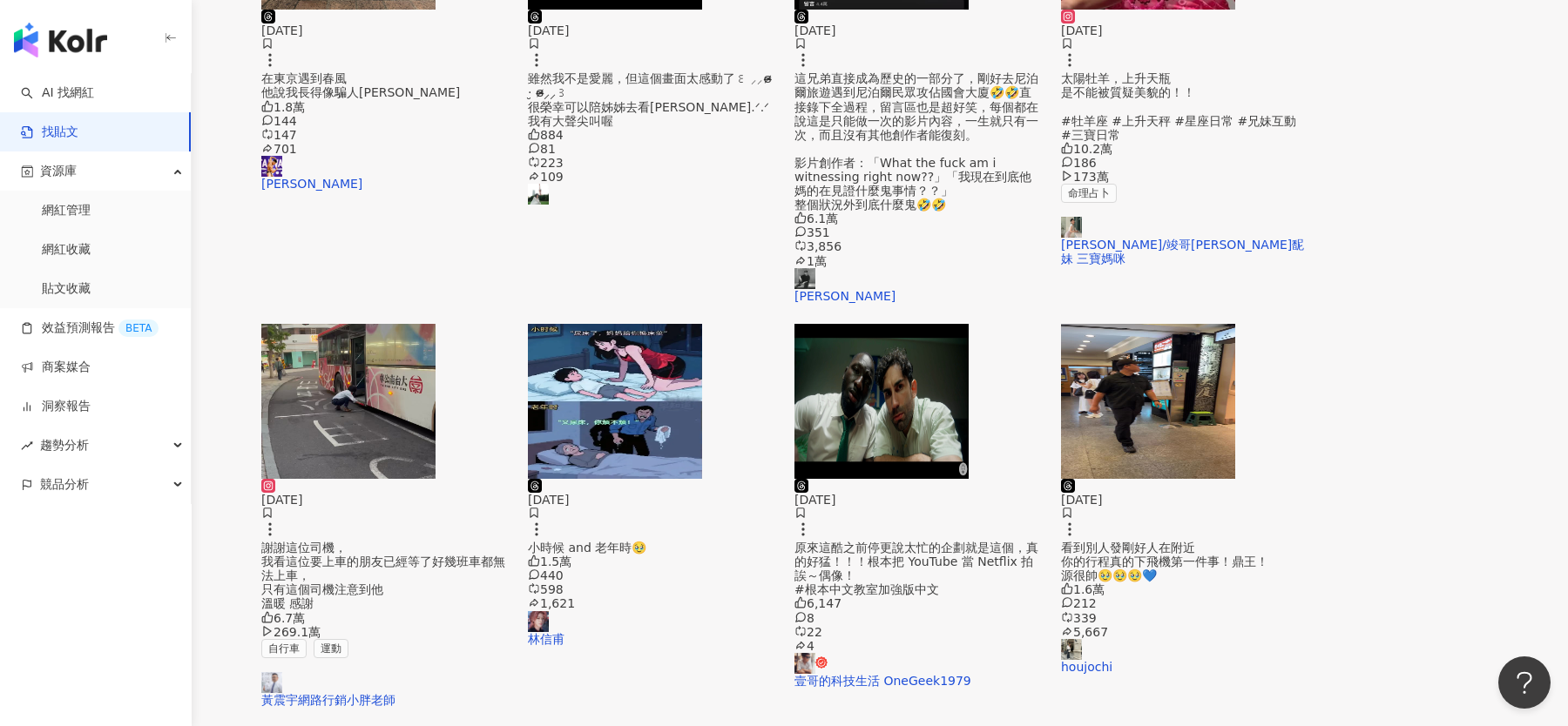
scroll to position [406, 0]
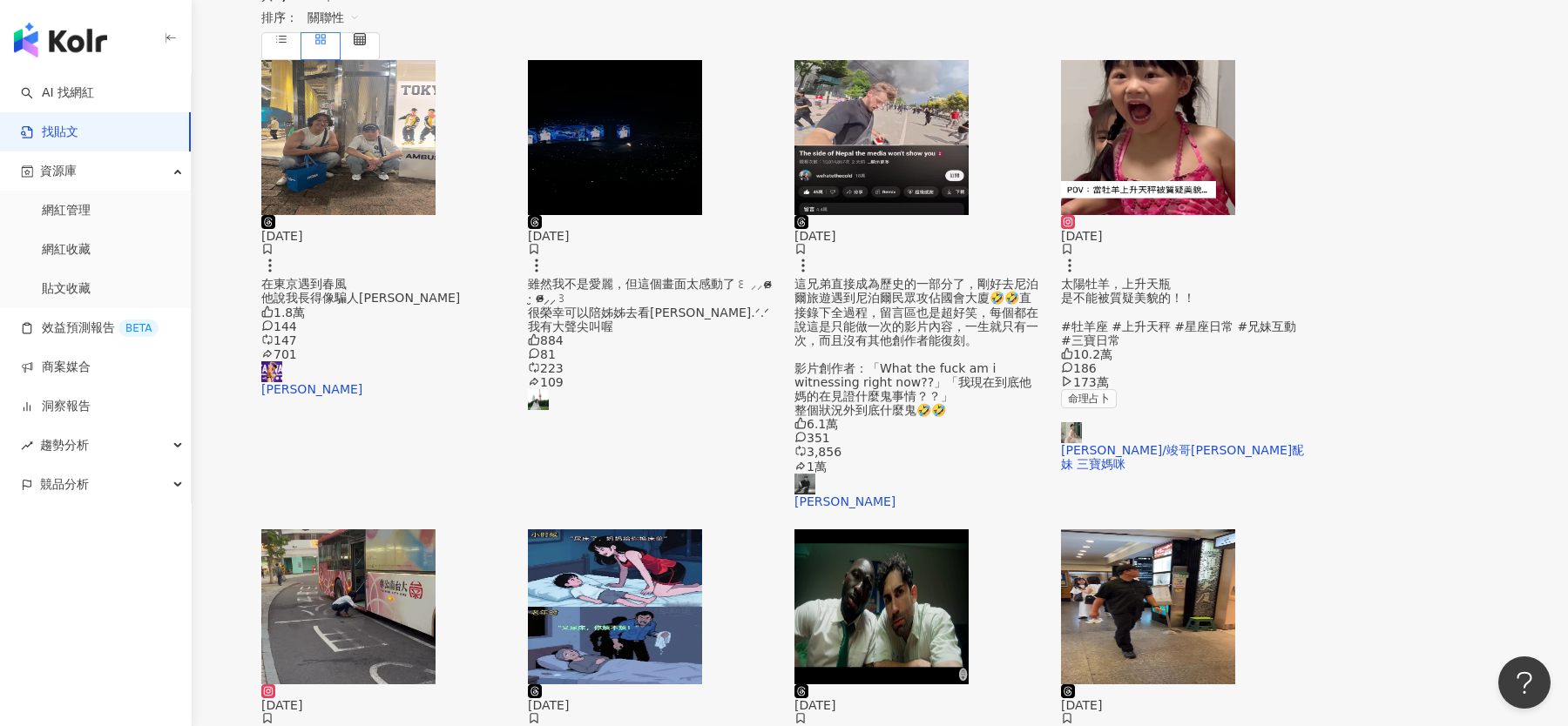
click at [703, 530] on img "button" at bounding box center [615, 607] width 174 height 155
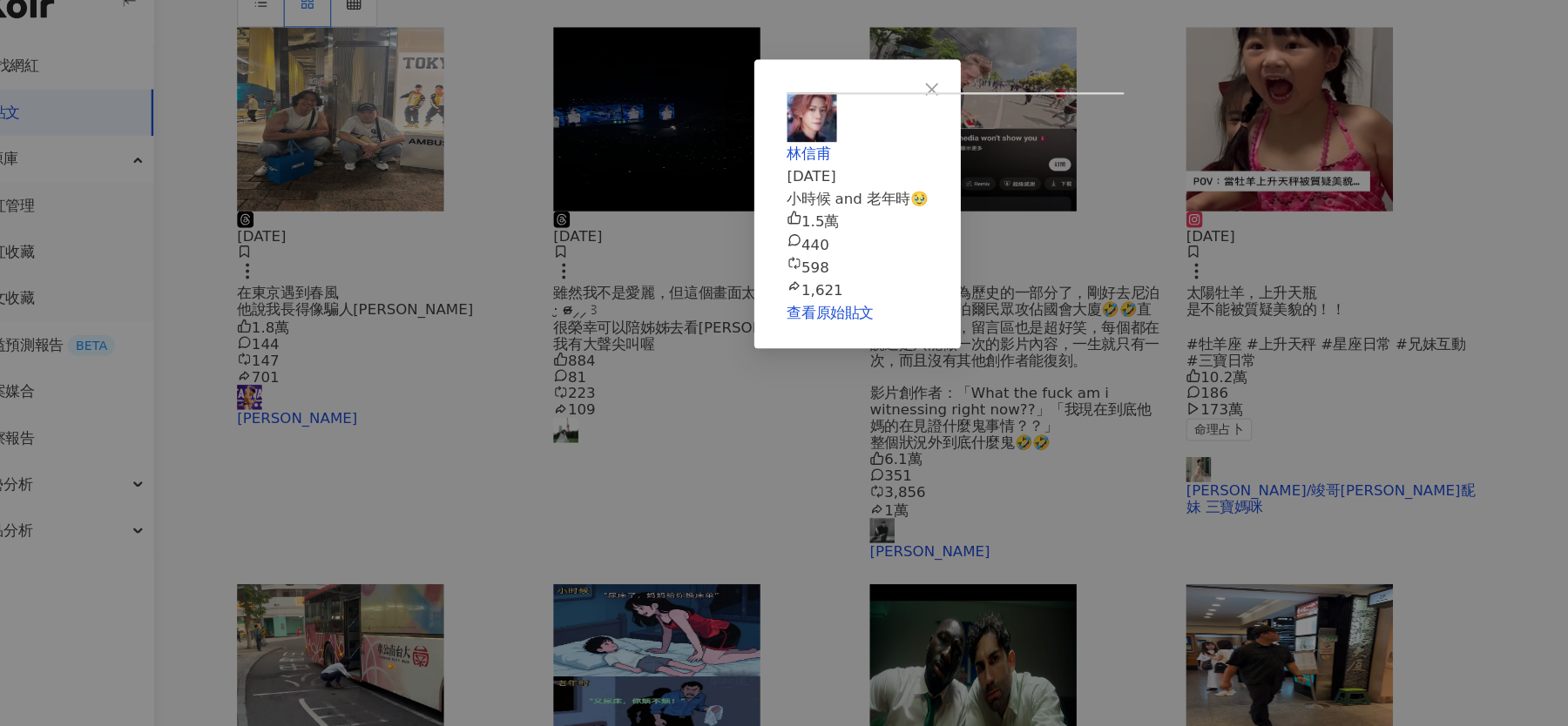
click at [320, 397] on div "林信甫 2025/9/14 小時候 and 老年時🥹 1.5萬 440 598 1,621 查看原始貼文" at bounding box center [784, 363] width 1568 height 726
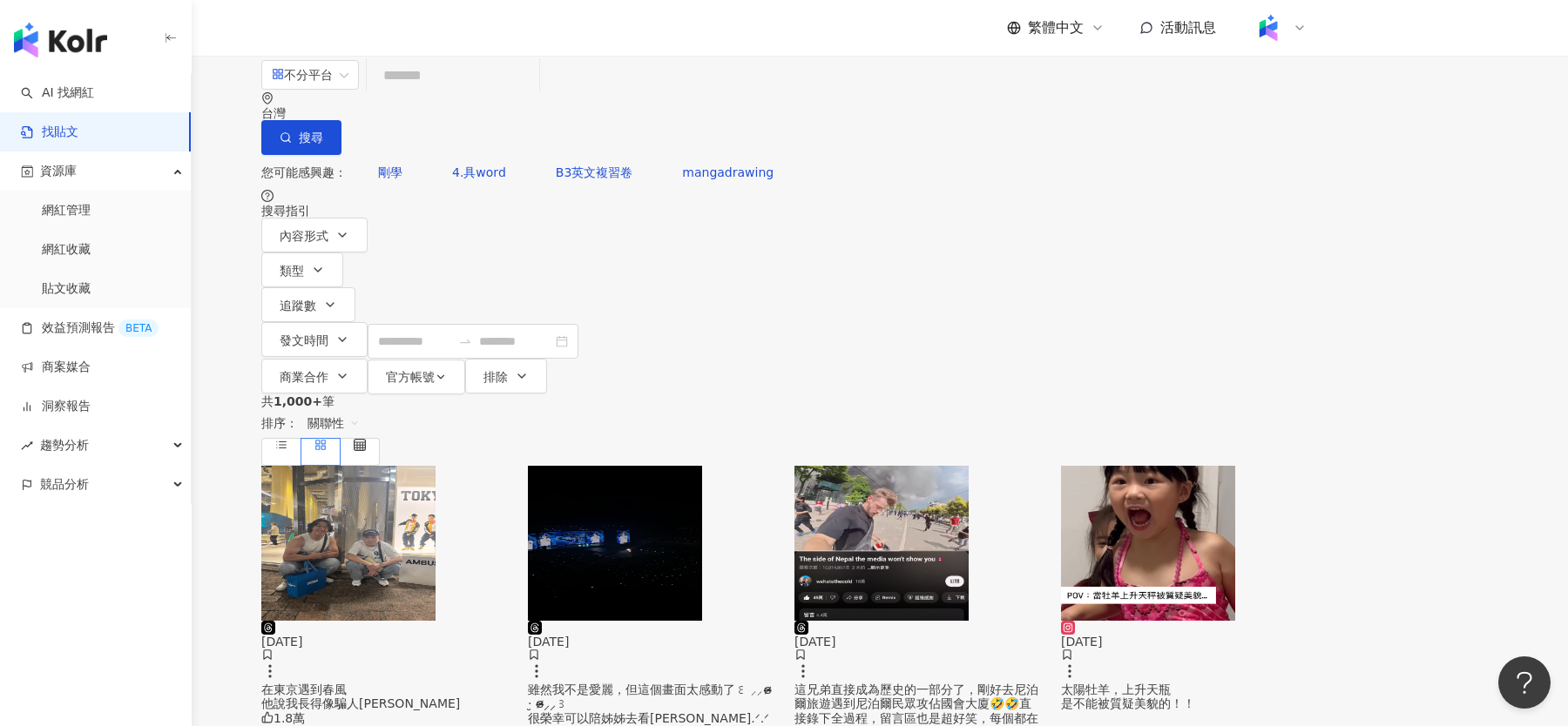
scroll to position [1, 0]
click at [436, 465] on img "button" at bounding box center [348, 542] width 174 height 155
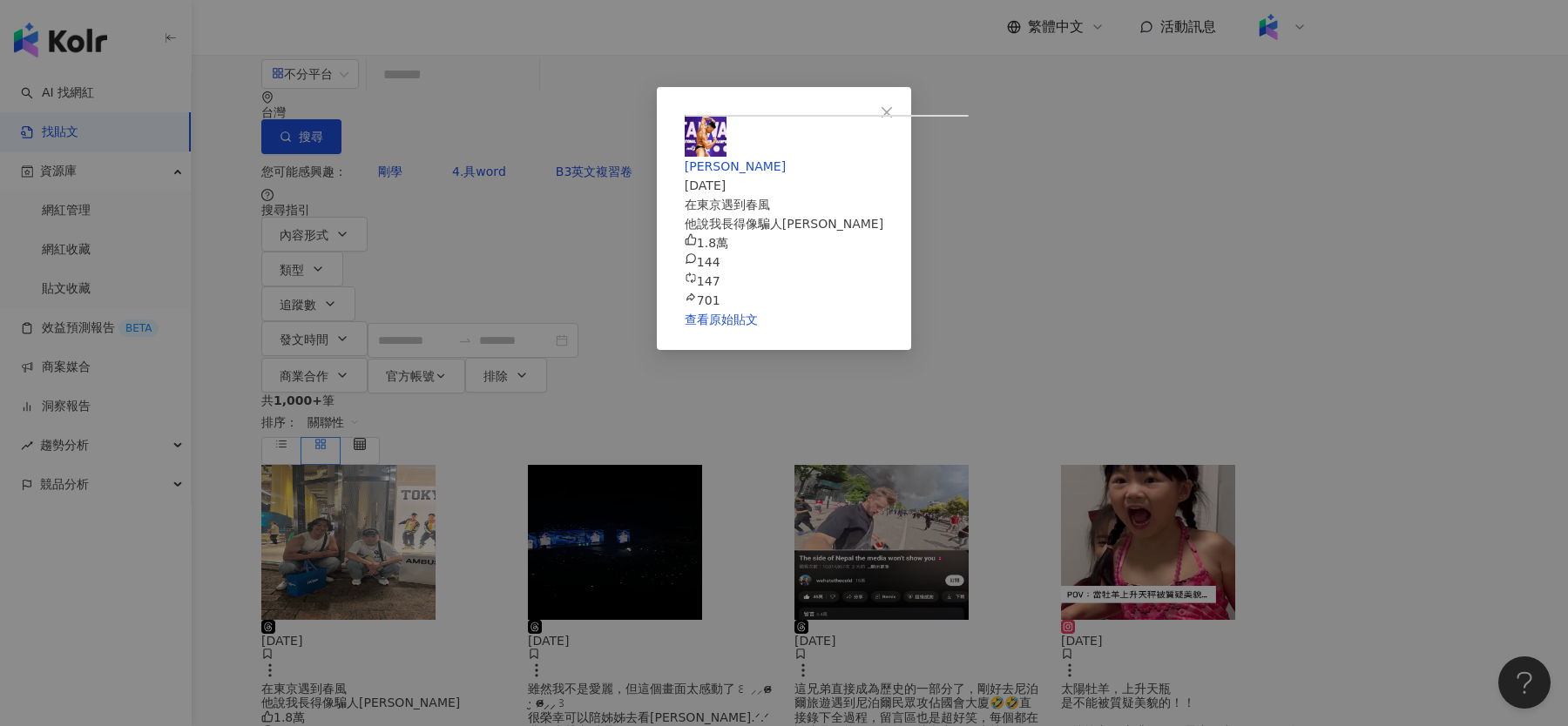
click at [1235, 327] on div "廖偉勝 2025/9/21 在東京遇到春風 他說我長得像騙人布 1.8萬 144 147 701 查看原始貼文" at bounding box center [784, 363] width 1568 height 726
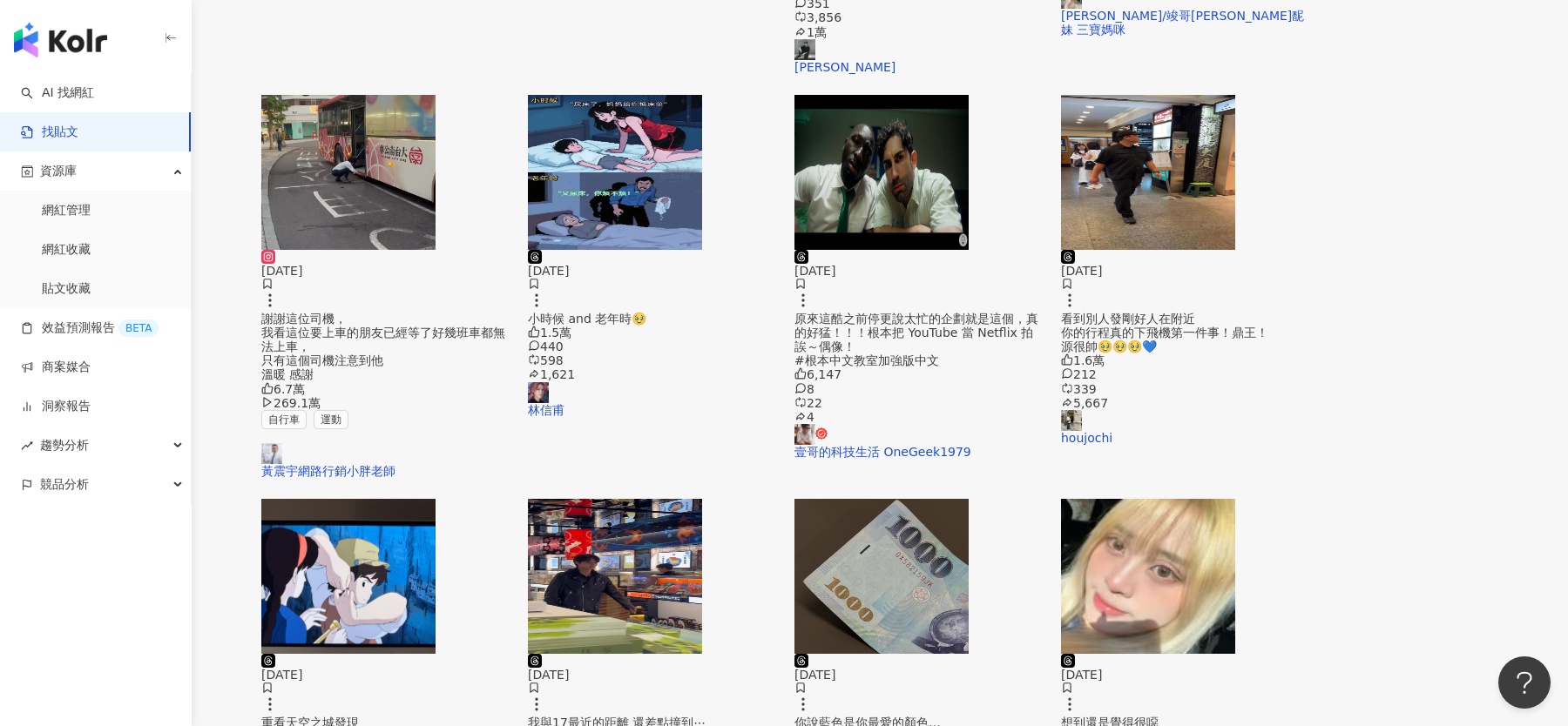
scroll to position [911, 0]
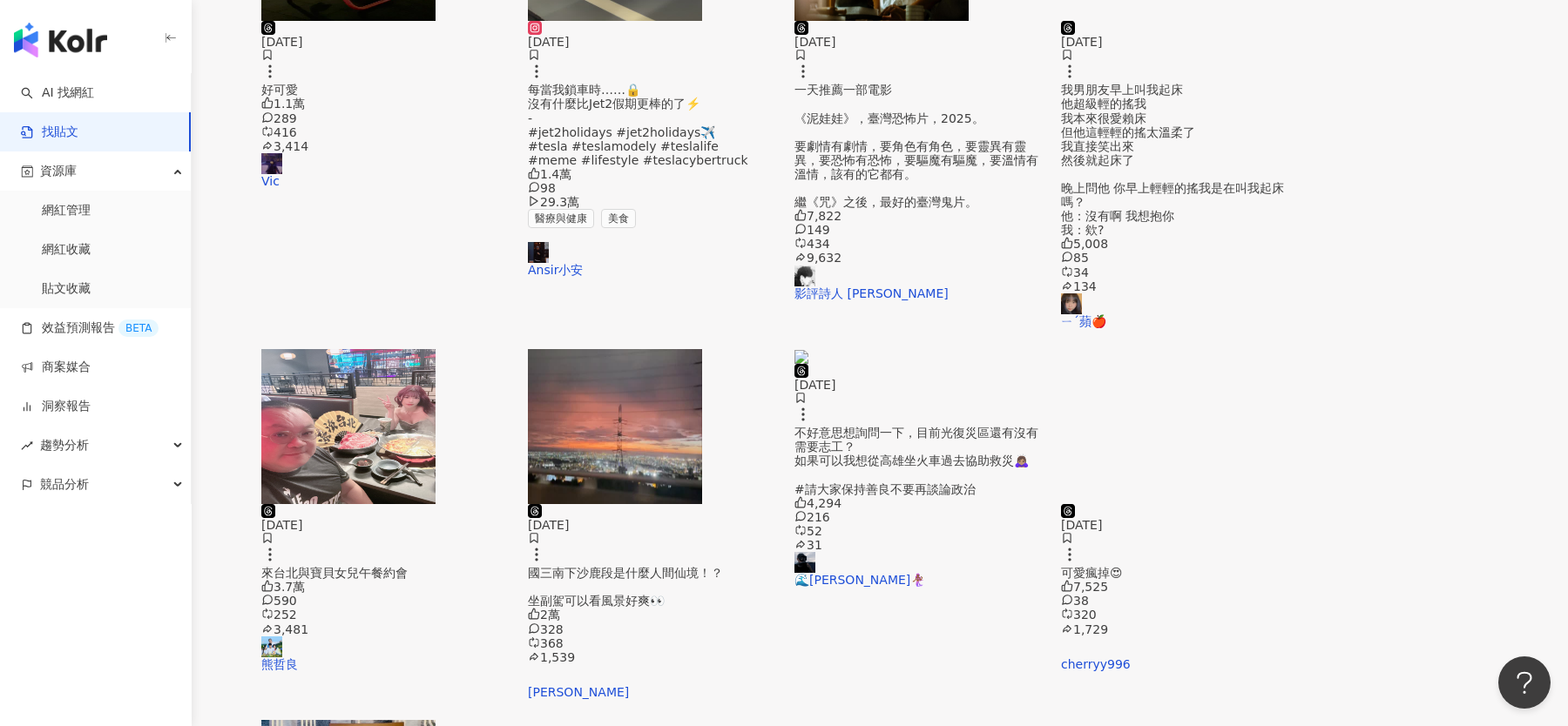
scroll to position [583, 0]
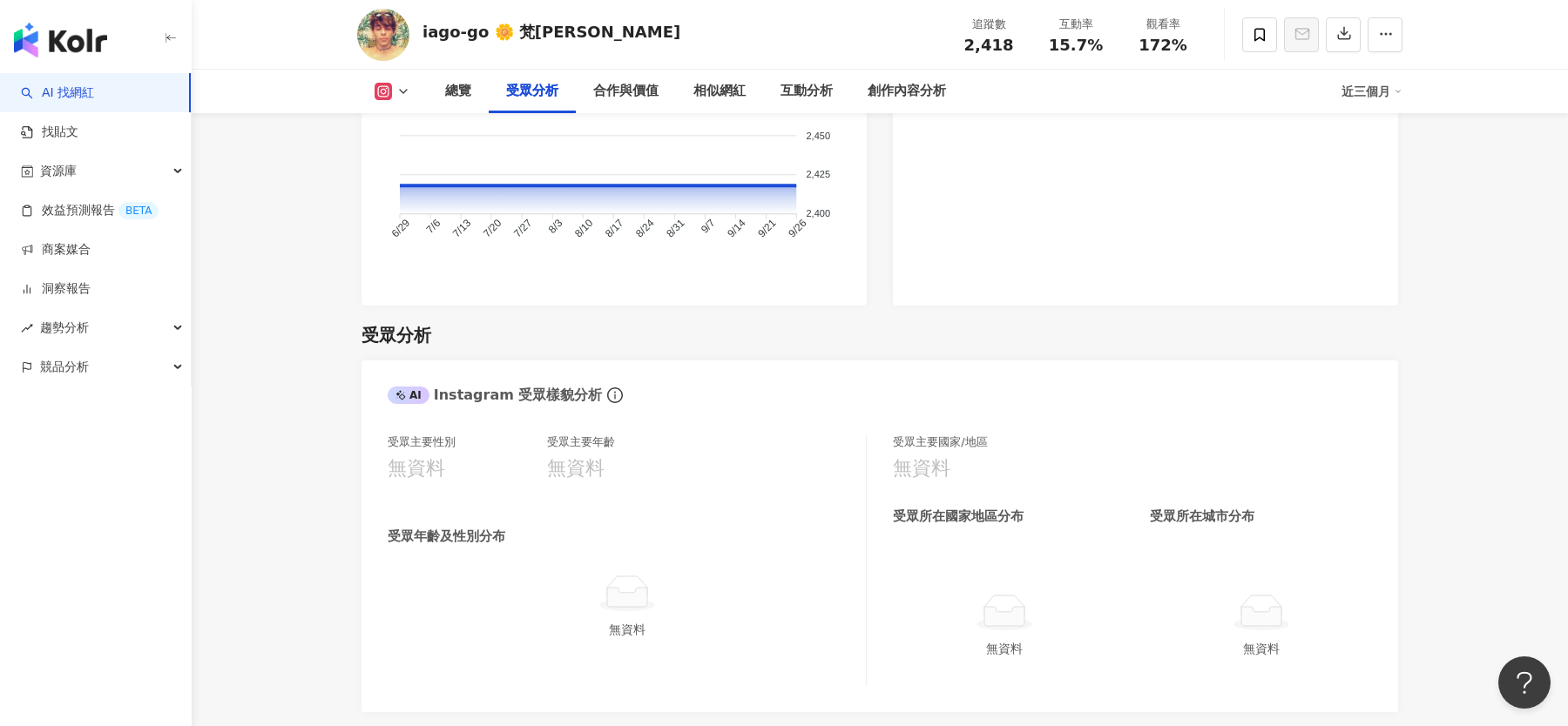
scroll to position [1591, 0]
